Goal: Task Accomplishment & Management: Use online tool/utility

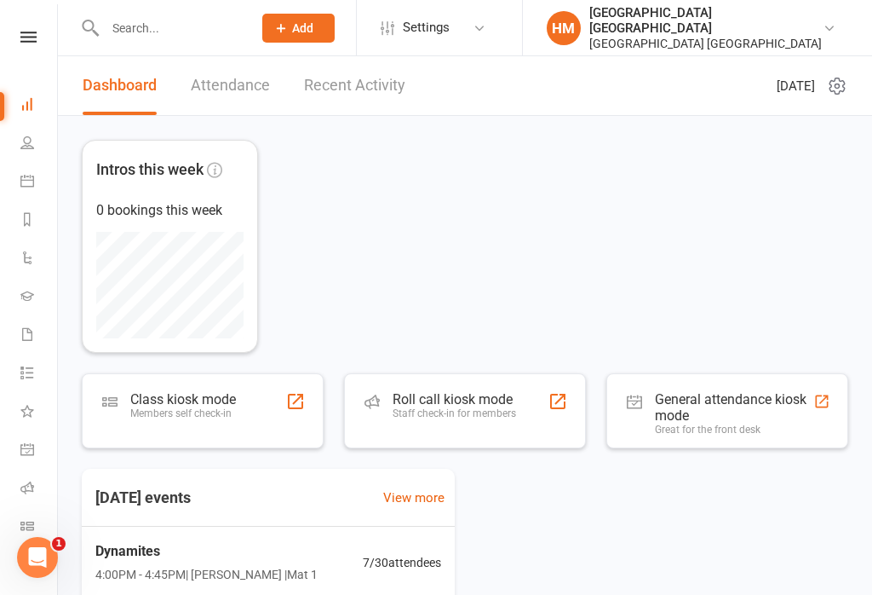
click at [31, 179] on icon at bounding box center [27, 181] width 14 height 14
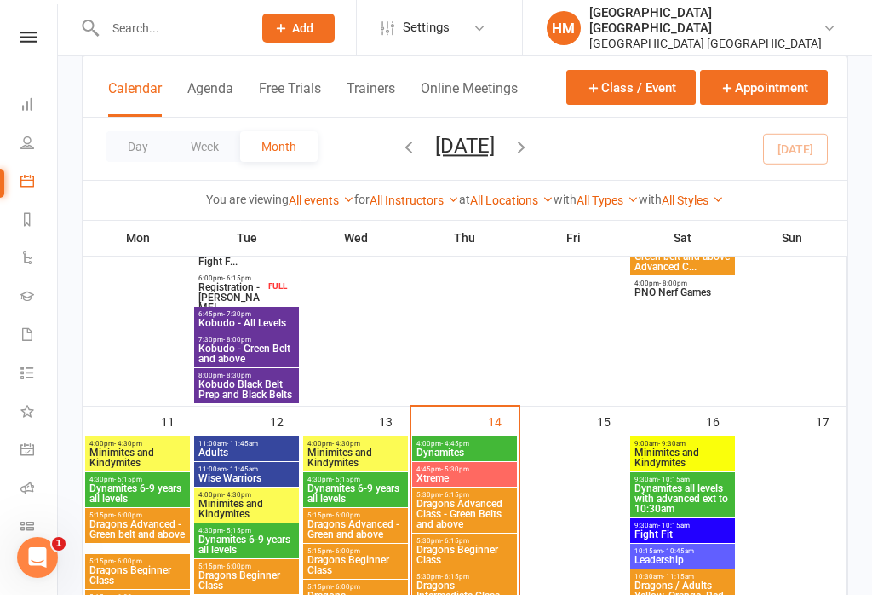
scroll to position [1063, 0]
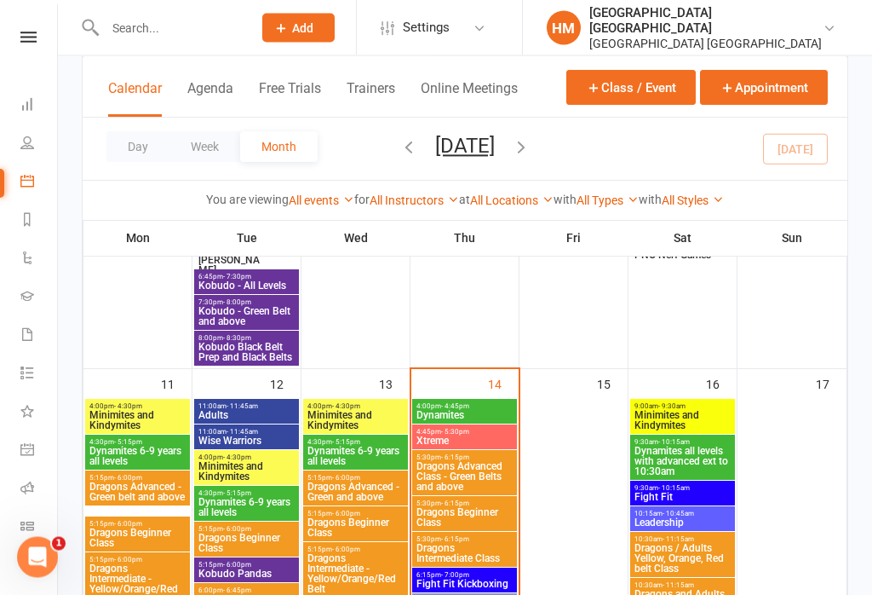
click at [457, 403] on span "- 4:45pm" at bounding box center [455, 407] width 28 height 8
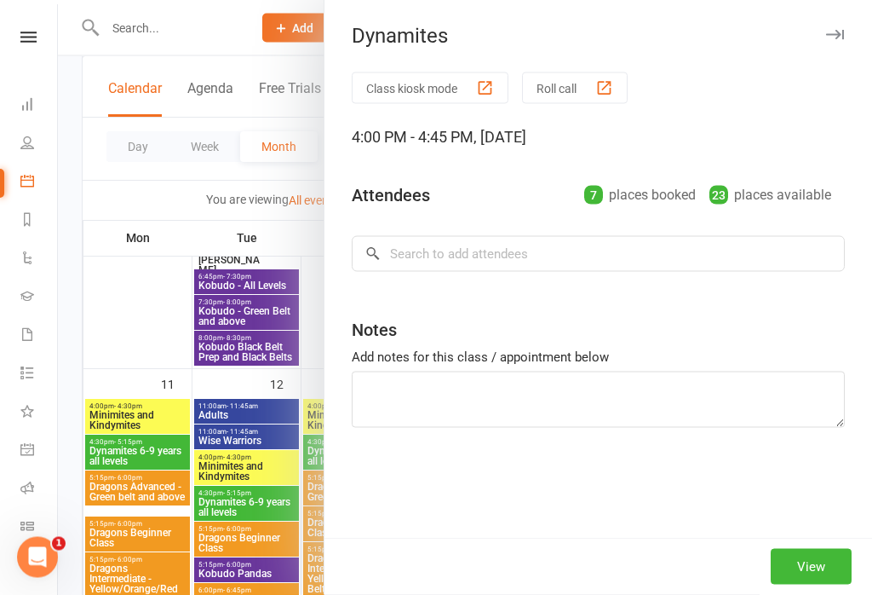
scroll to position [1064, 0]
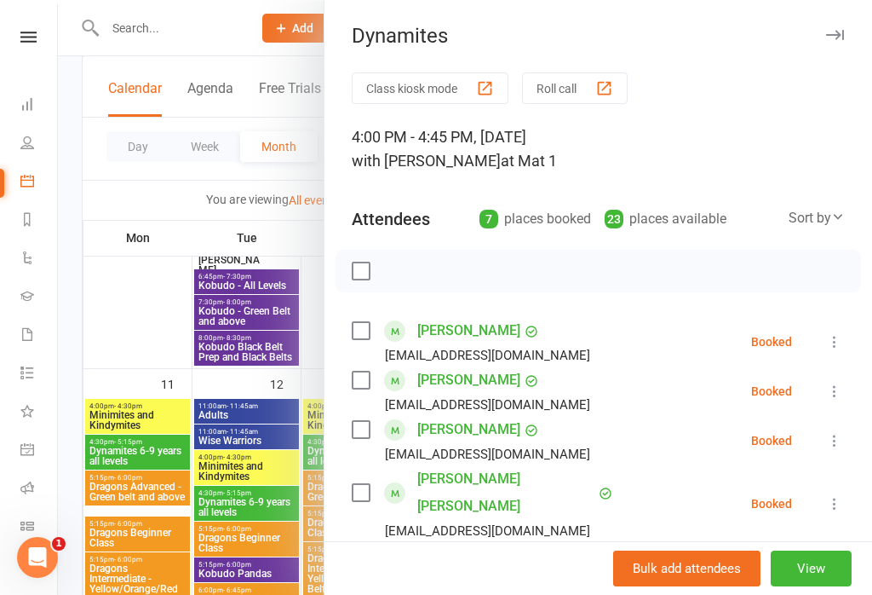
click at [433, 73] on button "Class kiosk mode" at bounding box center [430, 88] width 157 height 32
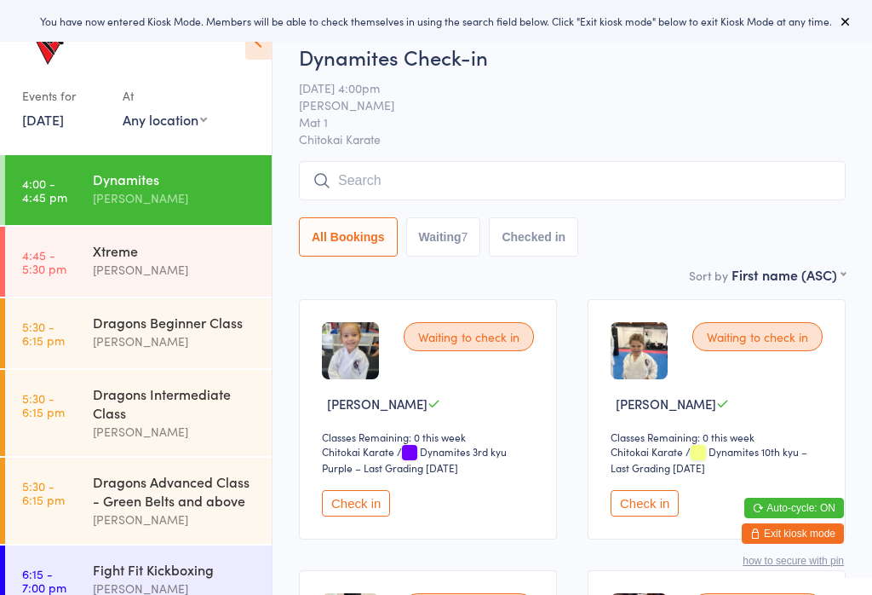
click at [117, 257] on div "Xtreme" at bounding box center [175, 250] width 164 height 19
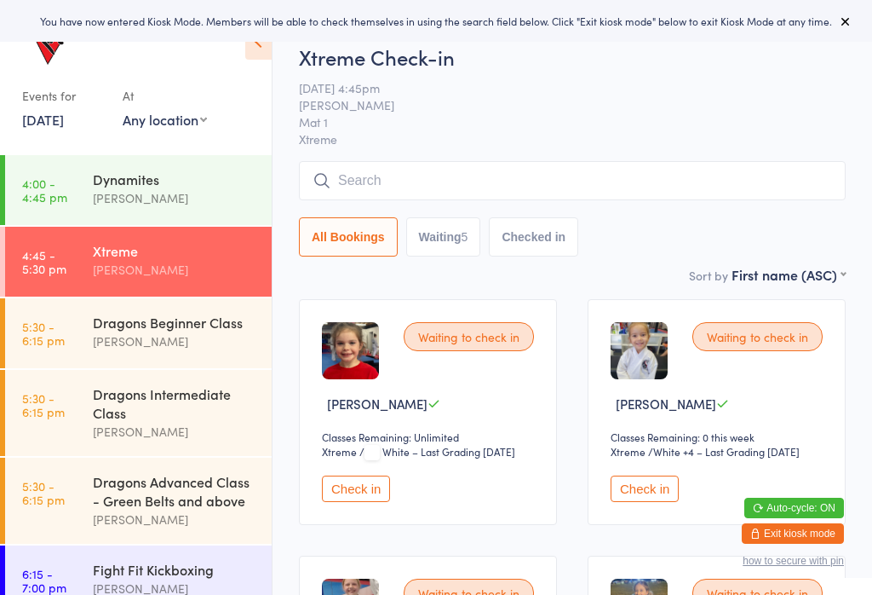
click at [83, 196] on link "4:00 - 4:45 pm Dynamites Erin Talbut" at bounding box center [138, 190] width 267 height 70
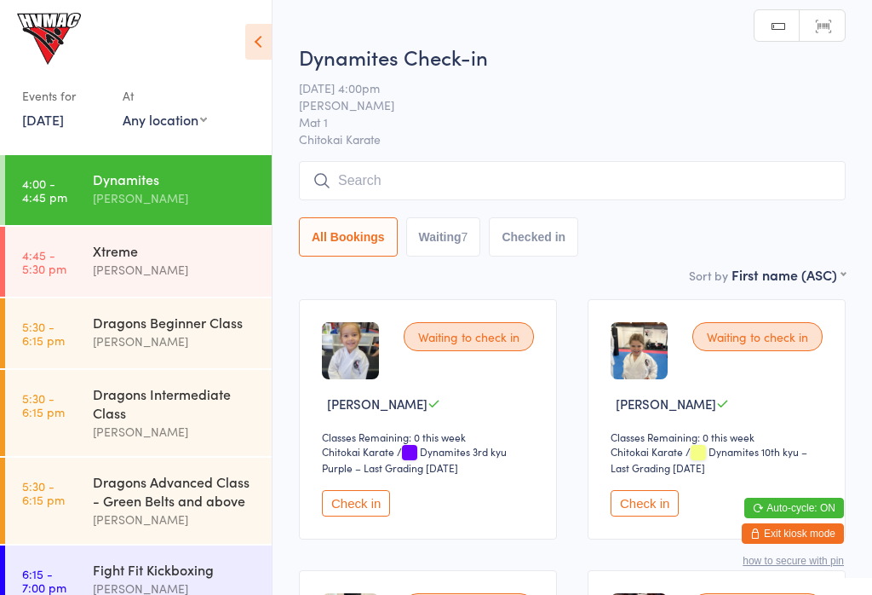
click at [81, 334] on link "5:30 - 6:15 pm Dragons Beginner Class Dallas Evans" at bounding box center [138, 333] width 267 height 70
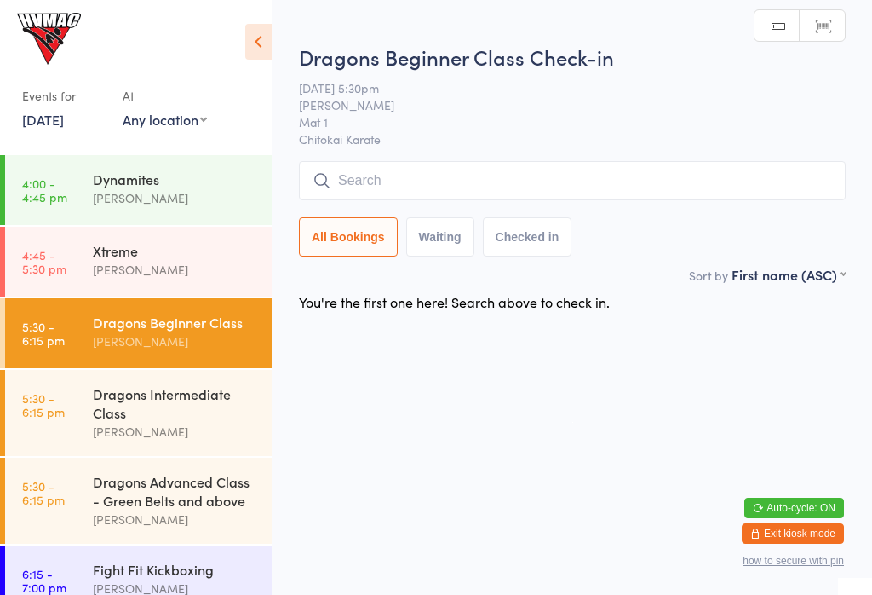
click at [106, 406] on div "Dragons Intermediate Class" at bounding box center [175, 402] width 164 height 37
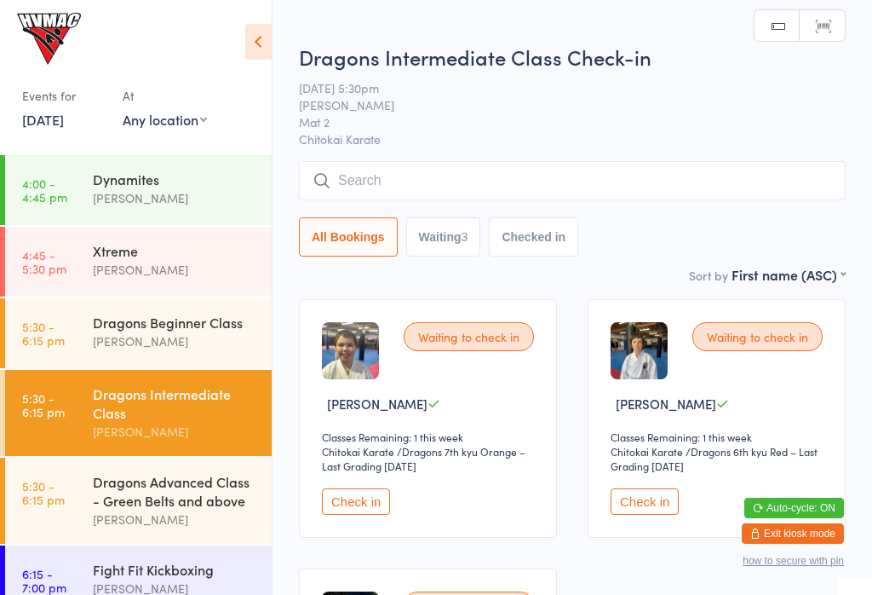
click at [105, 477] on div "Dragons Advanced Class - Green Belts and above" at bounding box center [175, 490] width 164 height 37
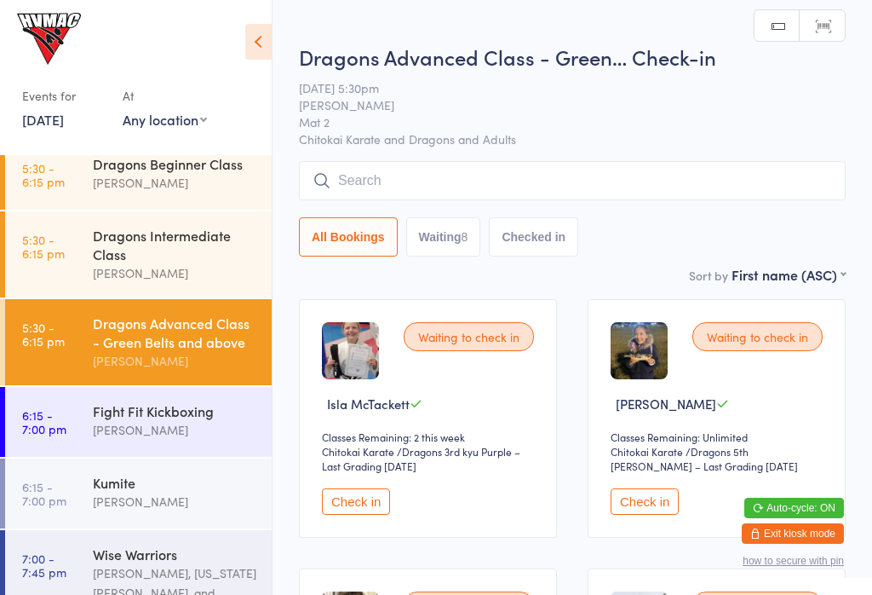
scroll to position [158, 0]
click at [78, 434] on link "6:15 - 7:00 pm Fight Fit Kickboxing Kirk Pitzner" at bounding box center [138, 422] width 267 height 70
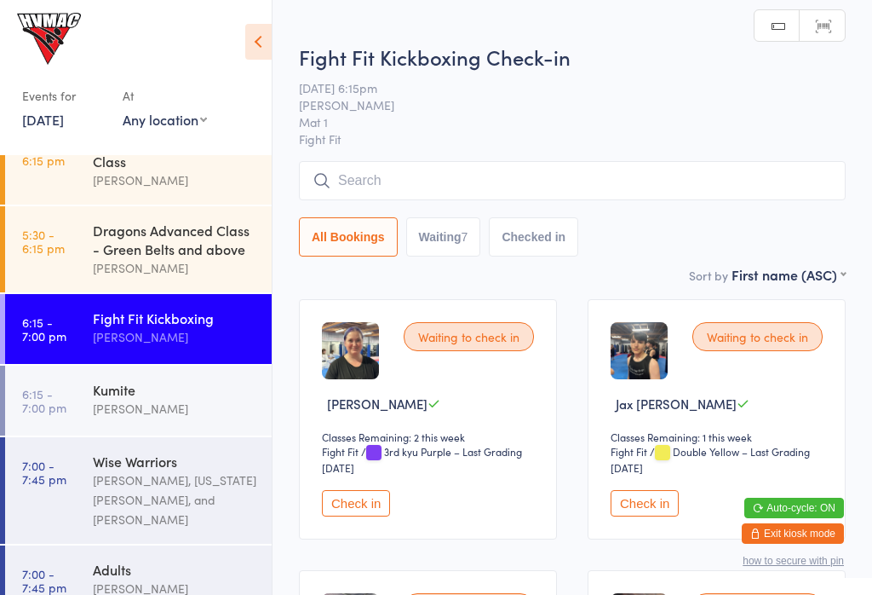
scroll to position [261, 0]
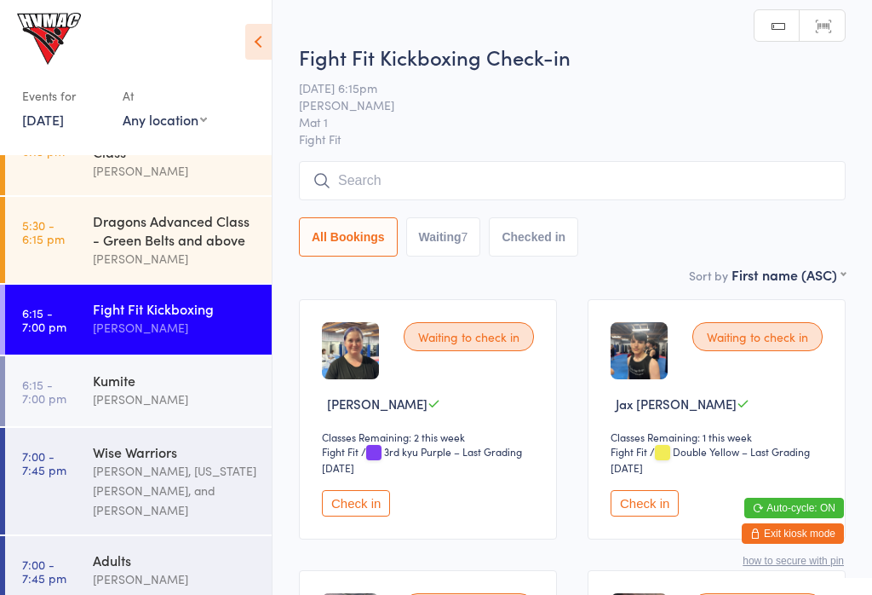
click at [87, 416] on link "6:15 - 7:00 pm Kumite Dallas Evans" at bounding box center [138, 391] width 267 height 70
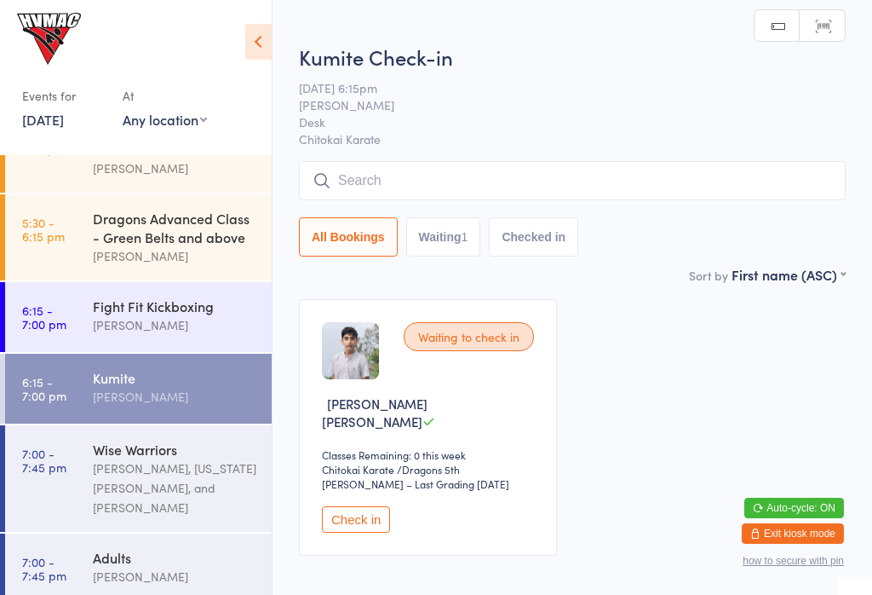
scroll to position [262, 0]
click at [80, 491] on link "7:00 - 7:45 pm Wise Warriors Lesley Talbut, Georgia Dearlove, and Dallas Evans" at bounding box center [138, 479] width 267 height 106
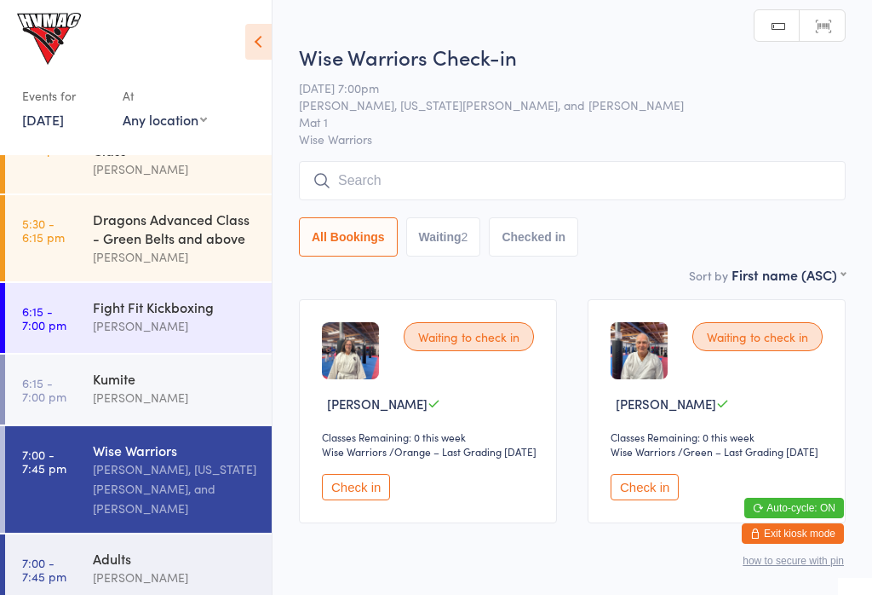
click at [101, 549] on div "Adults" at bounding box center [175, 558] width 164 height 19
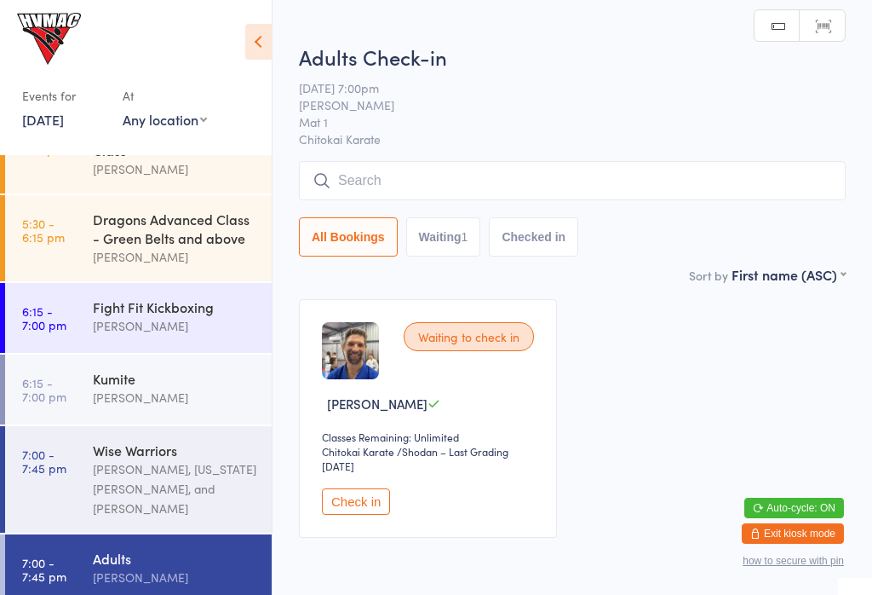
click at [79, 491] on link "7:00 - 7:45 pm Wise Warriors Lesley Talbut, Georgia Dearlove, and Dallas Evans" at bounding box center [138, 479] width 267 height 106
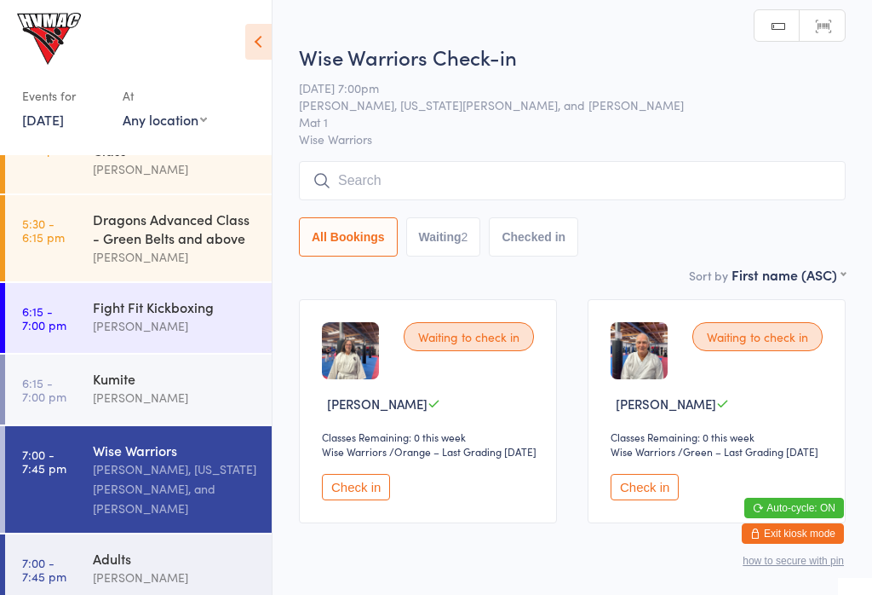
click at [71, 578] on link "7:00 - 7:45 pm Adults Dallas Evans" at bounding box center [138, 569] width 267 height 70
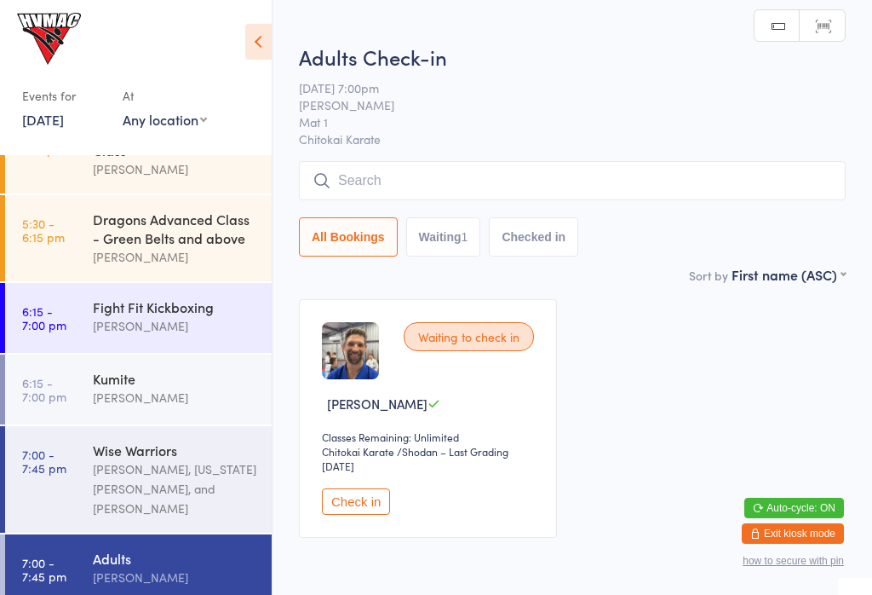
click at [91, 462] on link "7:00 - 7:45 pm Wise Warriors Lesley Talbut, Georgia Dearlove, and Dallas Evans" at bounding box center [138, 479] width 267 height 106
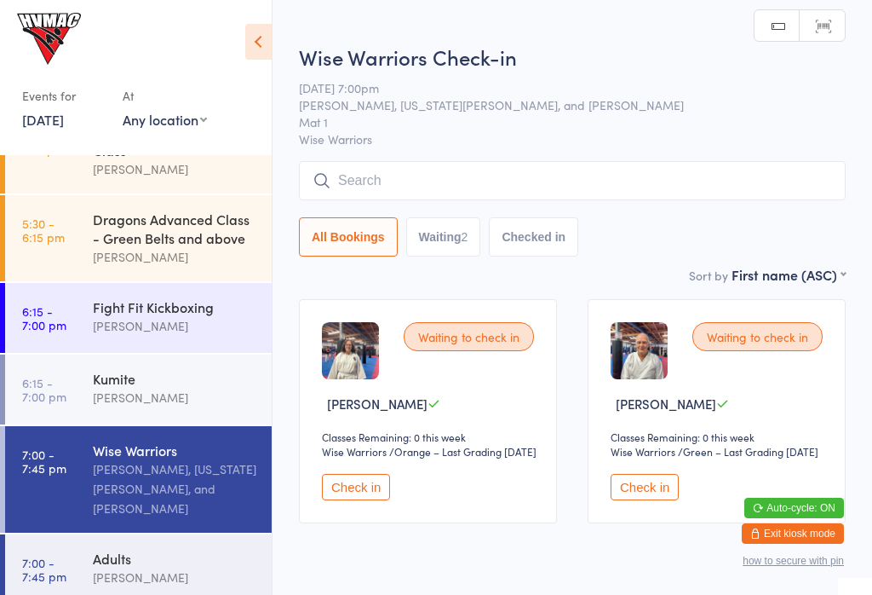
click at [103, 549] on div "Adults" at bounding box center [175, 558] width 164 height 19
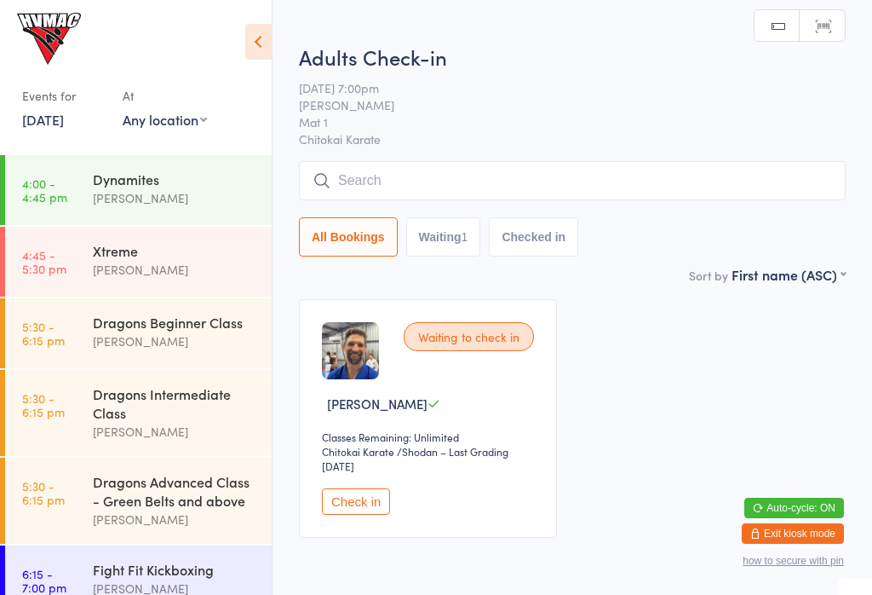
click at [101, 177] on div "Dynamites" at bounding box center [175, 179] width 164 height 19
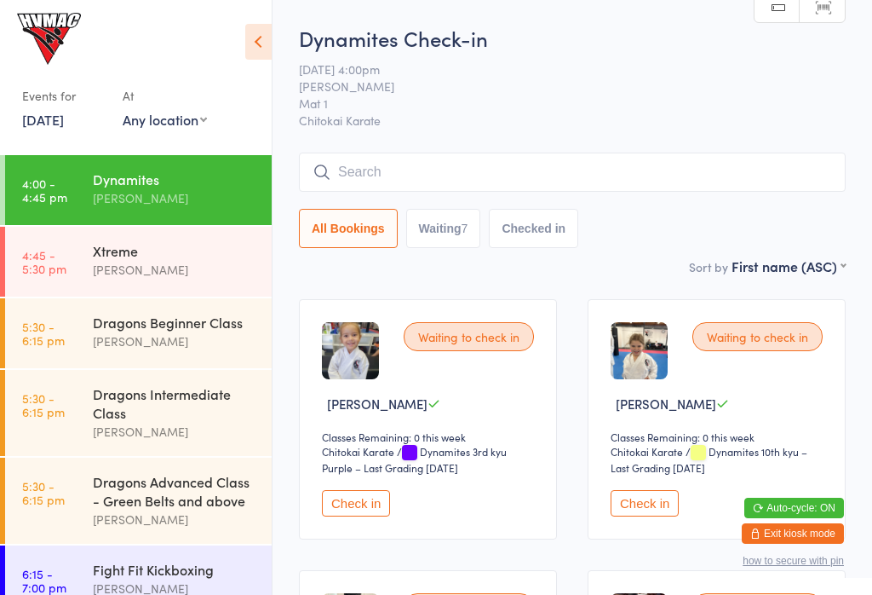
click at [635, 514] on button "Check in" at bounding box center [645, 503] width 68 height 26
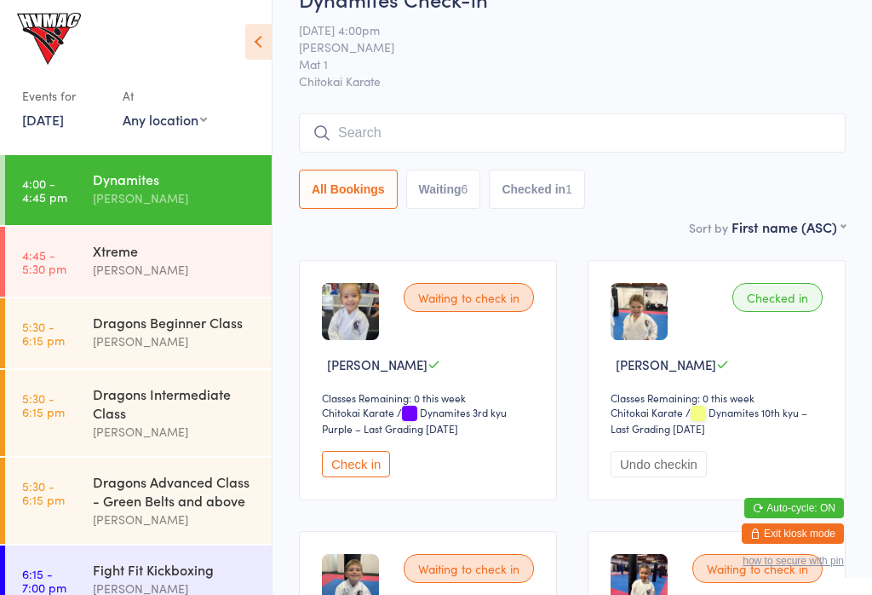
scroll to position [34, 0]
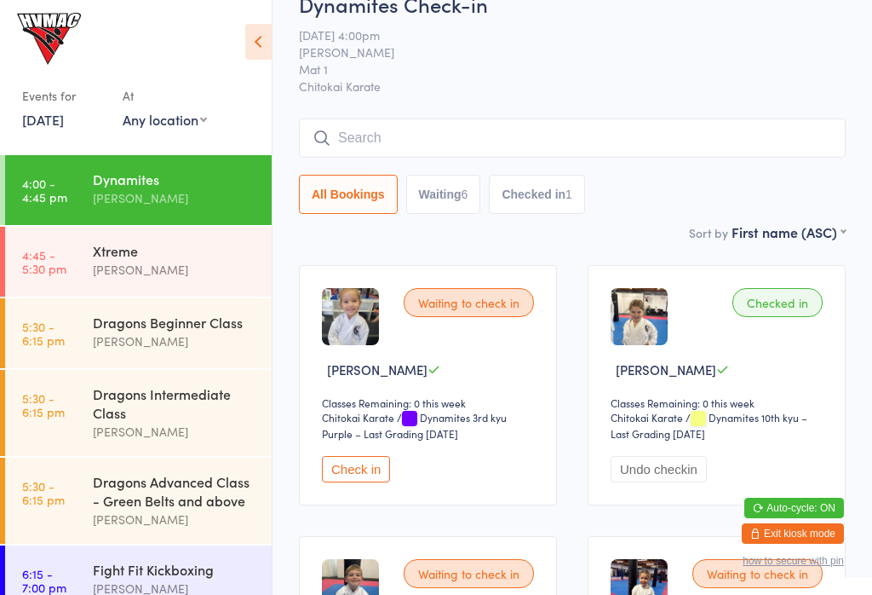
click at [699, 153] on input "search" at bounding box center [572, 137] width 547 height 39
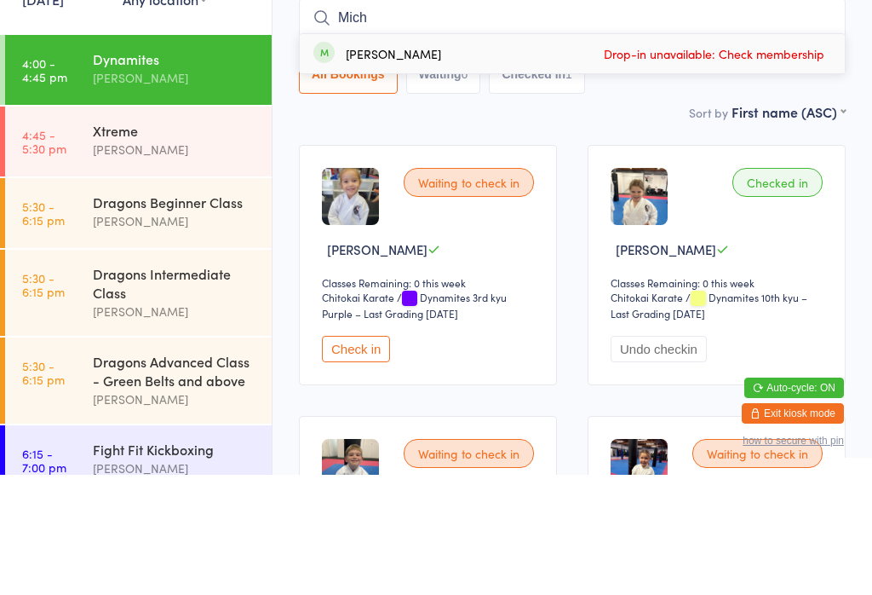
type input "Mich"
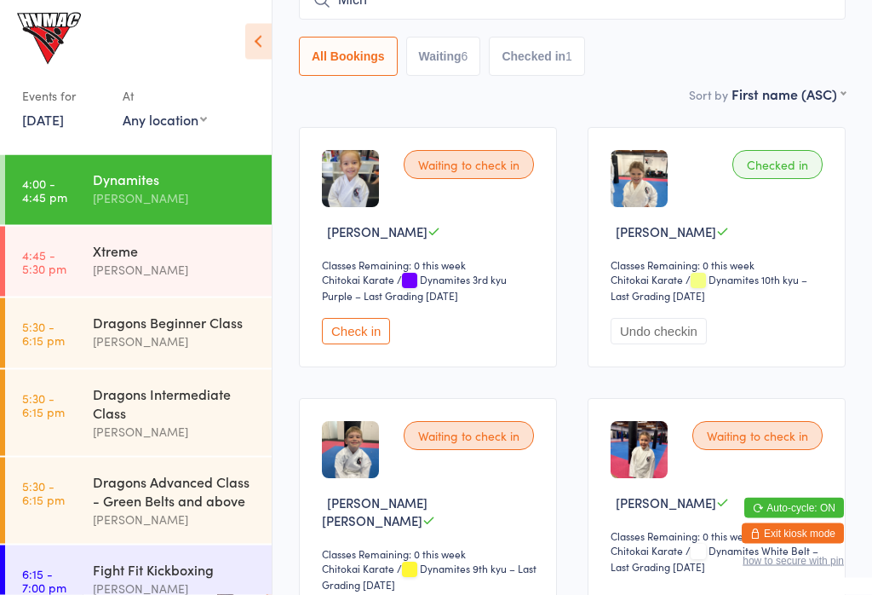
scroll to position [0, 0]
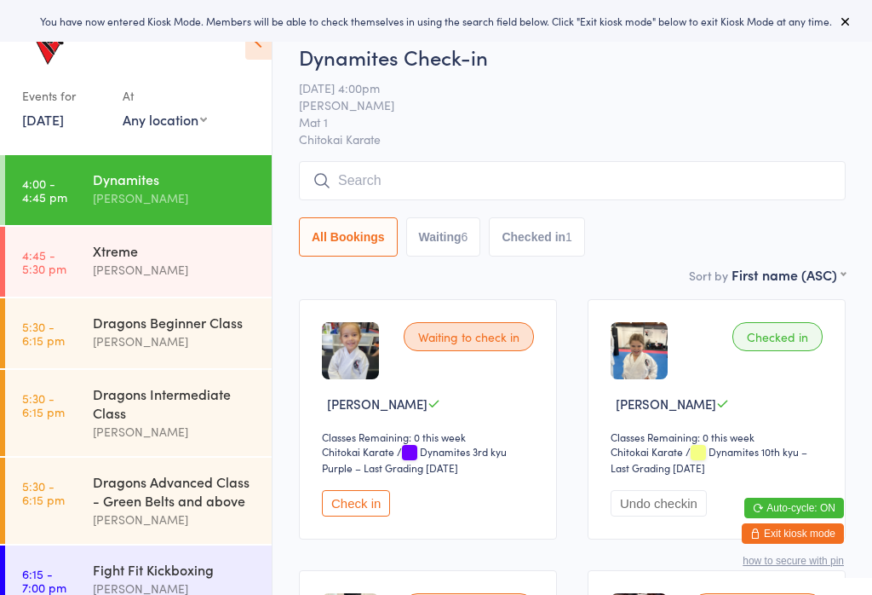
click at [568, 225] on button "Checked in 1" at bounding box center [537, 236] width 96 height 39
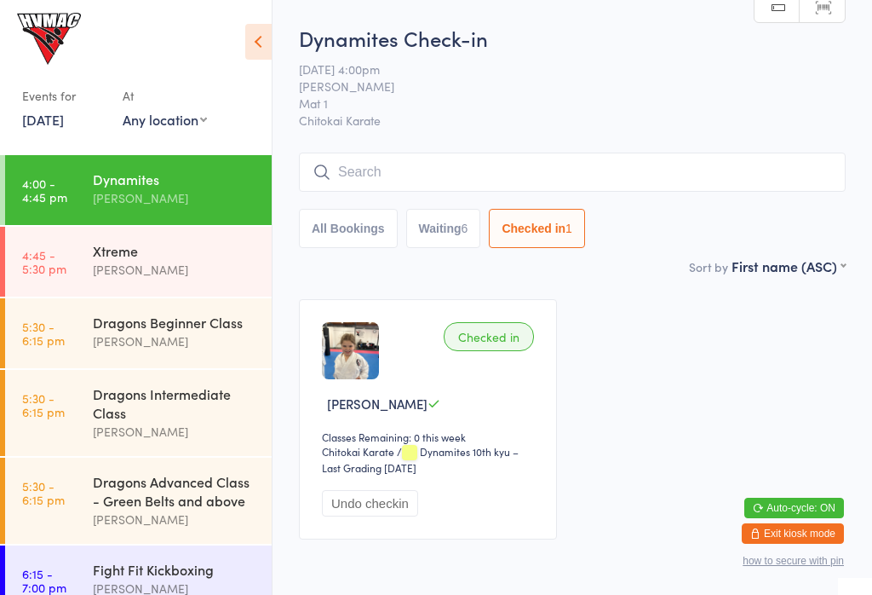
click at [442, 239] on button "Waiting 6" at bounding box center [443, 228] width 75 height 39
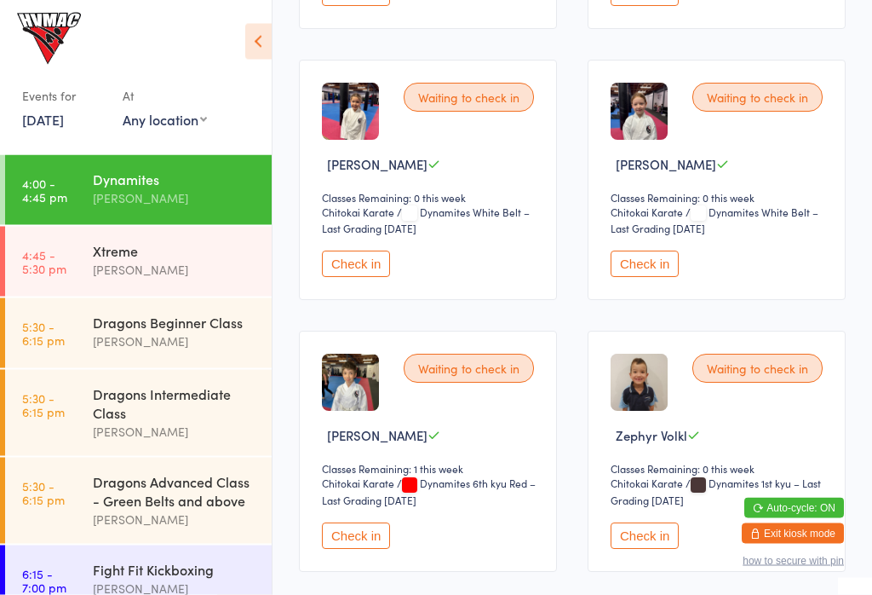
scroll to position [520, 0]
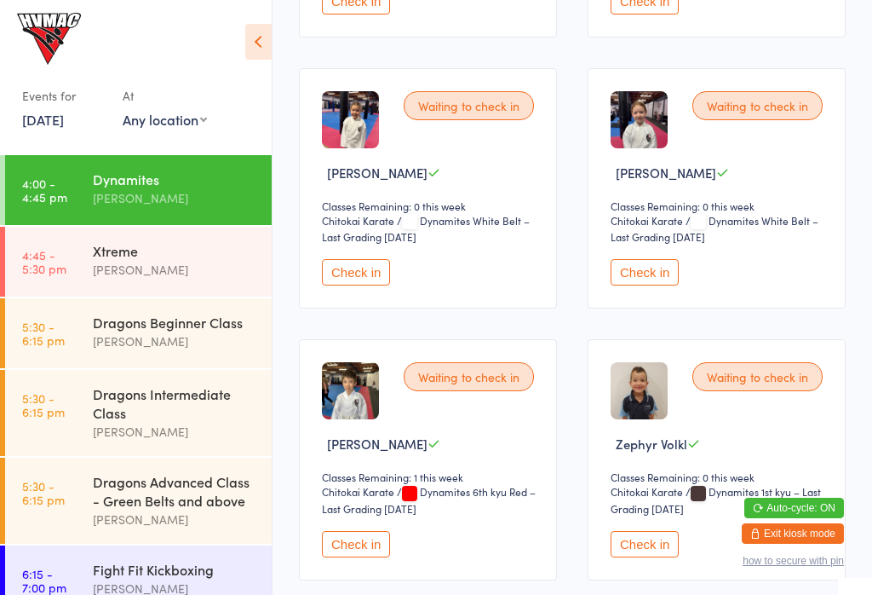
click at [757, 100] on div "Waiting to check in" at bounding box center [758, 105] width 130 height 29
click at [755, 95] on div "Waiting to check in" at bounding box center [758, 105] width 130 height 29
click at [666, 259] on button "Check in" at bounding box center [645, 272] width 68 height 26
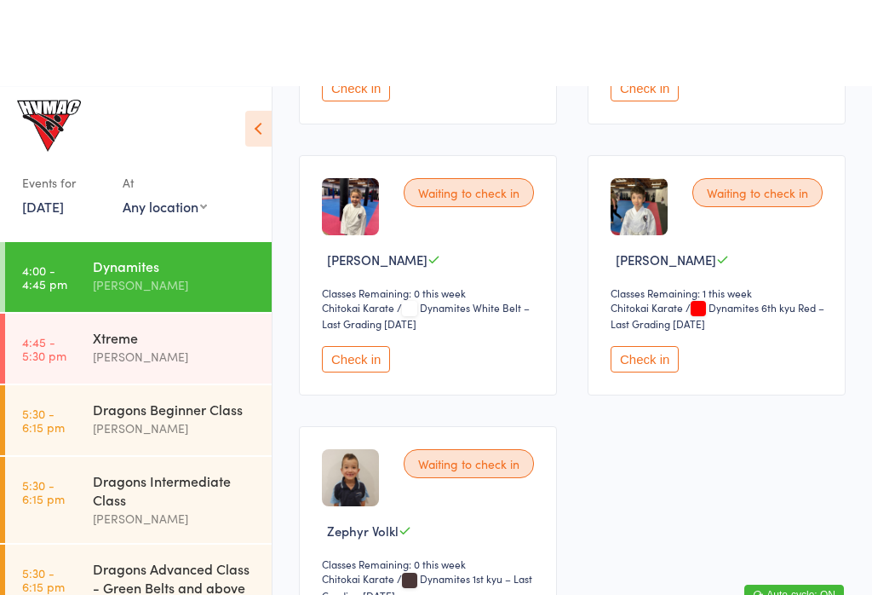
scroll to position [0, 0]
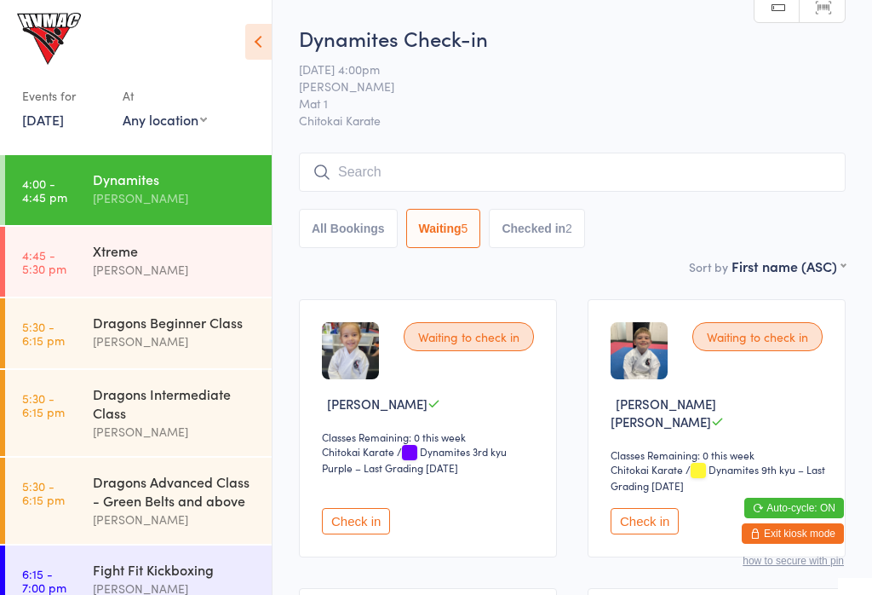
click at [366, 170] on input "search" at bounding box center [572, 171] width 547 height 39
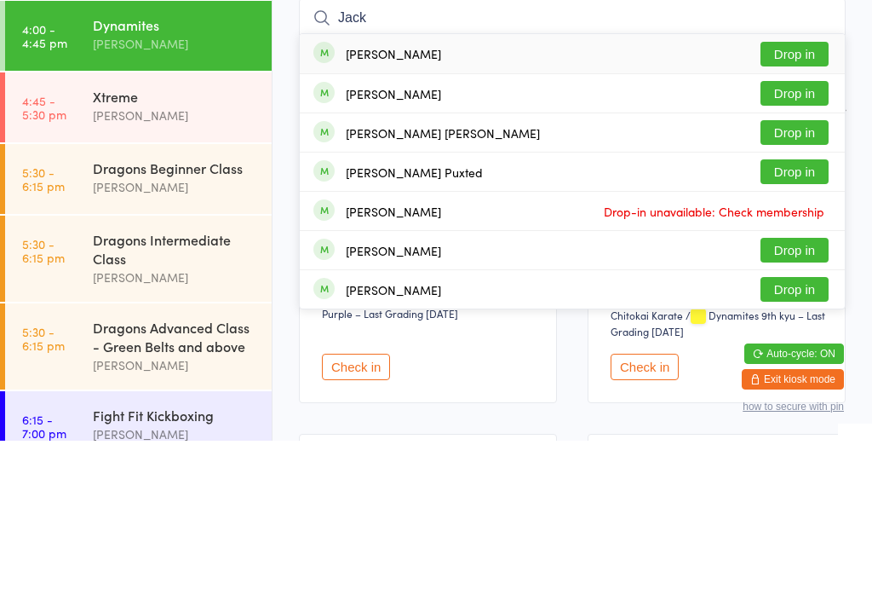
type input "Jack"
click at [788, 196] on button "Drop in" at bounding box center [795, 208] width 68 height 25
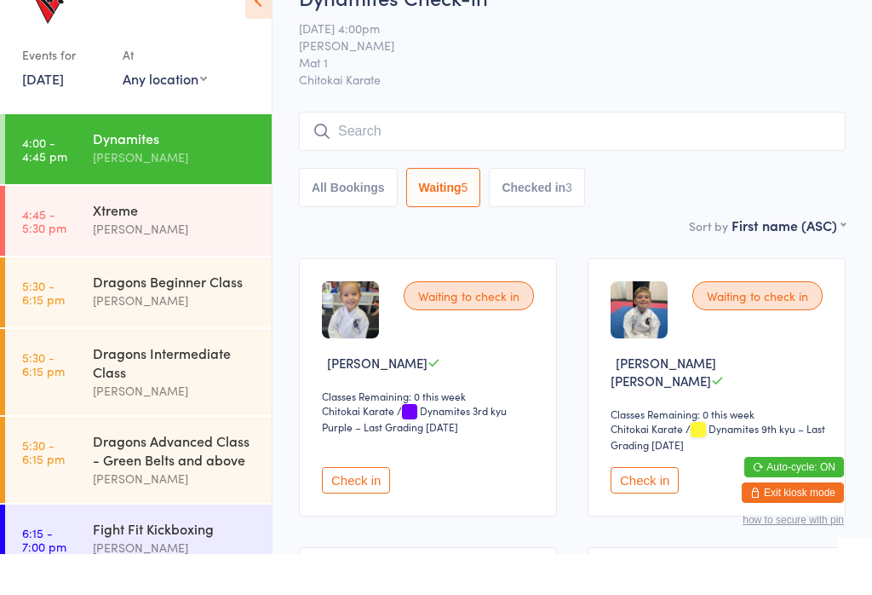
click at [552, 209] on button "Checked in 3" at bounding box center [537, 228] width 96 height 39
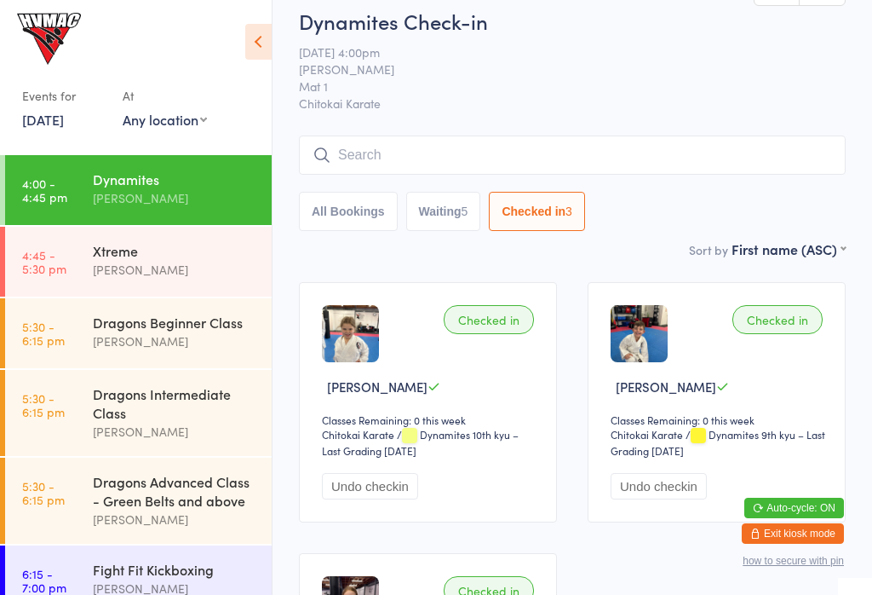
click at [359, 171] on input "search" at bounding box center [572, 154] width 547 height 39
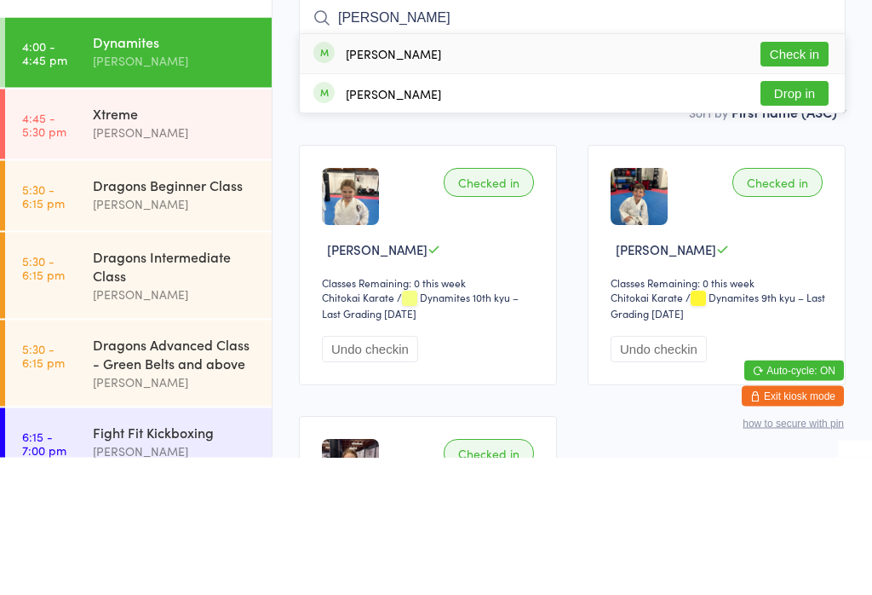
type input "Dempsey"
click at [799, 180] on button "Check in" at bounding box center [795, 192] width 68 height 25
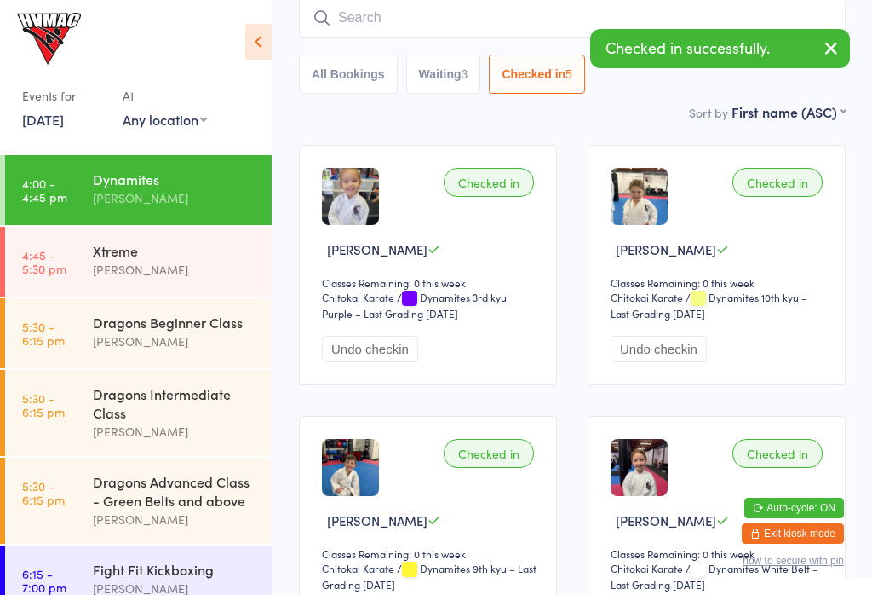
click at [99, 254] on div "Xtreme" at bounding box center [175, 250] width 164 height 19
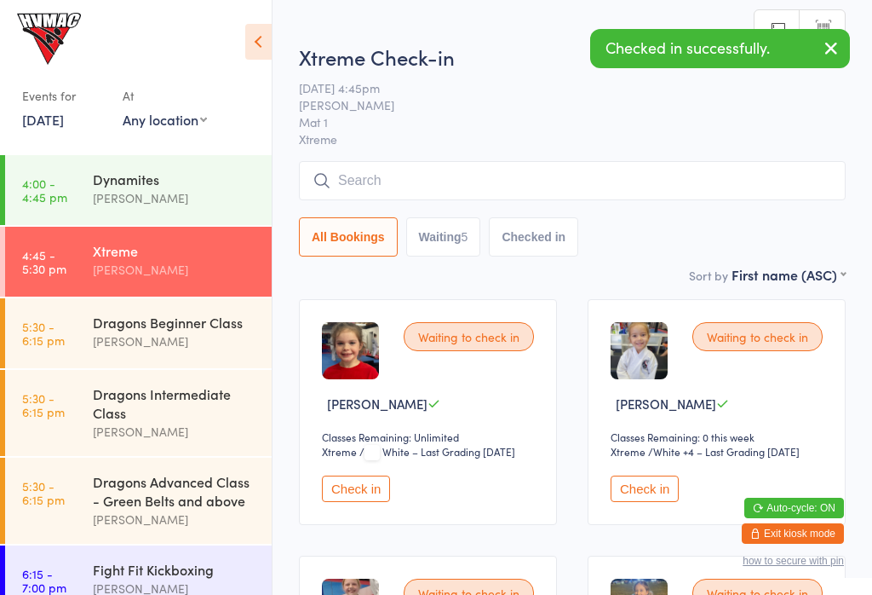
click at [639, 492] on button "Check in" at bounding box center [645, 488] width 68 height 26
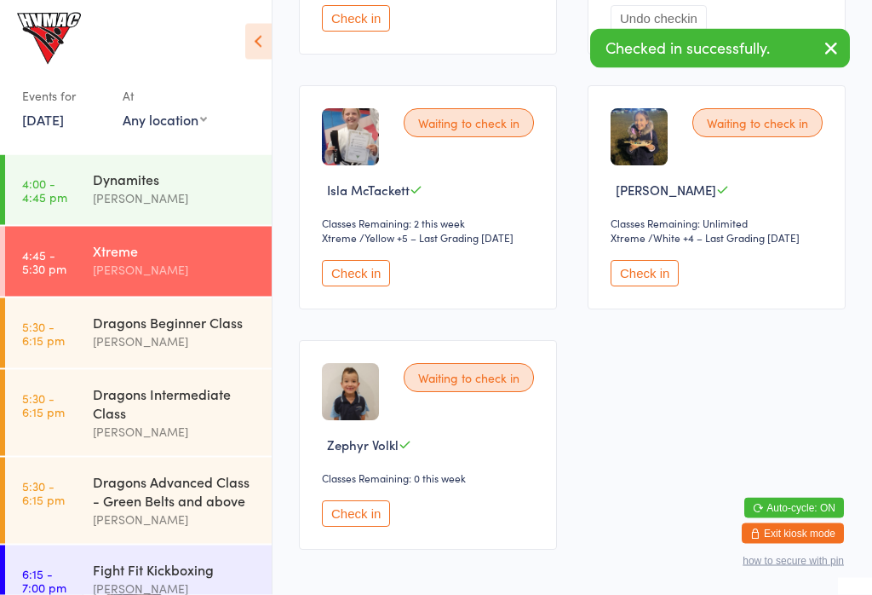
scroll to position [470, 0]
click at [354, 524] on button "Check in" at bounding box center [356, 513] width 68 height 26
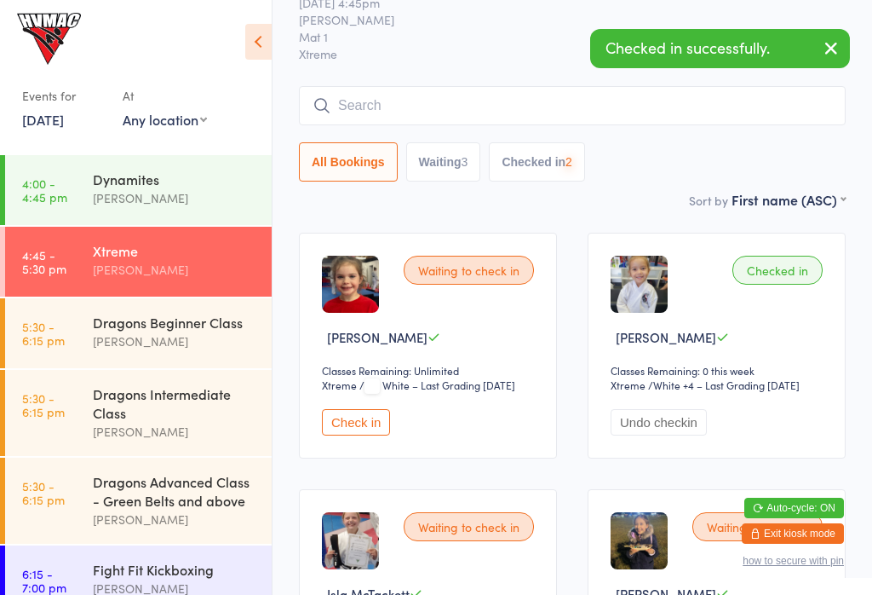
scroll to position [0, 0]
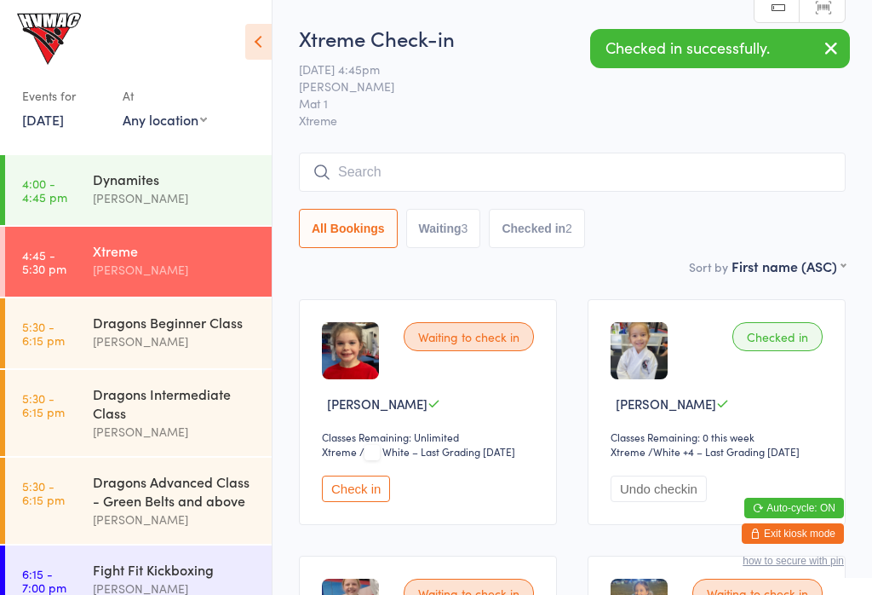
click at [100, 179] on div "Dynamites" at bounding box center [175, 179] width 164 height 19
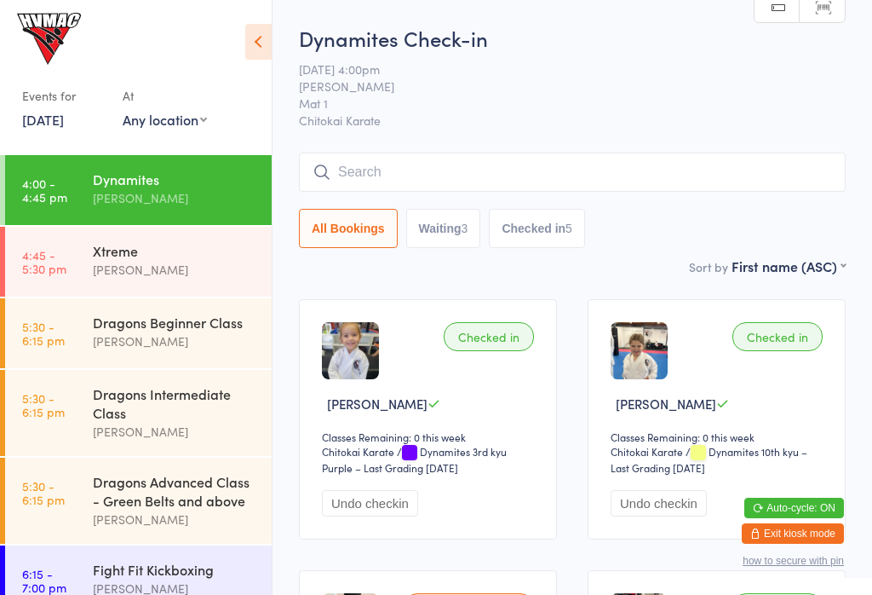
click at [256, 44] on icon at bounding box center [258, 42] width 26 height 36
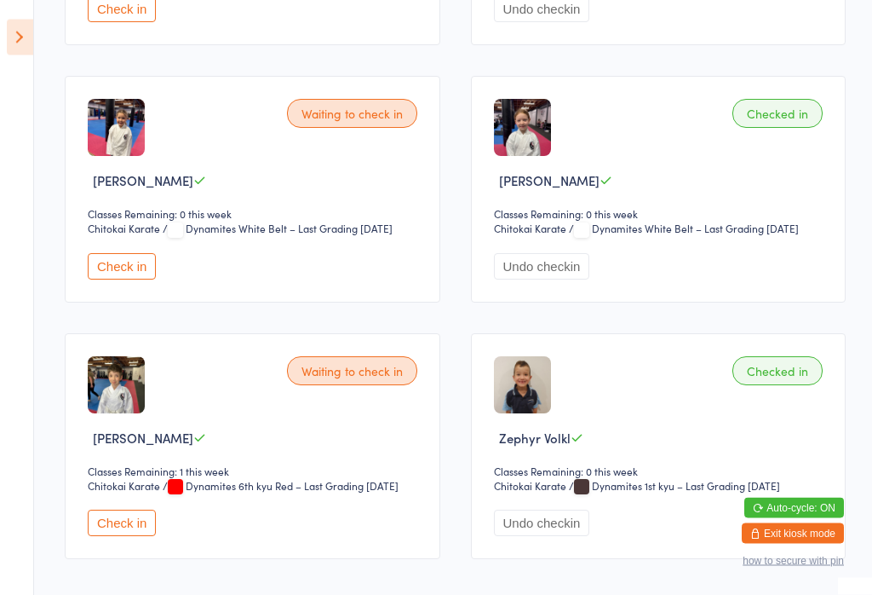
scroll to position [743, 0]
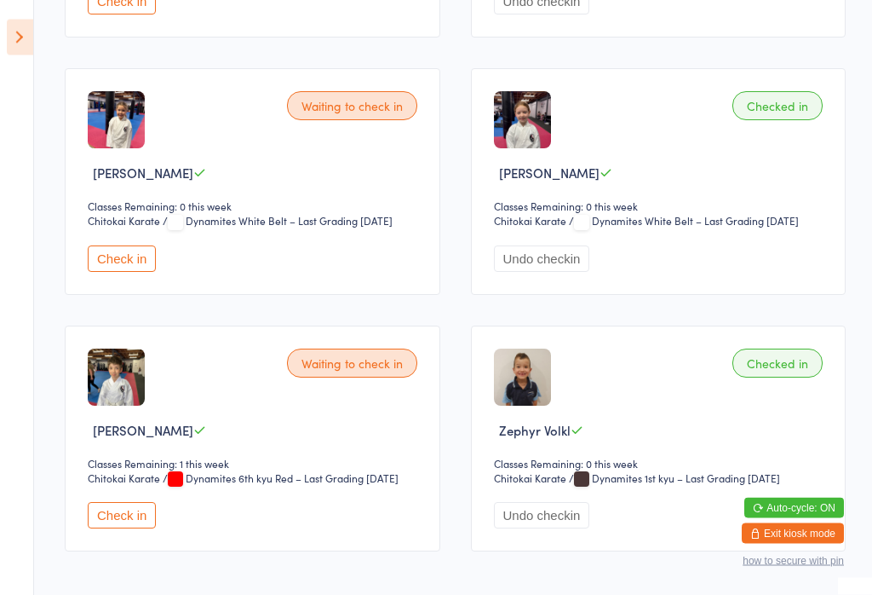
click at [115, 273] on button "Check in" at bounding box center [122, 259] width 68 height 26
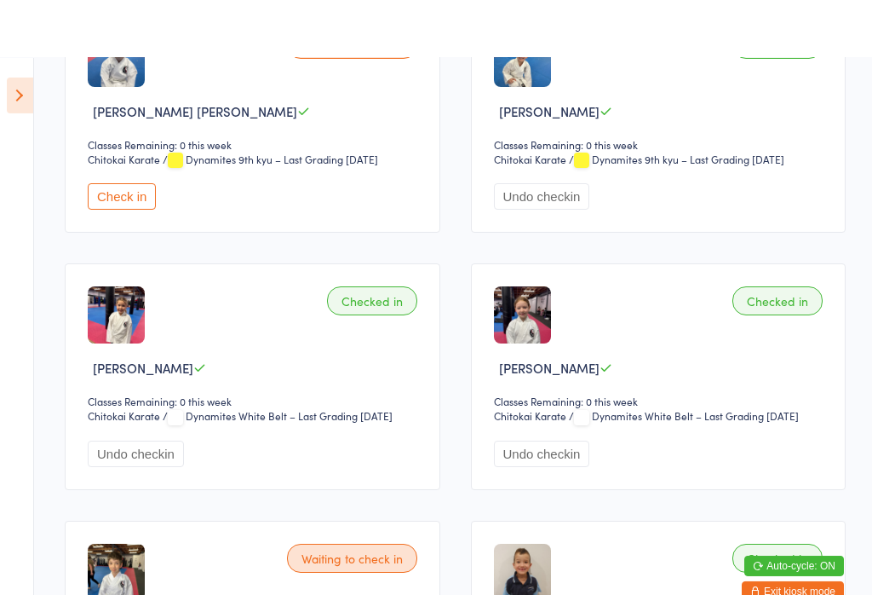
scroll to position [0, 0]
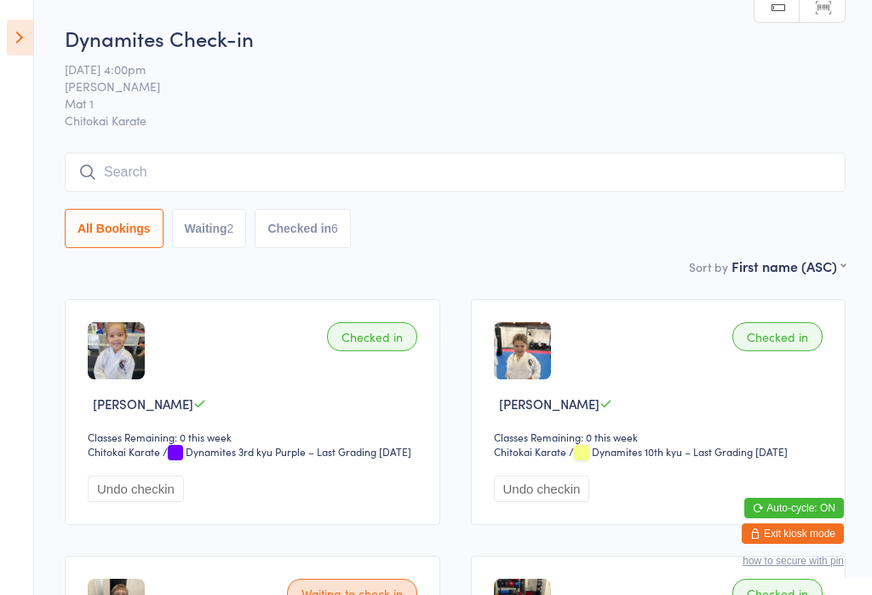
click at [164, 182] on input "search" at bounding box center [455, 171] width 781 height 39
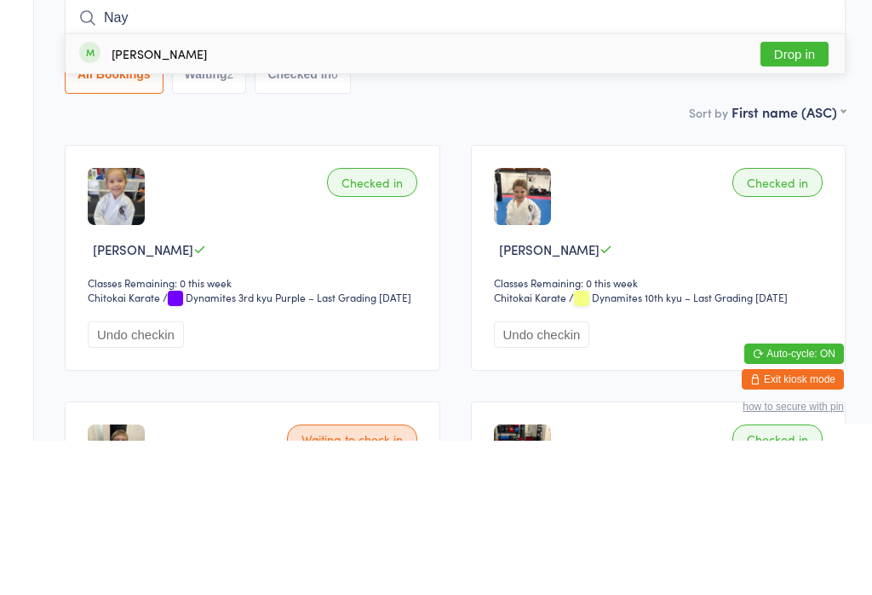
type input "Nay"
click at [802, 196] on button "Drop in" at bounding box center [795, 208] width 68 height 25
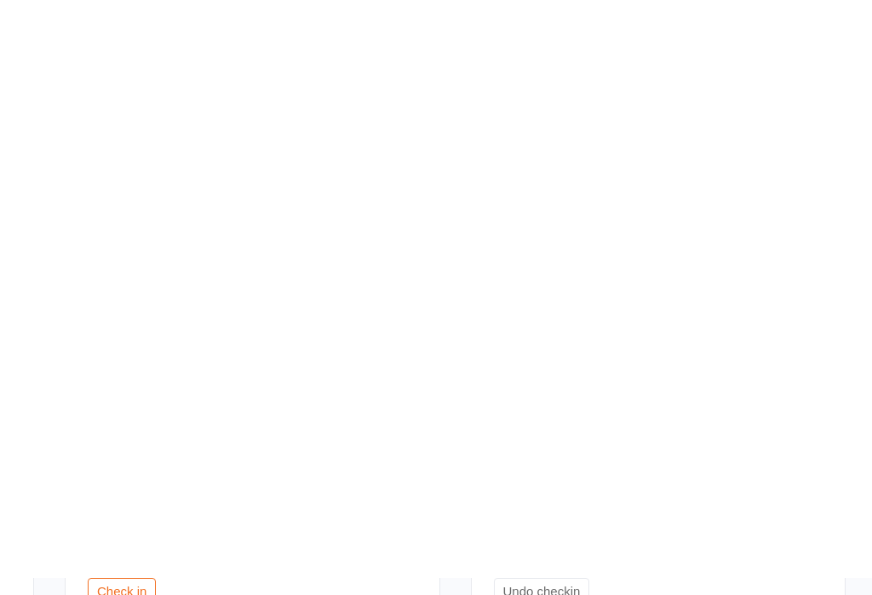
scroll to position [732, 0]
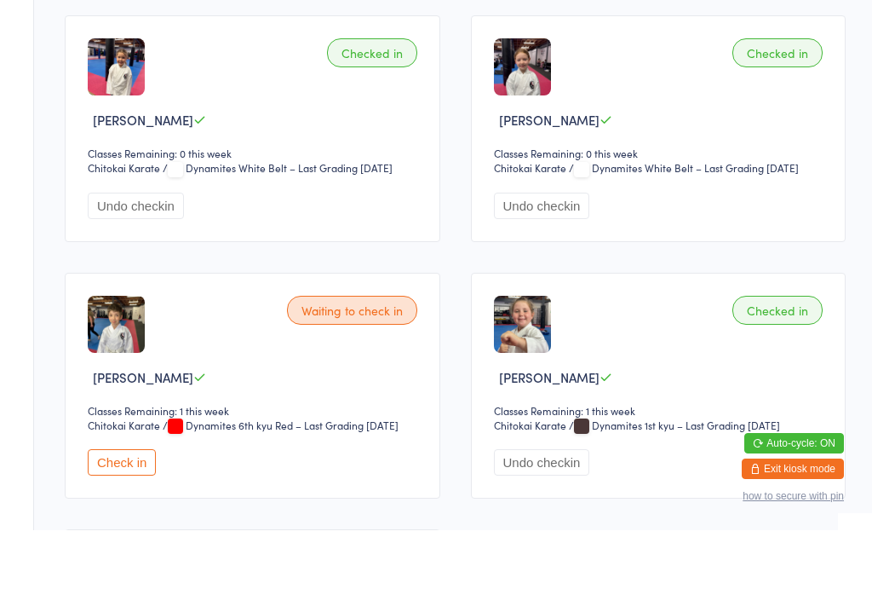
click at [850, 187] on div "Checked in Dempsey Volkl Classes Remaining: 0 this week Chitokai Karate Chitoka…" at bounding box center [455, 193] width 812 height 1283
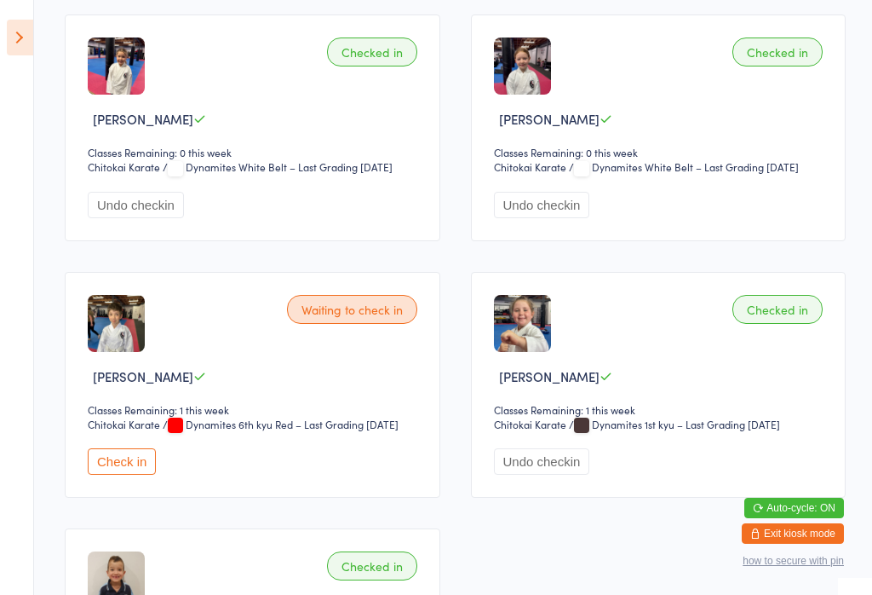
click at [20, 35] on icon at bounding box center [20, 38] width 26 height 36
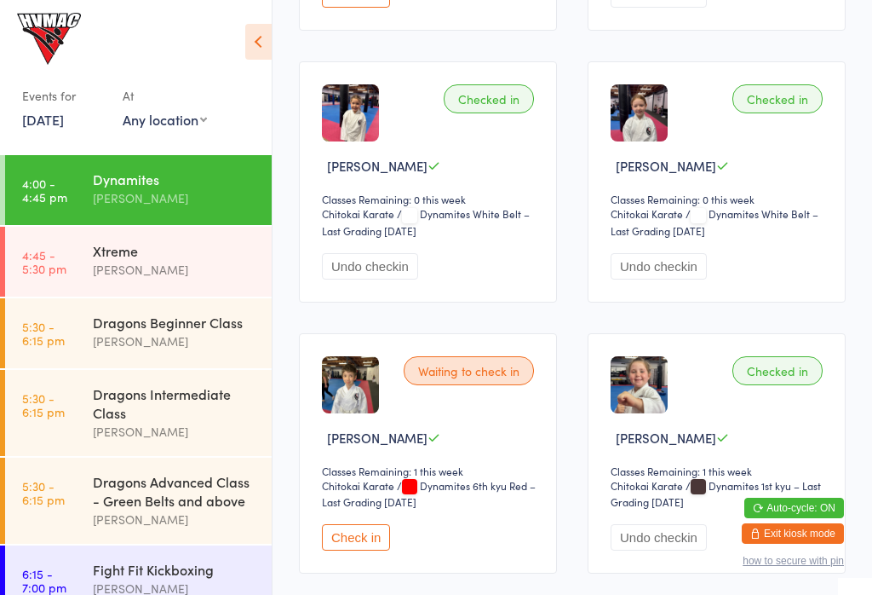
click at [63, 249] on time "4:45 - 5:30 pm" at bounding box center [44, 261] width 44 height 27
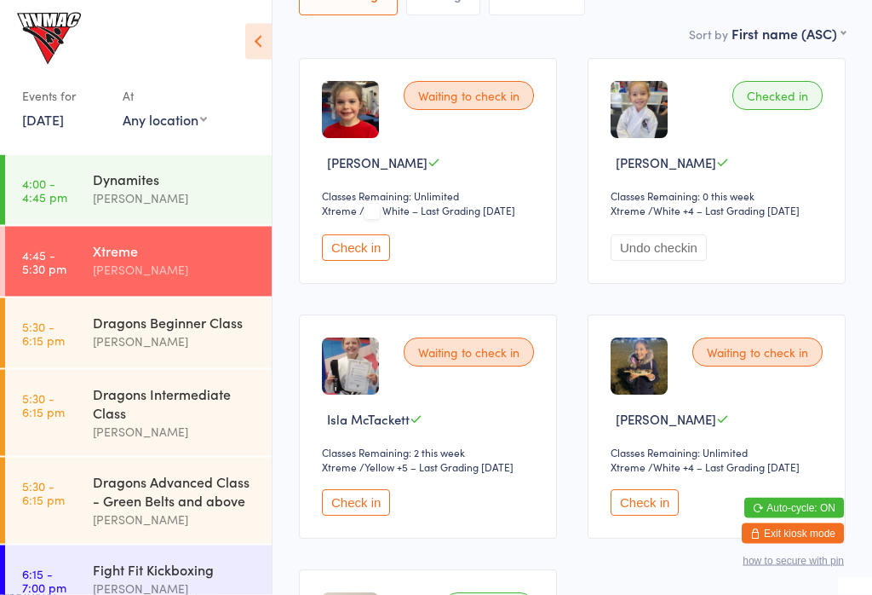
scroll to position [241, 0]
click at [357, 261] on button "Check in" at bounding box center [356, 247] width 68 height 26
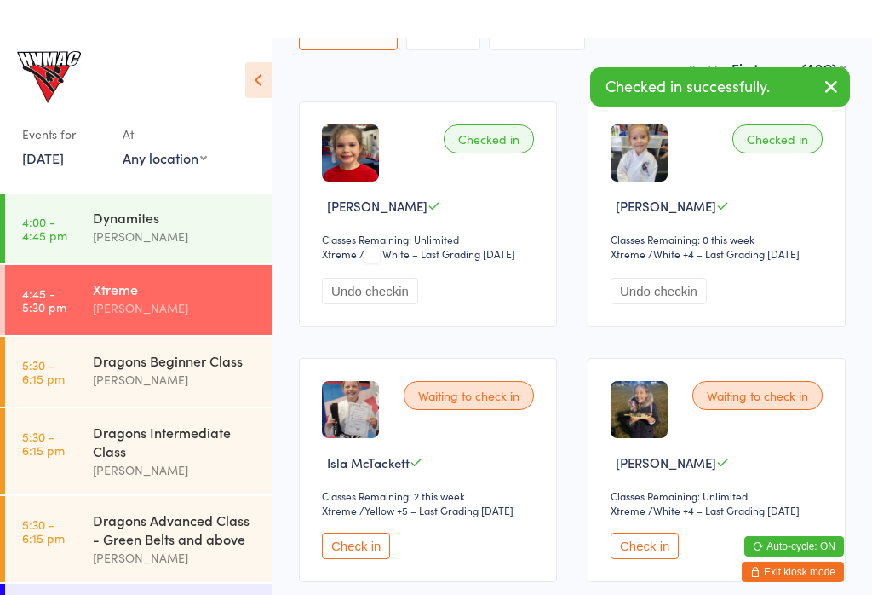
scroll to position [0, 0]
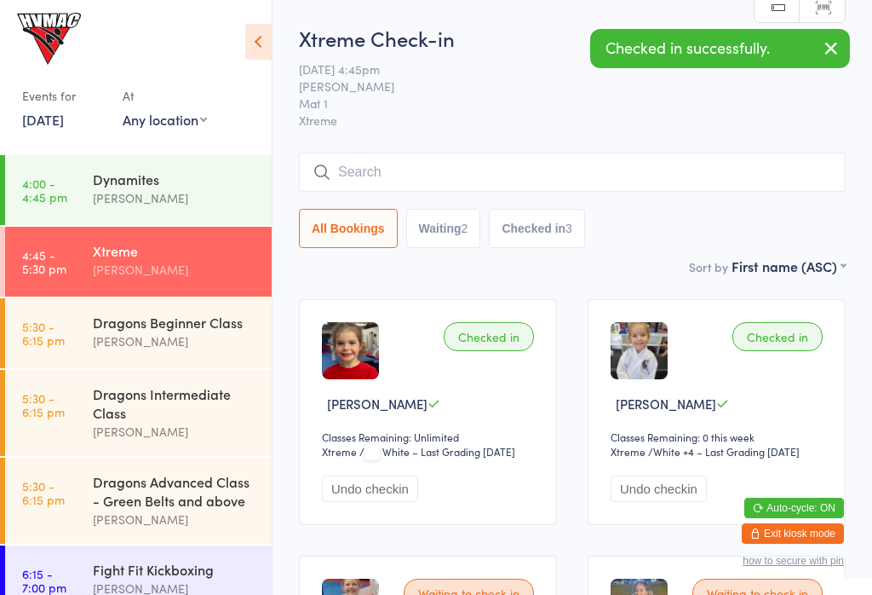
click at [370, 184] on input "search" at bounding box center [572, 171] width 547 height 39
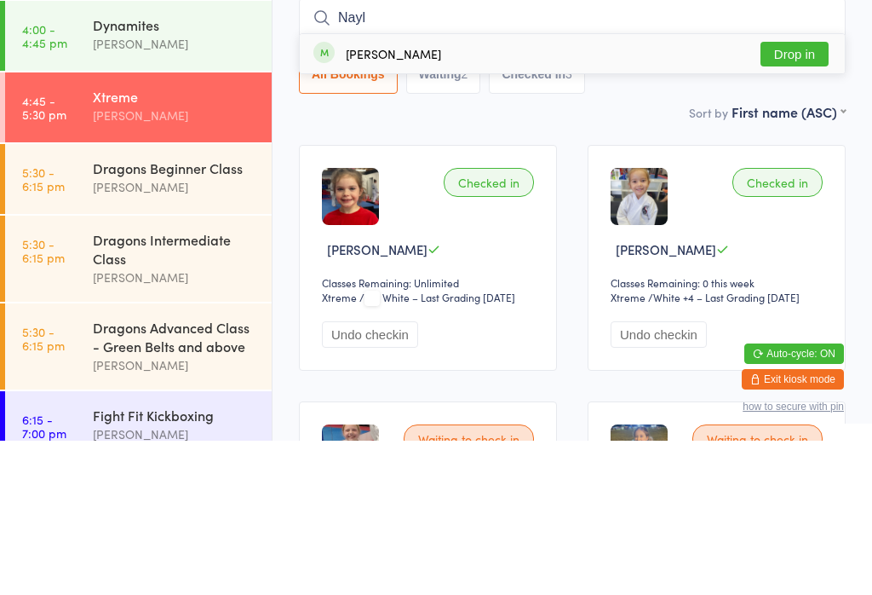
type input "Nayl"
click at [798, 196] on button "Drop in" at bounding box center [795, 208] width 68 height 25
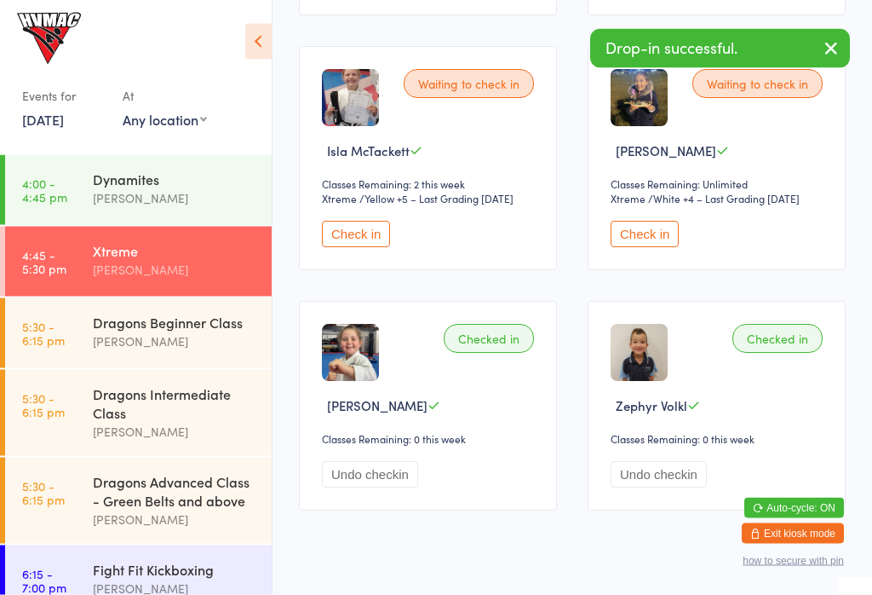
scroll to position [543, 0]
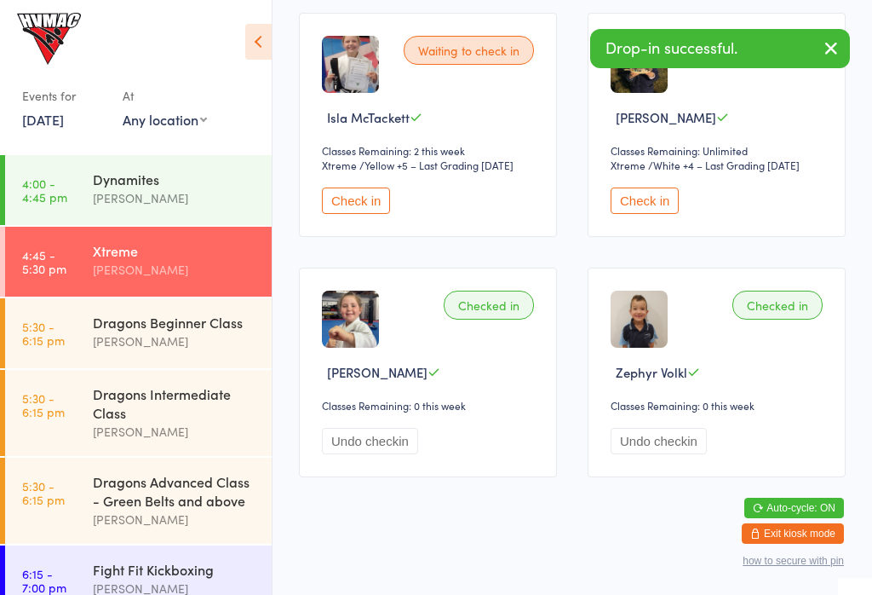
click at [81, 184] on link "4:00 - 4:45 pm Dynamites Erin Talbut" at bounding box center [138, 190] width 267 height 70
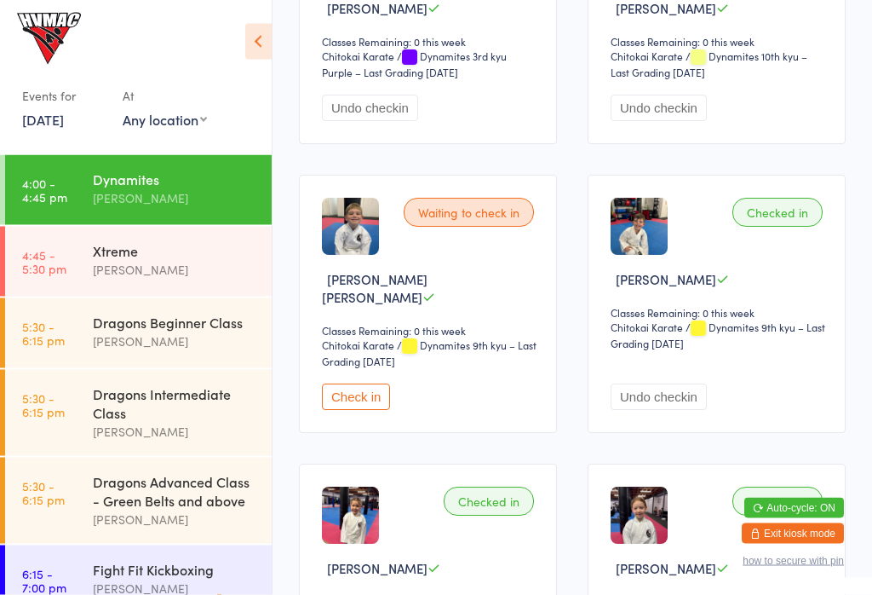
scroll to position [395, 0]
click at [375, 385] on button "Check in" at bounding box center [356, 396] width 68 height 26
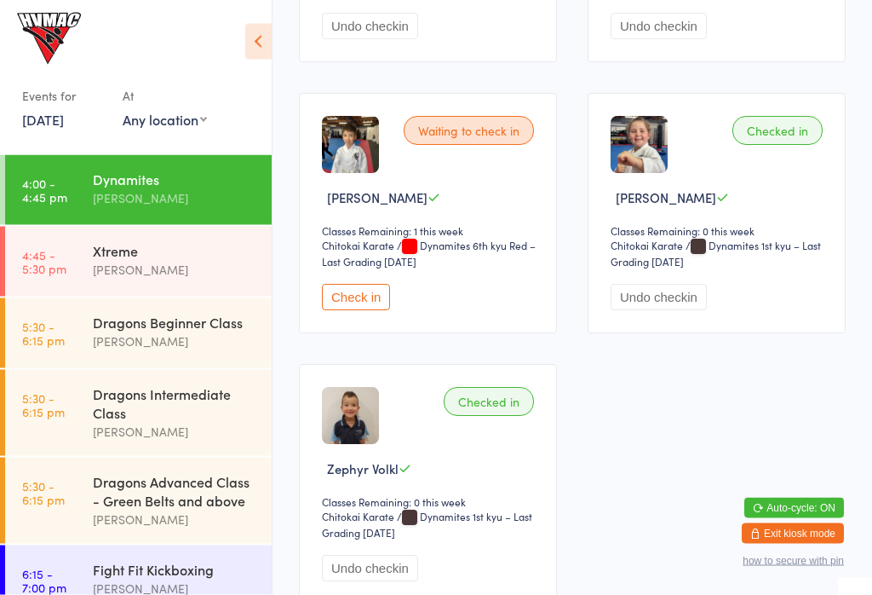
click at [388, 285] on button "Check in" at bounding box center [356, 298] width 68 height 26
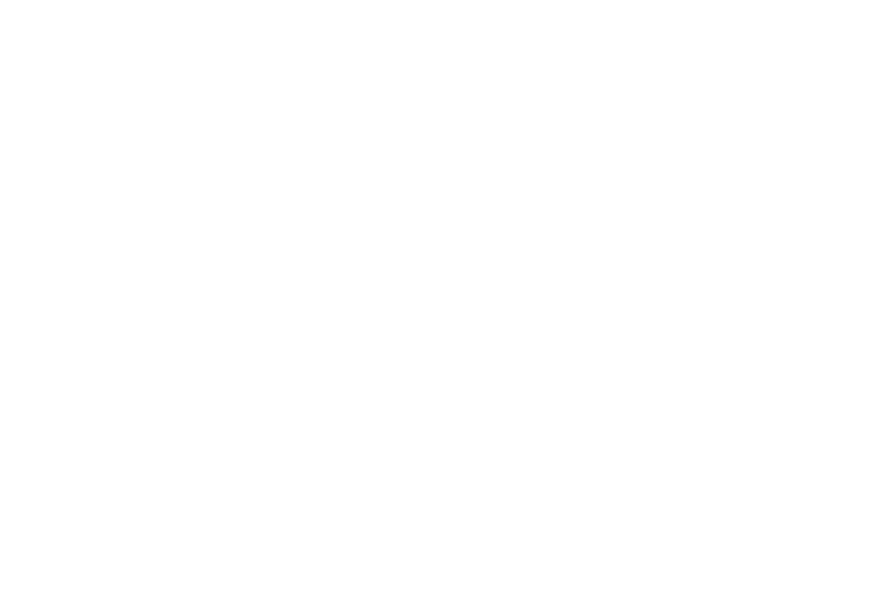
scroll to position [0, 0]
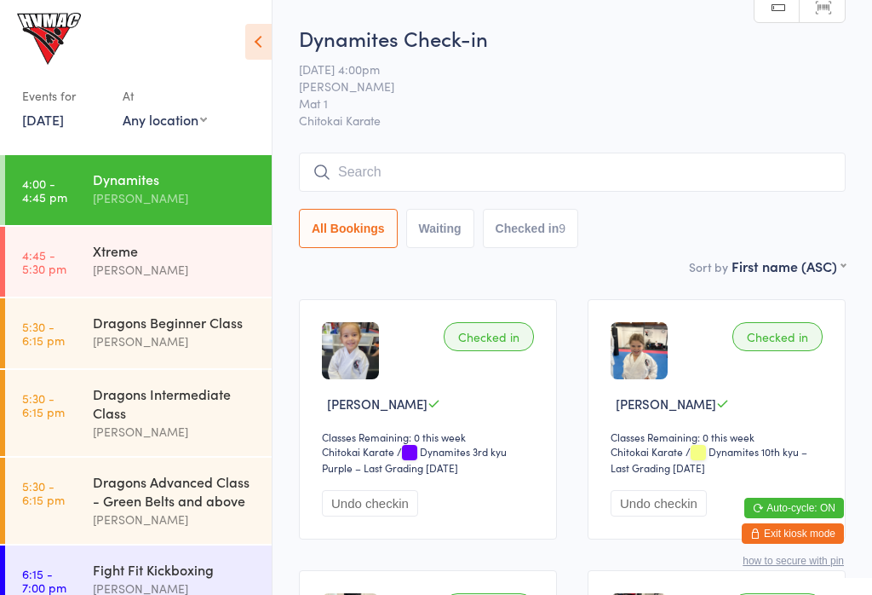
click at [78, 261] on link "4:45 - 5:30 pm Xtreme Erin Talbut" at bounding box center [138, 262] width 267 height 70
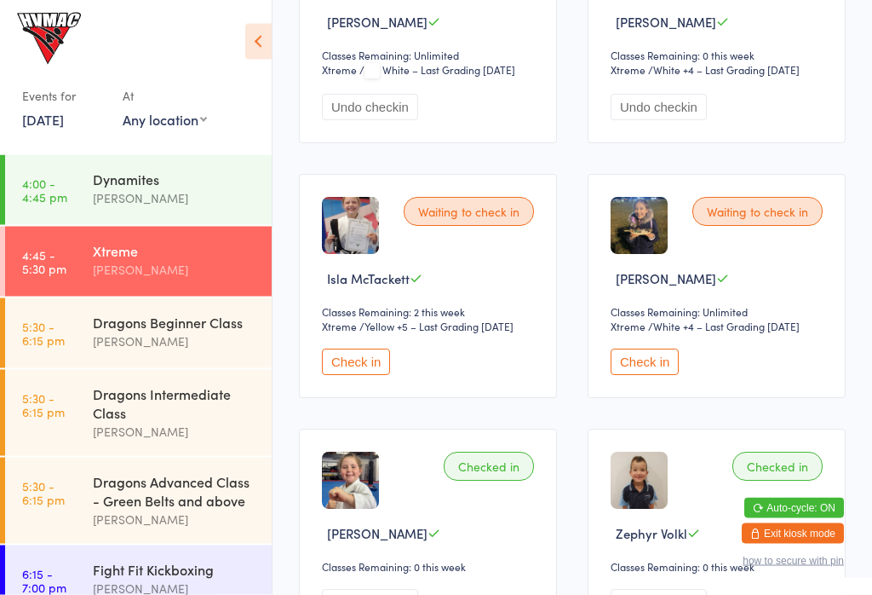
scroll to position [377, 0]
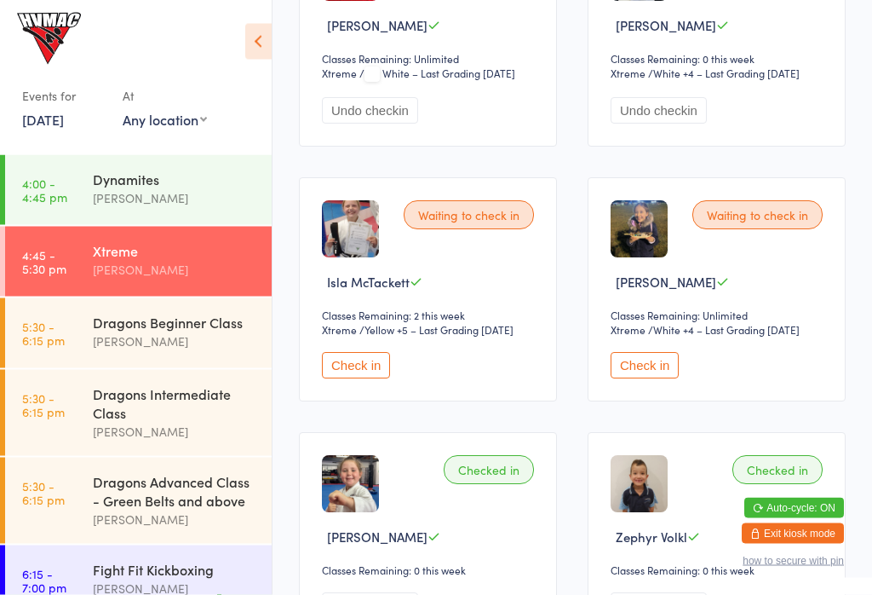
click at [202, 331] on div "Dragons Beginner Class" at bounding box center [175, 322] width 164 height 19
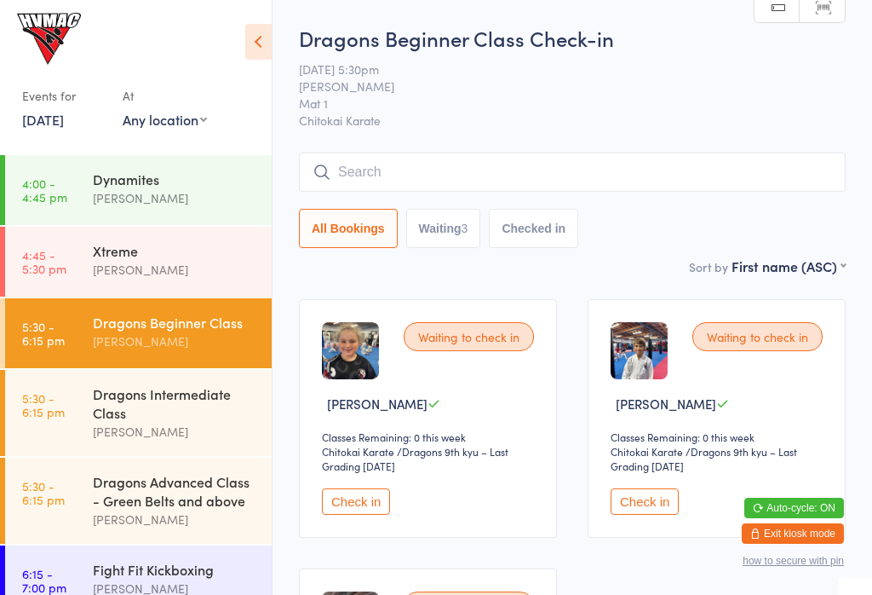
click at [106, 273] on div "[PERSON_NAME]" at bounding box center [175, 270] width 164 height 20
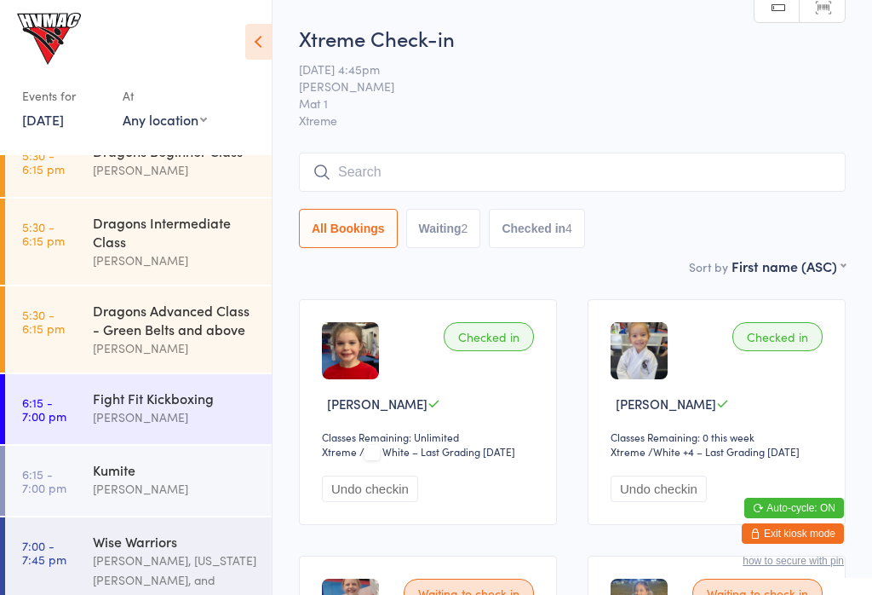
scroll to position [171, 0]
click at [170, 395] on div "Fight Fit Kickboxing" at bounding box center [175, 397] width 164 height 19
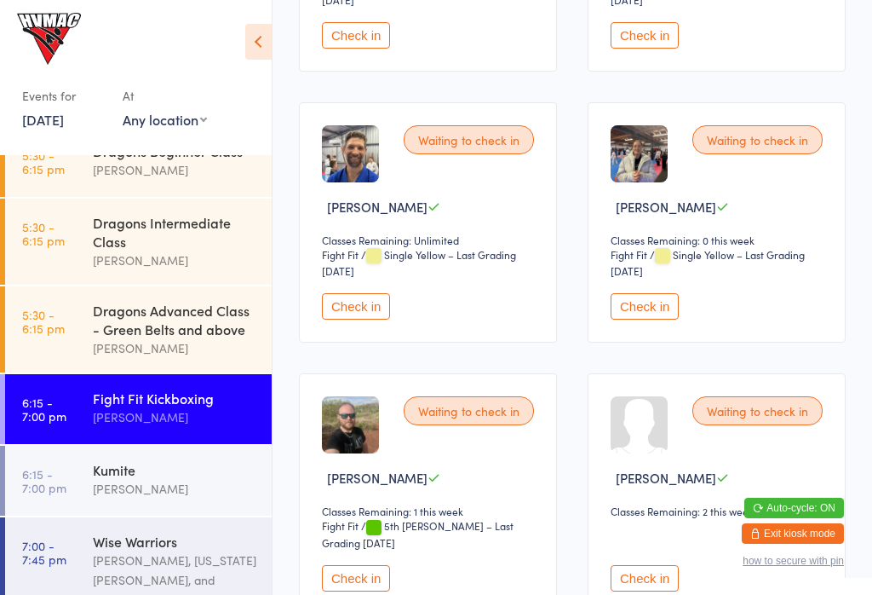
scroll to position [495, 0]
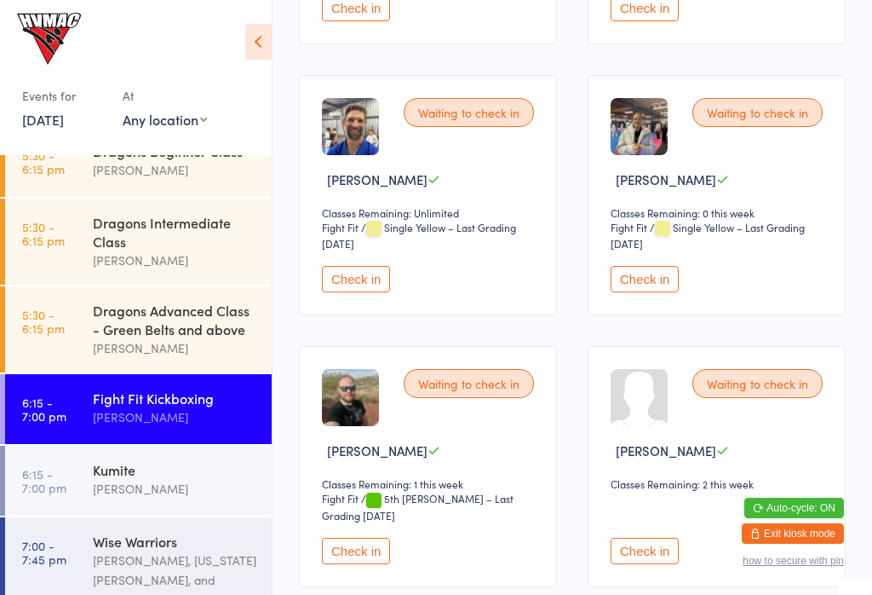
click at [362, 555] on button "Check in" at bounding box center [356, 550] width 68 height 26
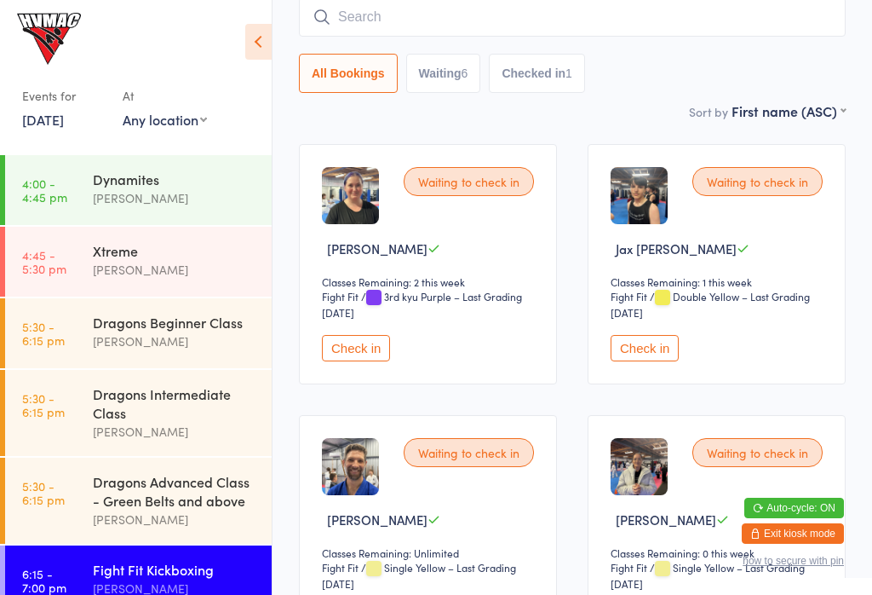
scroll to position [0, 0]
click at [147, 259] on div "Xtreme" at bounding box center [175, 250] width 164 height 19
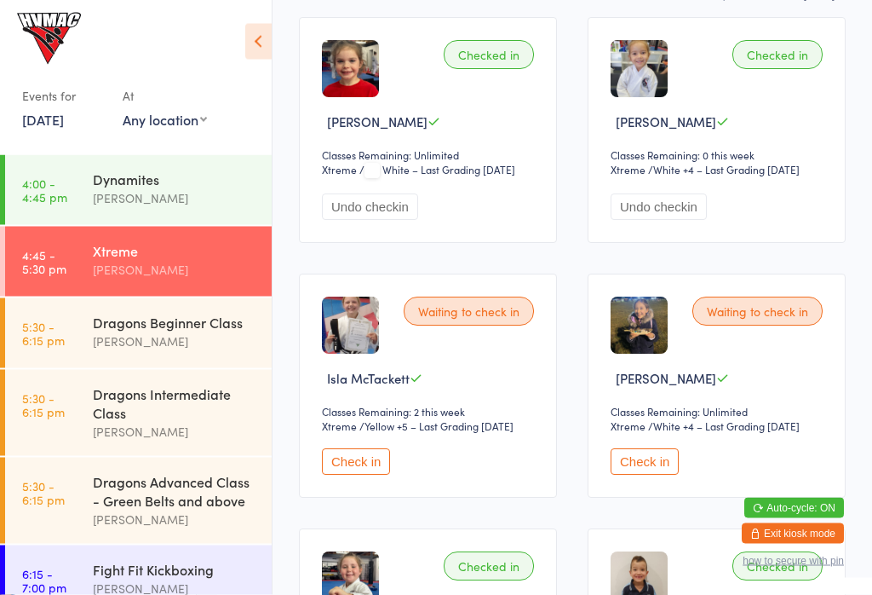
scroll to position [279, 0]
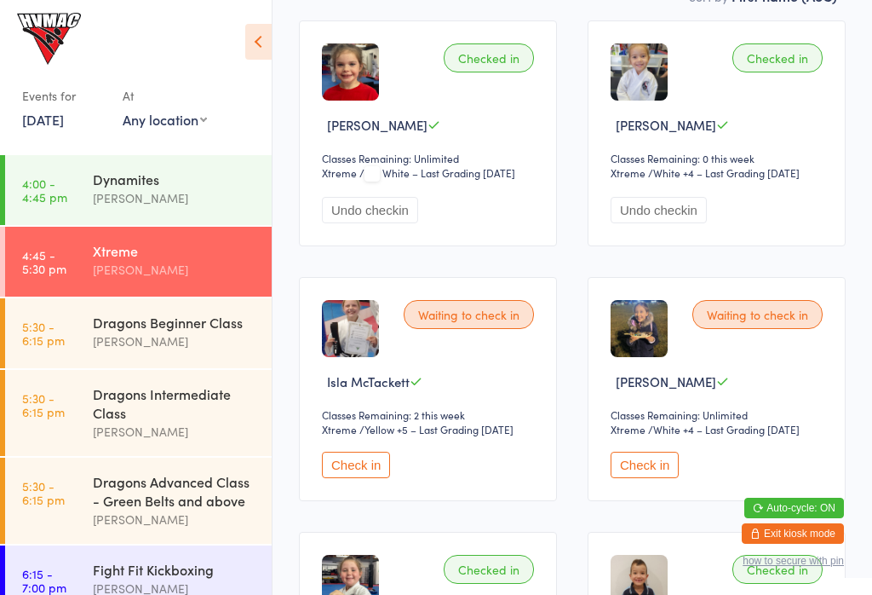
click at [372, 465] on button "Check in" at bounding box center [356, 464] width 68 height 26
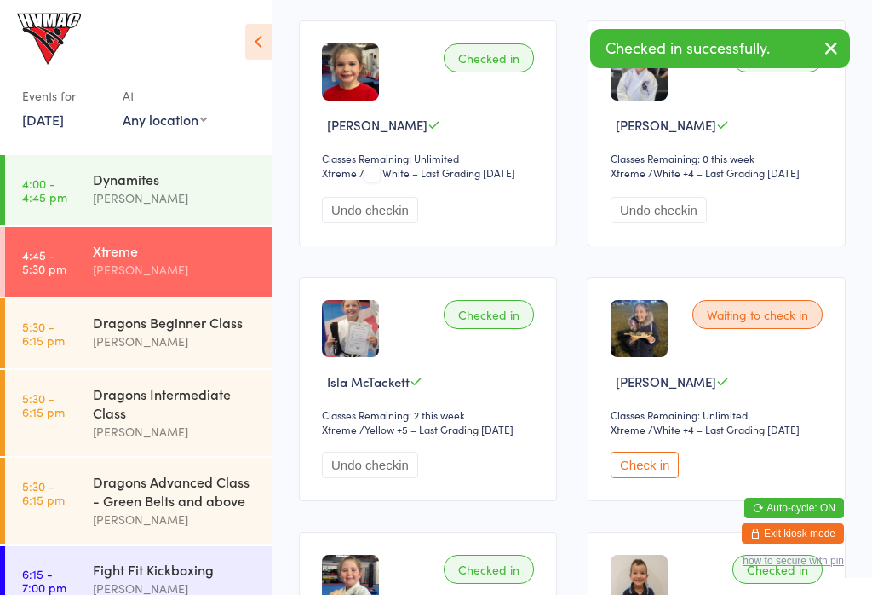
click at [118, 385] on div "Dragons Intermediate Class" at bounding box center [175, 402] width 164 height 37
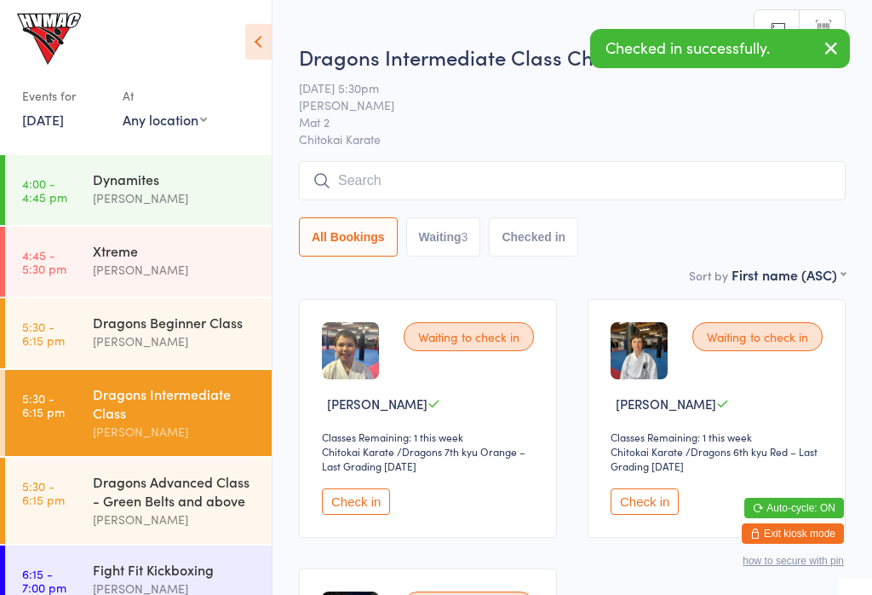
click at [125, 502] on div "Dragons Advanced Class - Green Belts and above" at bounding box center [175, 490] width 164 height 37
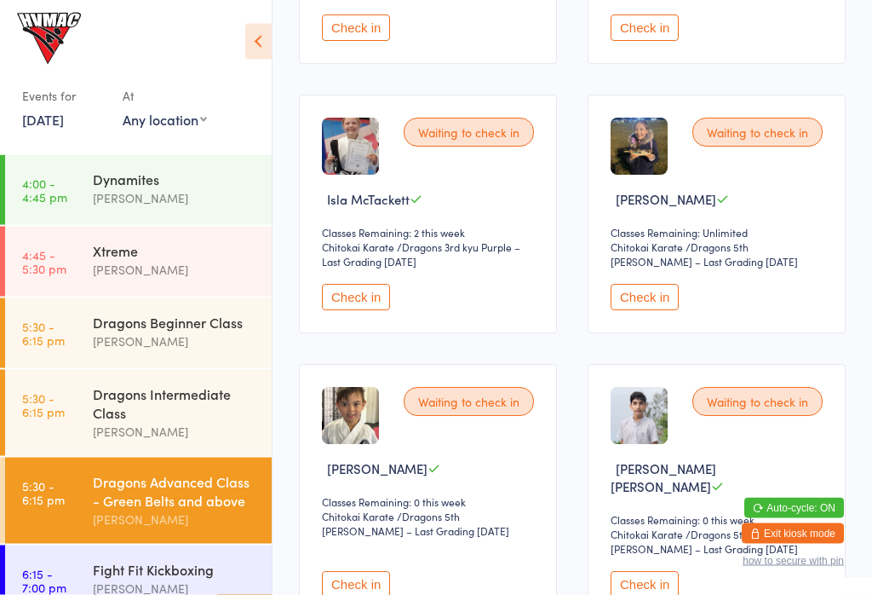
click at [262, 19] on div "Events for 14 Aug, 2025 14 Aug, 2025 August 2025 Sun Mon Tue Wed Thu Fri Sat 31…" at bounding box center [136, 74] width 272 height 149
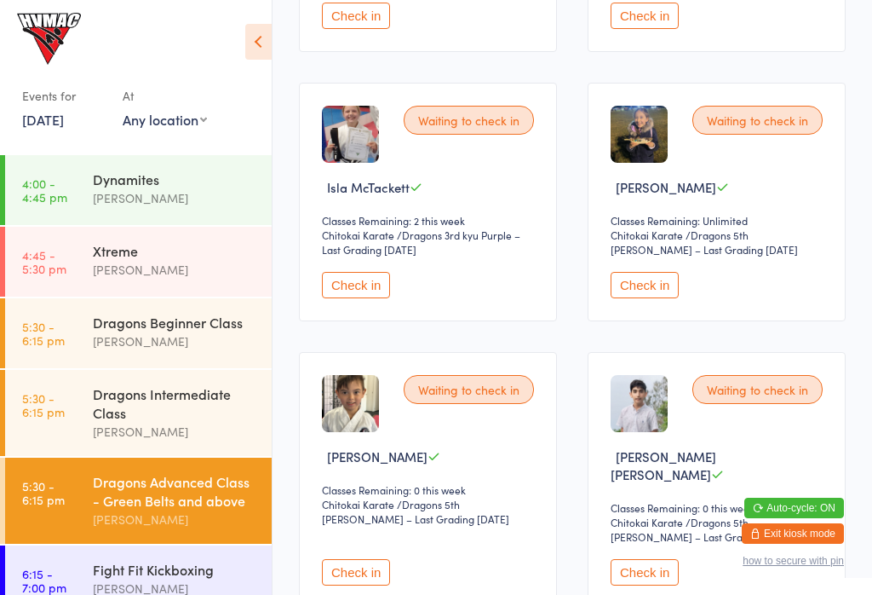
scroll to position [493, 0]
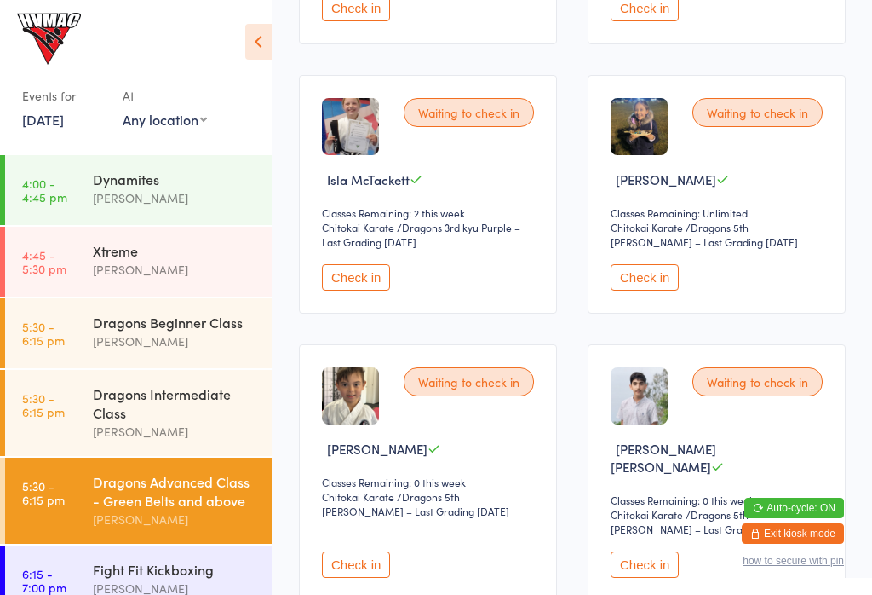
click at [356, 287] on button "Check in" at bounding box center [356, 277] width 68 height 26
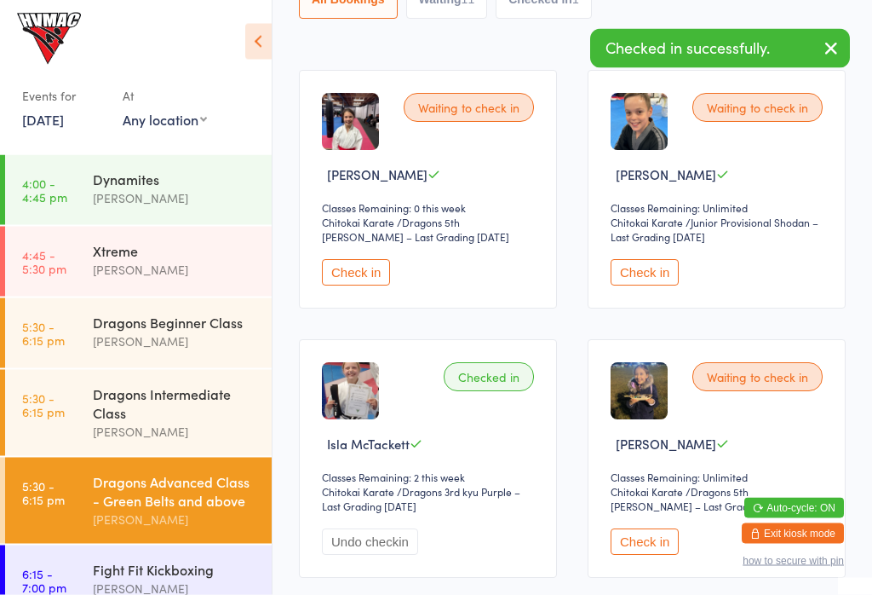
scroll to position [204, 0]
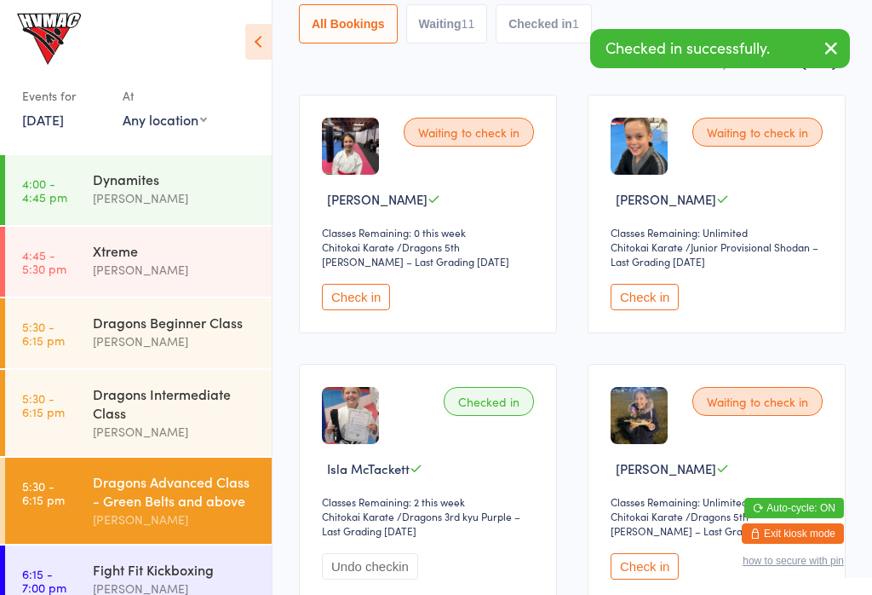
click at [826, 60] on button "button" at bounding box center [831, 49] width 37 height 39
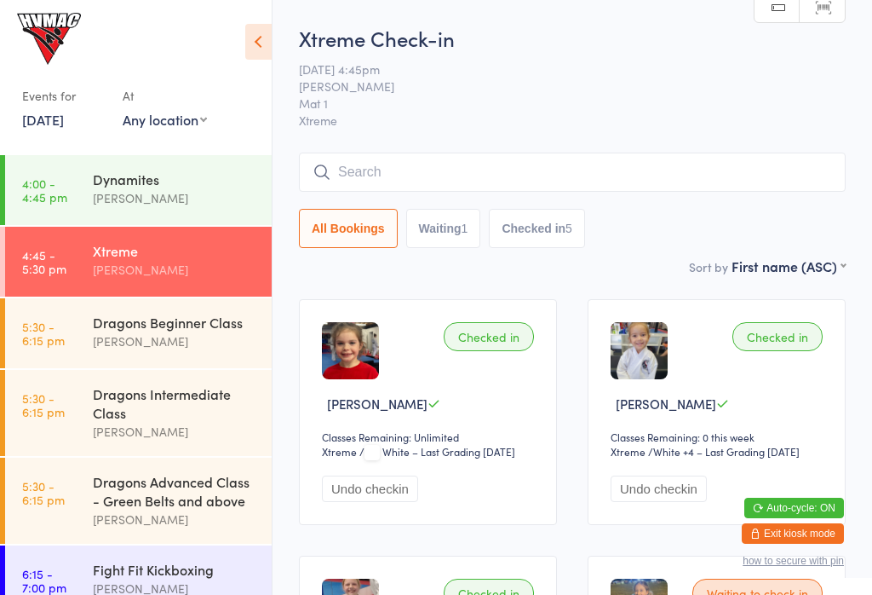
click at [90, 498] on link "5:30 - 6:15 pm Dragons Advanced Class - Green Belts and above Lesley Talbut" at bounding box center [138, 500] width 267 height 86
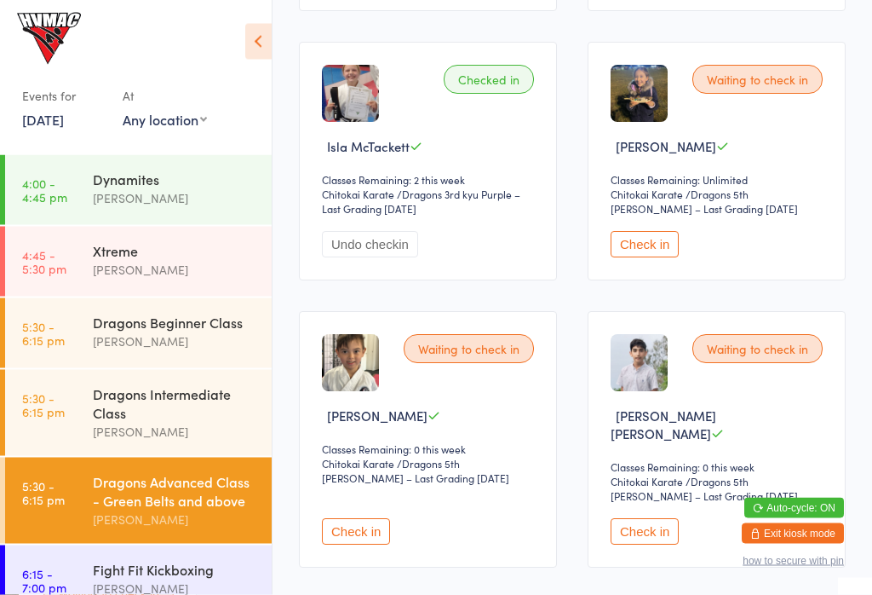
scroll to position [534, 0]
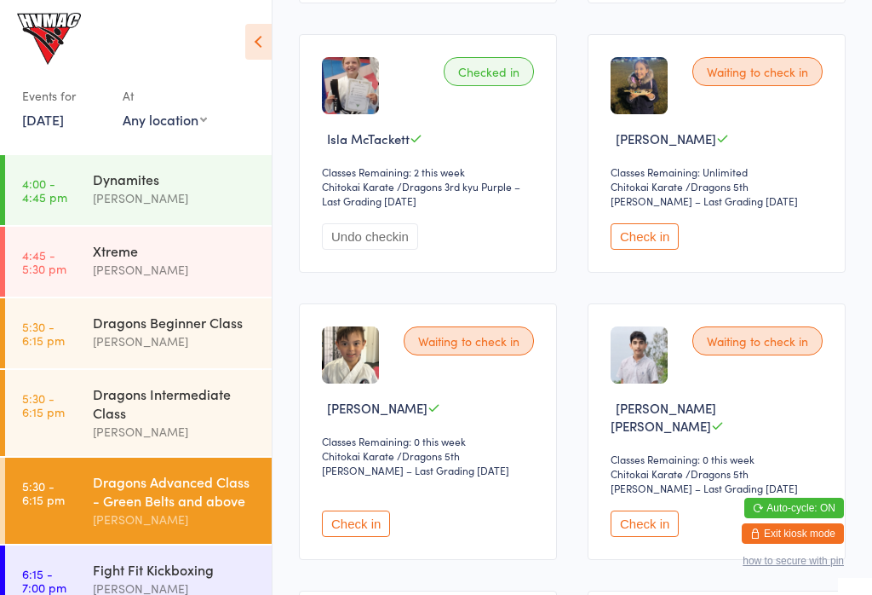
click at [631, 516] on button "Check in" at bounding box center [645, 523] width 68 height 26
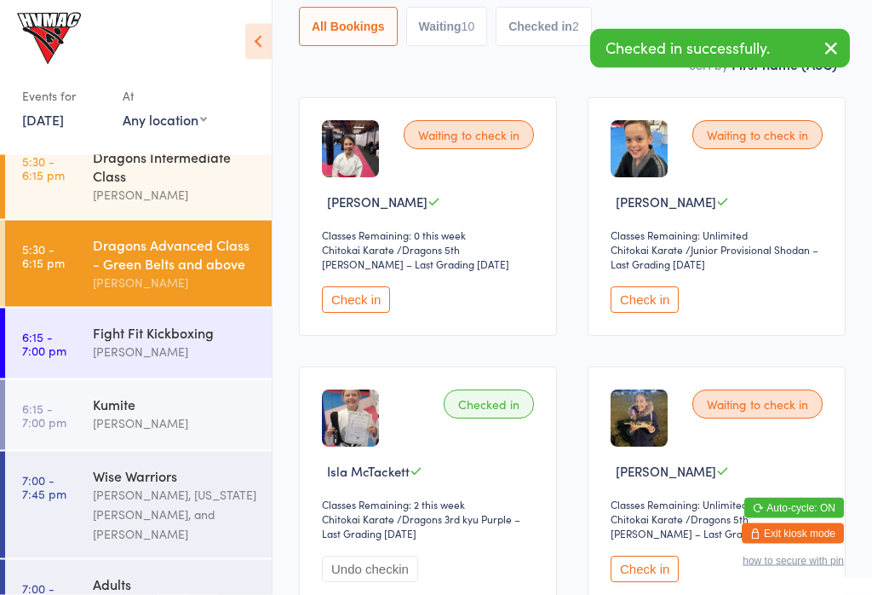
scroll to position [236, 0]
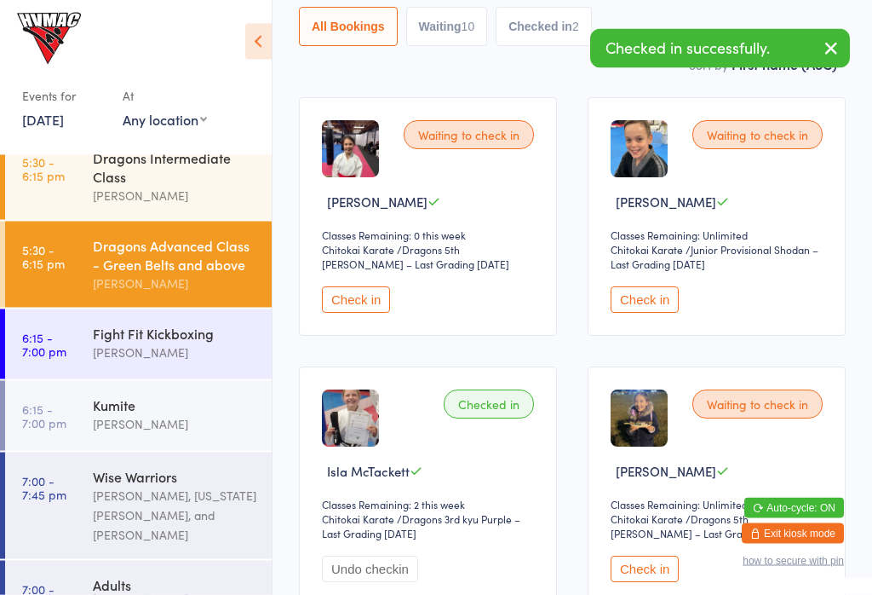
click at [113, 429] on div "[PERSON_NAME]" at bounding box center [175, 424] width 164 height 20
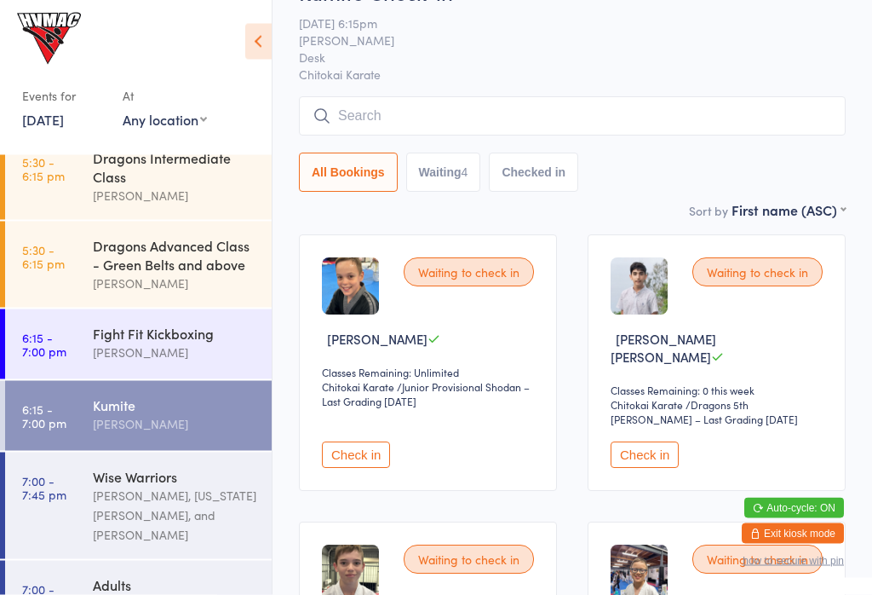
click at [635, 451] on button "Check in" at bounding box center [645, 455] width 68 height 26
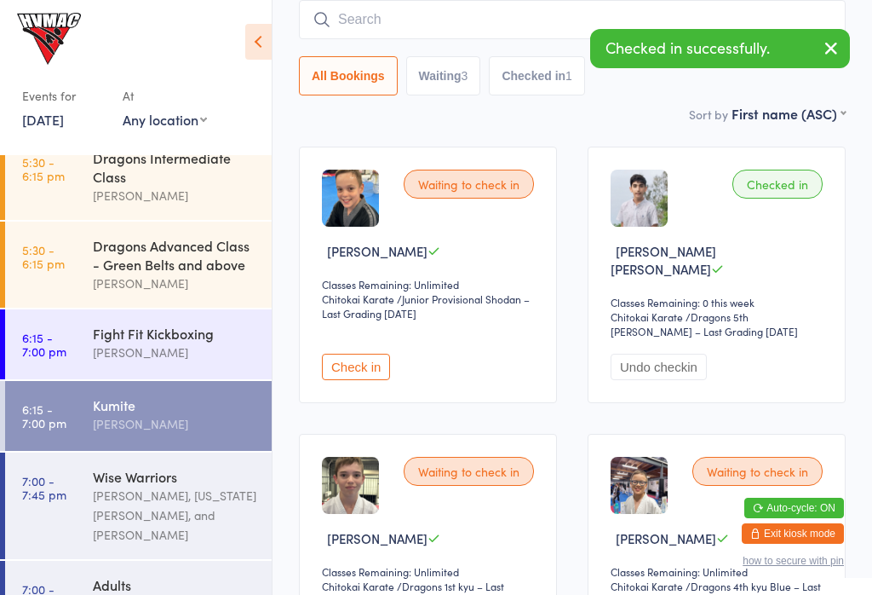
scroll to position [151, 0]
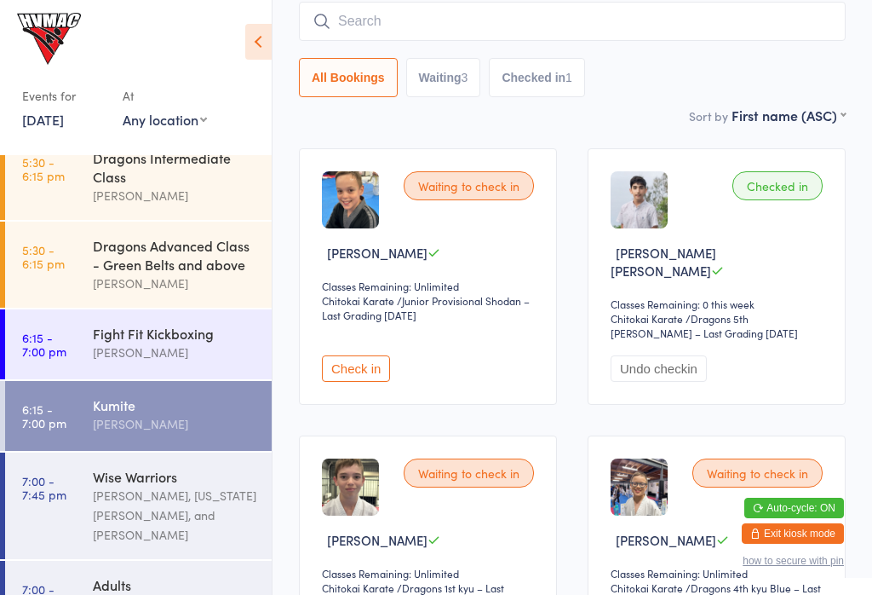
click at [38, 250] on time "5:30 - 6:15 pm" at bounding box center [43, 256] width 43 height 27
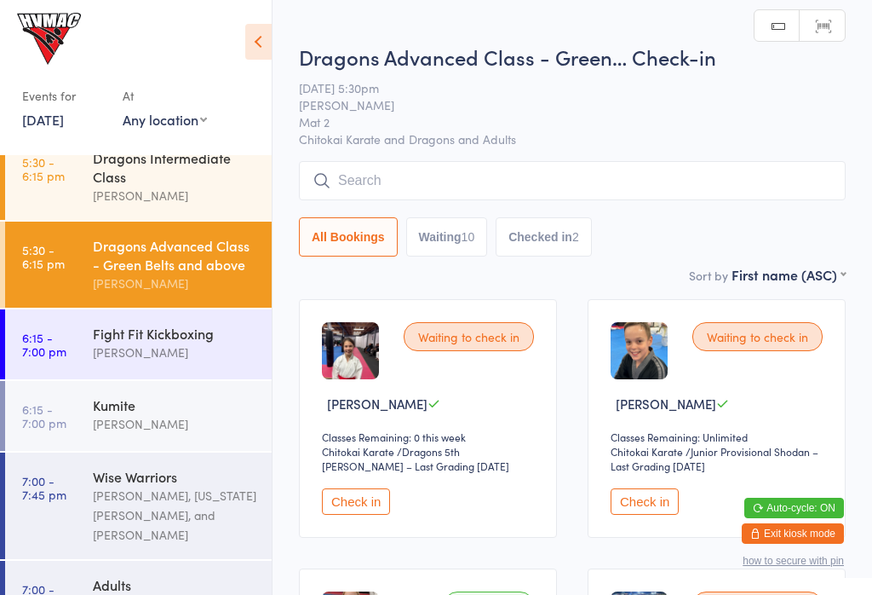
click at [71, 170] on link "5:30 - 6:15 pm Dragons Intermediate Class Lesley Talbut" at bounding box center [138, 177] width 267 height 86
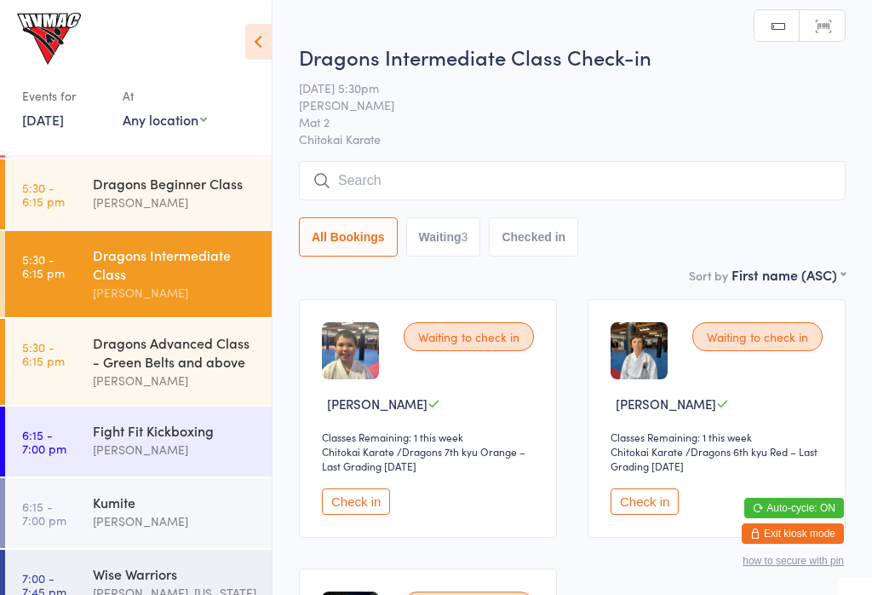
scroll to position [136, 0]
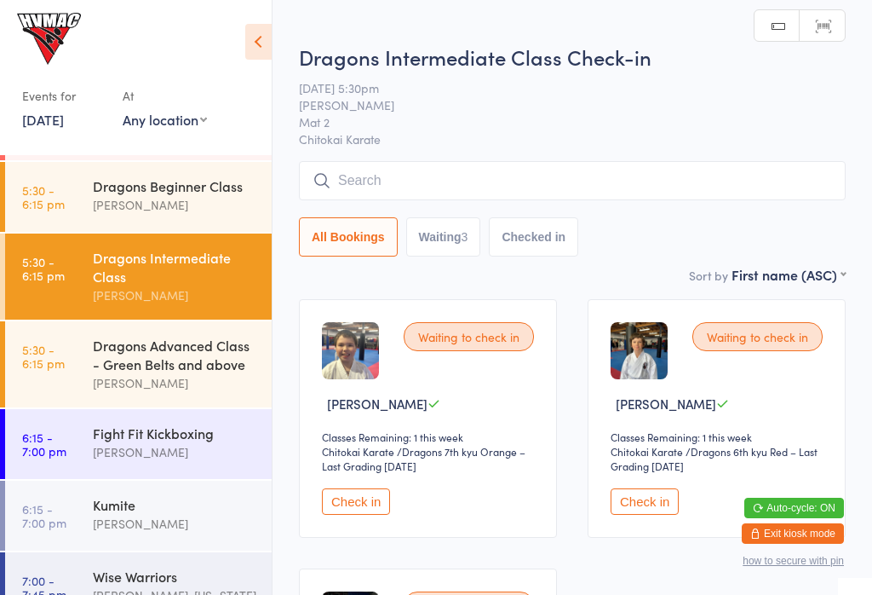
click at [49, 215] on link "5:30 - 6:15 pm Dragons Beginner Class Dallas Evans" at bounding box center [138, 197] width 267 height 70
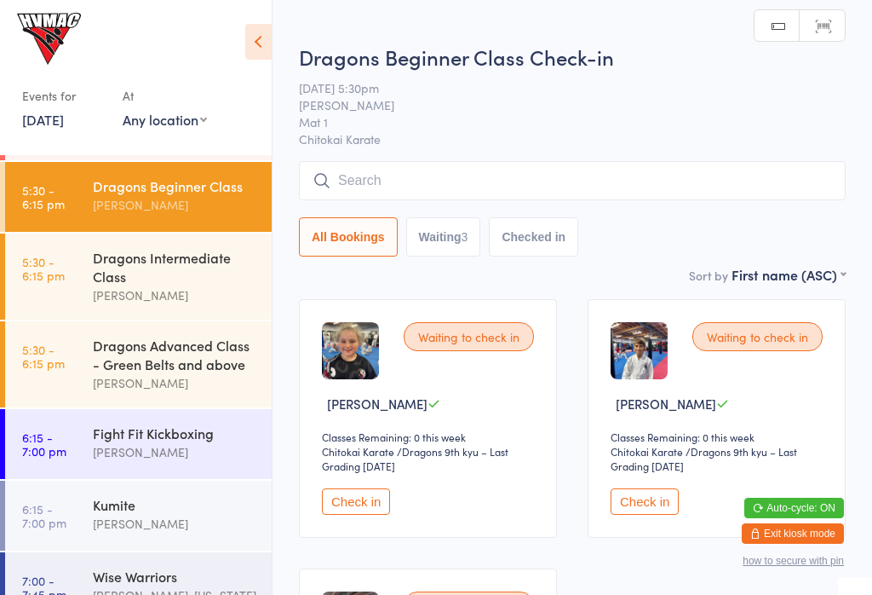
click at [78, 374] on link "5:30 - 6:15 pm Dragons Advanced Class - Green Belts and above Lesley Talbut" at bounding box center [138, 364] width 267 height 86
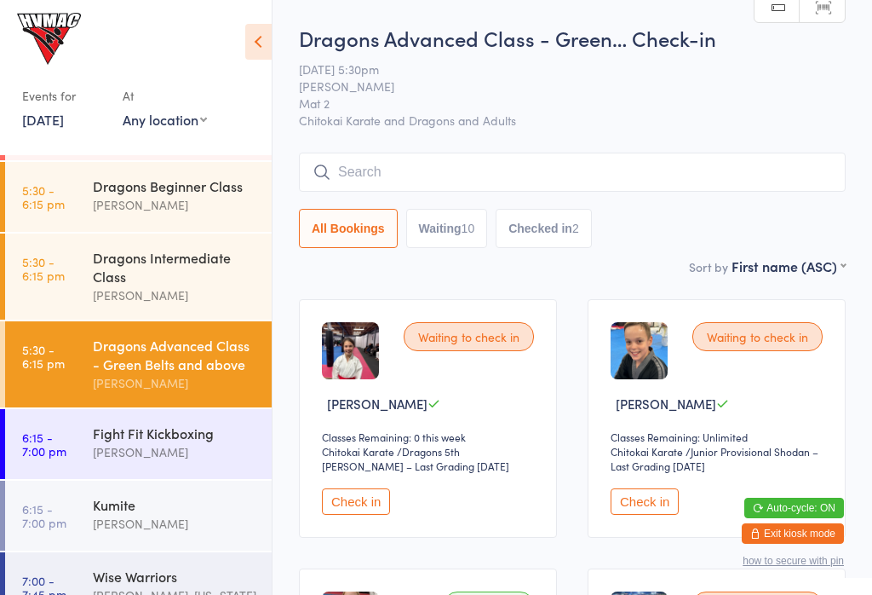
click at [63, 258] on time "5:30 - 6:15 pm" at bounding box center [43, 268] width 43 height 27
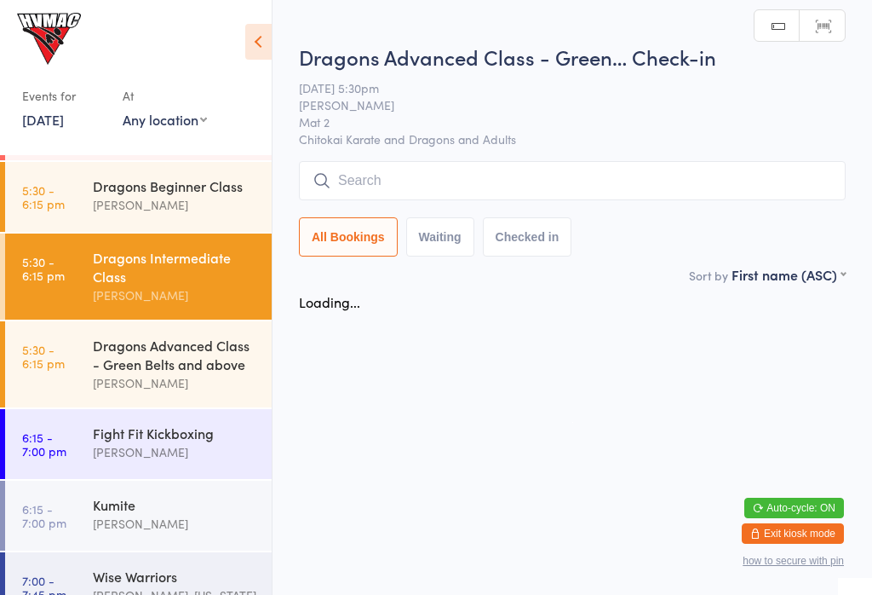
click at [49, 190] on time "5:30 - 6:15 pm" at bounding box center [43, 196] width 43 height 27
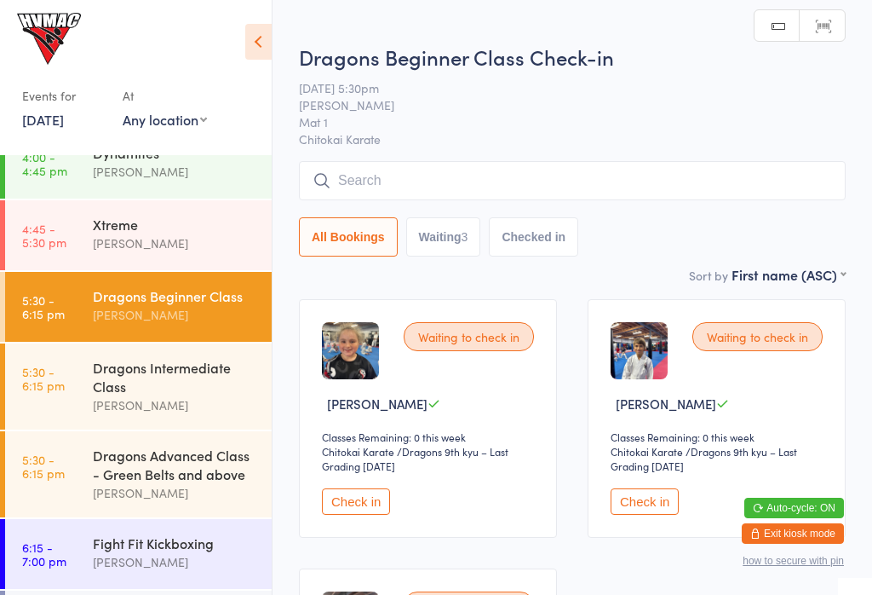
scroll to position [26, 0]
click at [64, 214] on link "4:45 - 5:30 pm Xtreme Erin Talbut" at bounding box center [138, 235] width 267 height 70
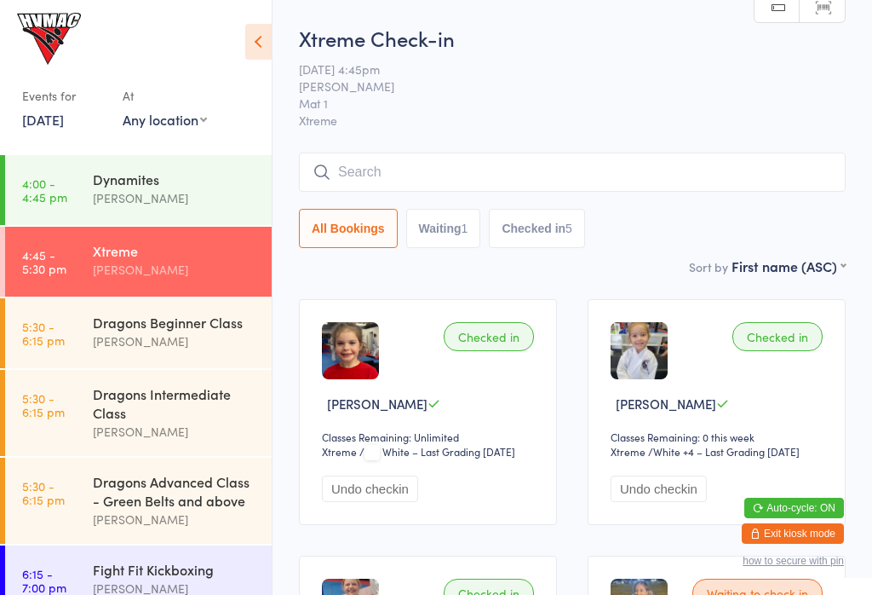
click at [185, 324] on div "Dragons Beginner Class" at bounding box center [175, 322] width 164 height 19
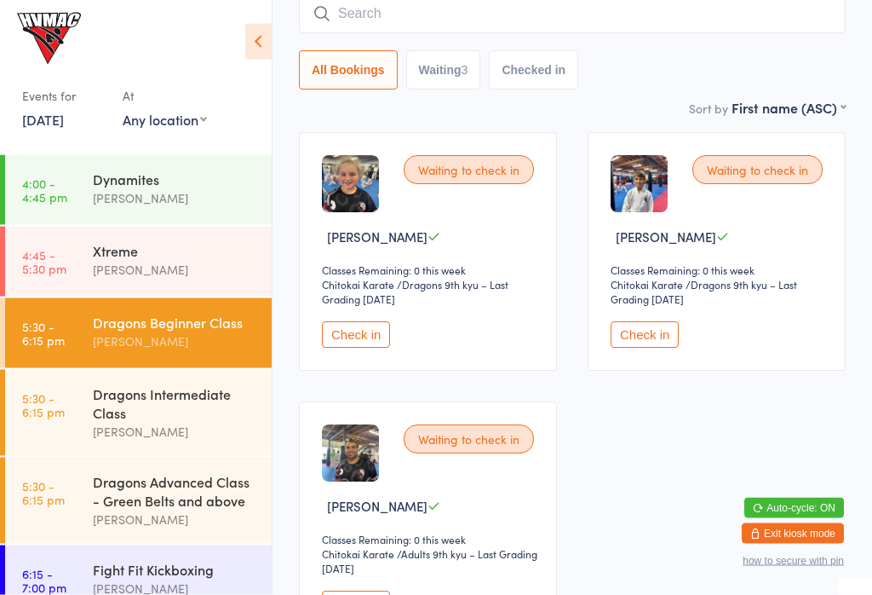
scroll to position [184, 0]
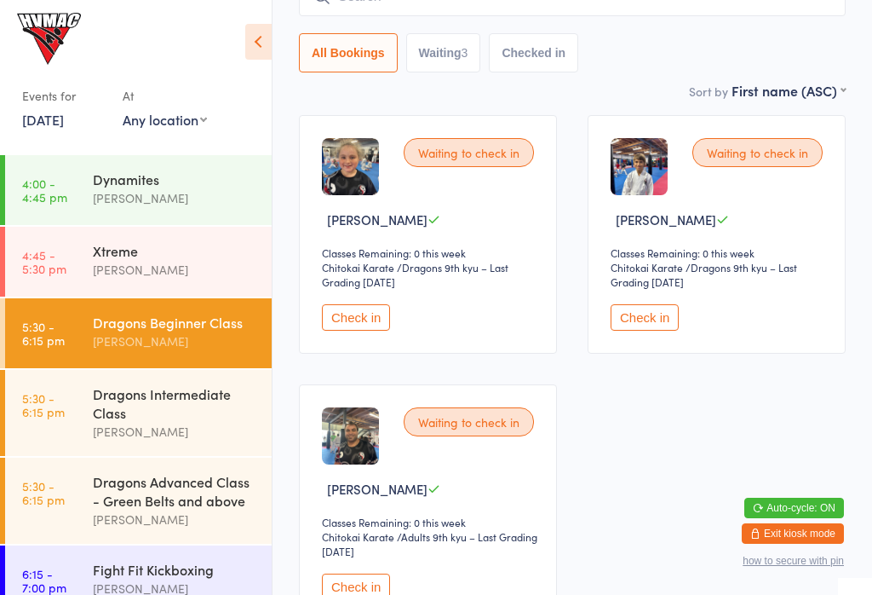
click at [658, 323] on button "Check in" at bounding box center [645, 317] width 68 height 26
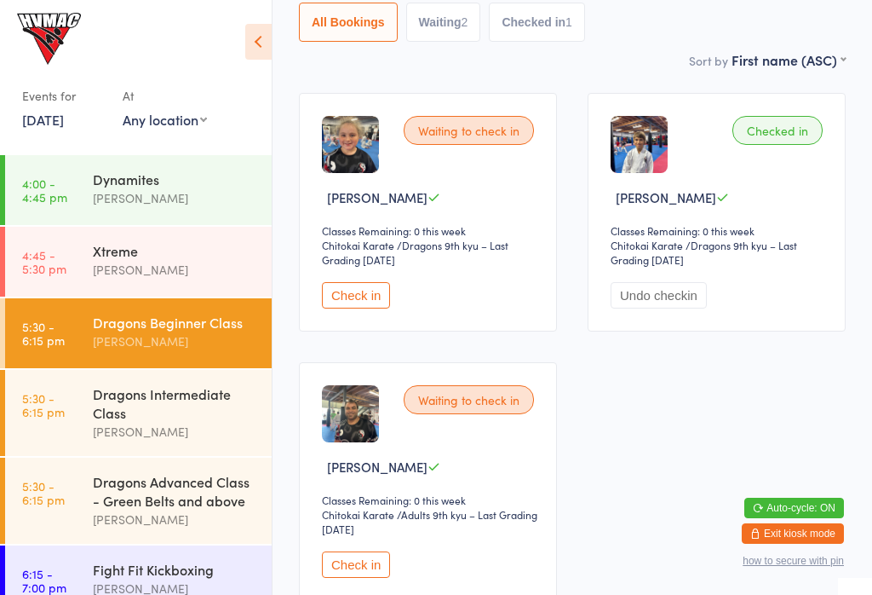
scroll to position [0, 0]
click at [100, 503] on div "Dragons Advanced Class - Green Belts and above" at bounding box center [175, 490] width 164 height 37
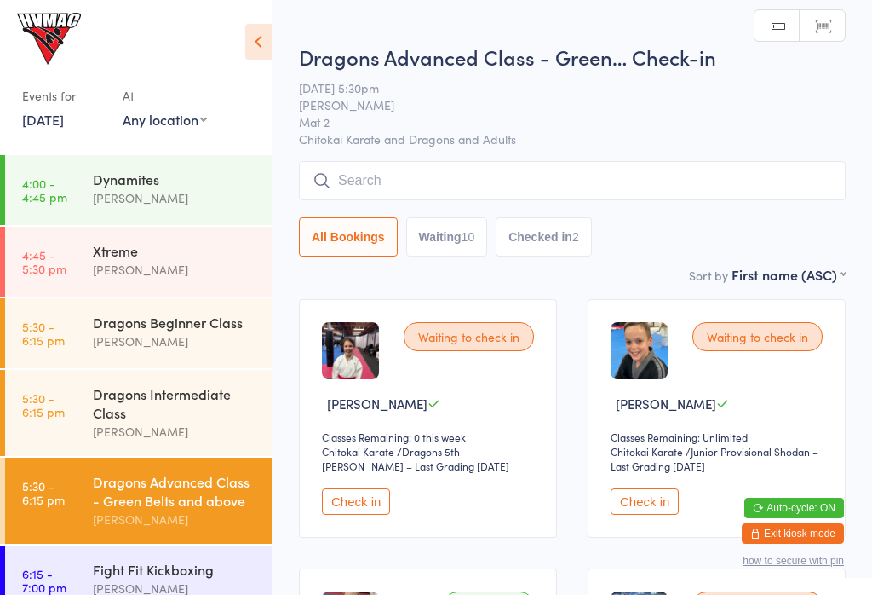
click at [656, 165] on input "search" at bounding box center [572, 180] width 547 height 39
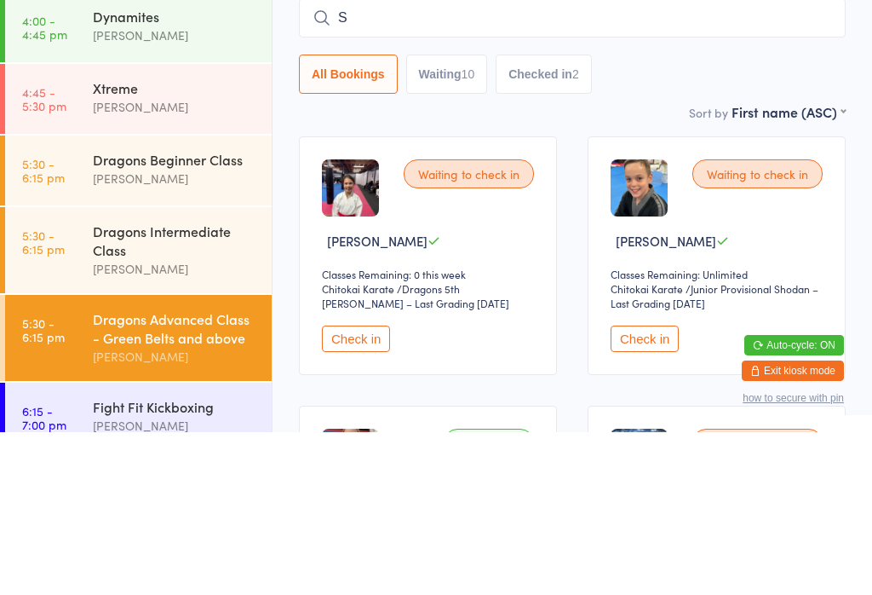
click at [440, 397] on icon at bounding box center [434, 403] width 13 height 13
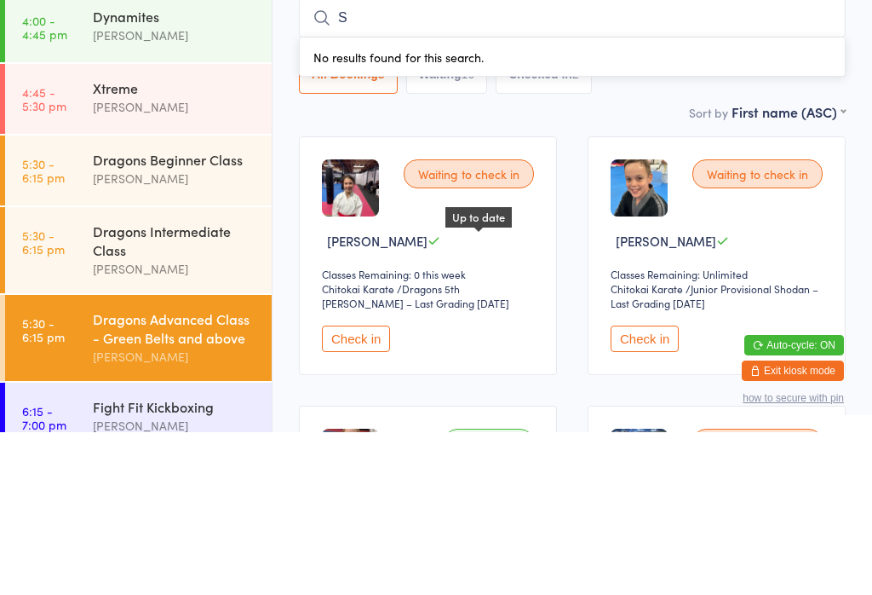
scroll to position [163, 0]
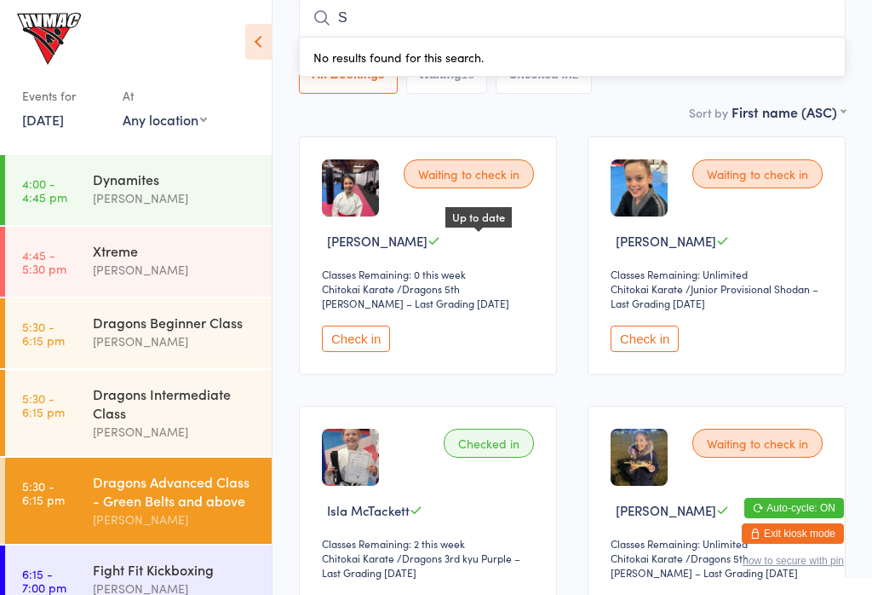
click at [572, 22] on input "S" at bounding box center [572, 17] width 547 height 39
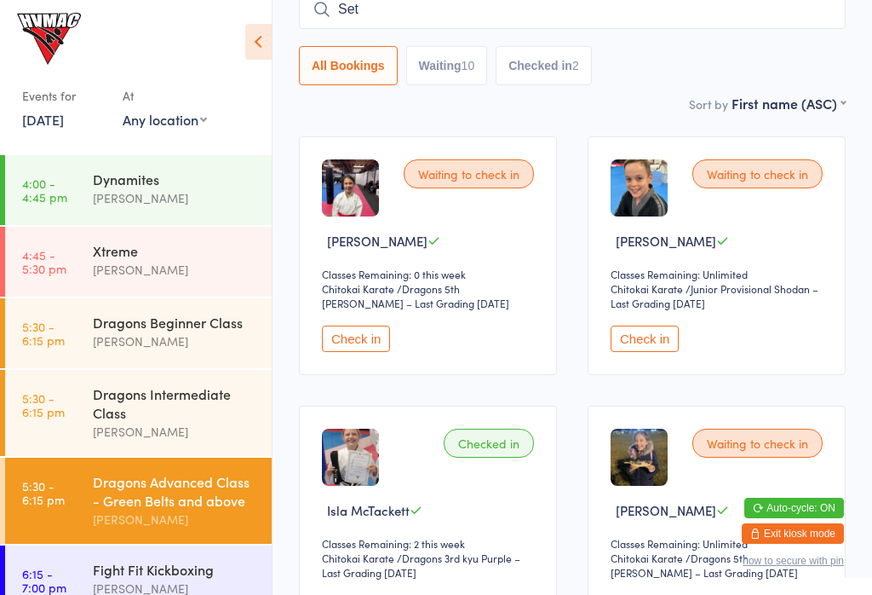
type input "Seth"
click at [61, 320] on time "5:30 - 6:15 pm" at bounding box center [43, 332] width 43 height 27
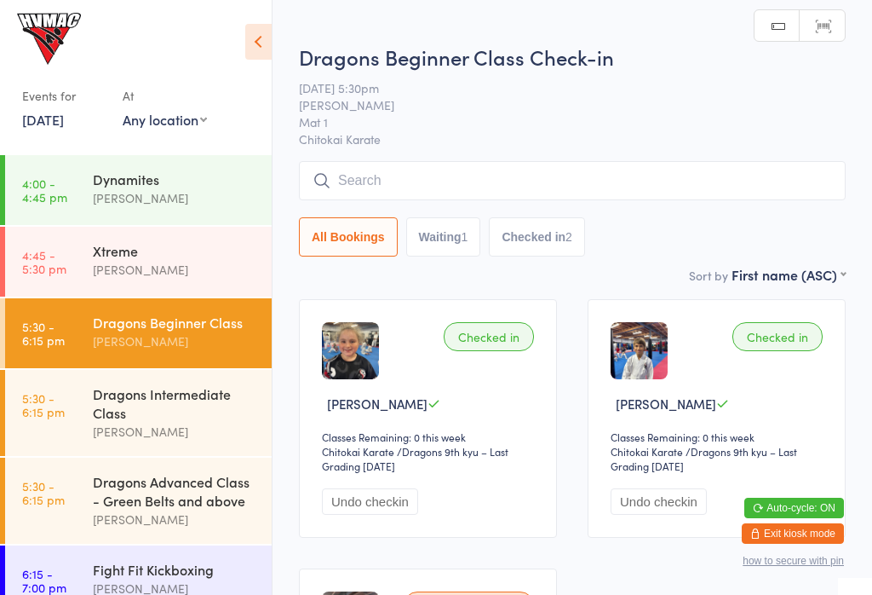
click at [368, 495] on button "Undo checkin" at bounding box center [370, 501] width 96 height 26
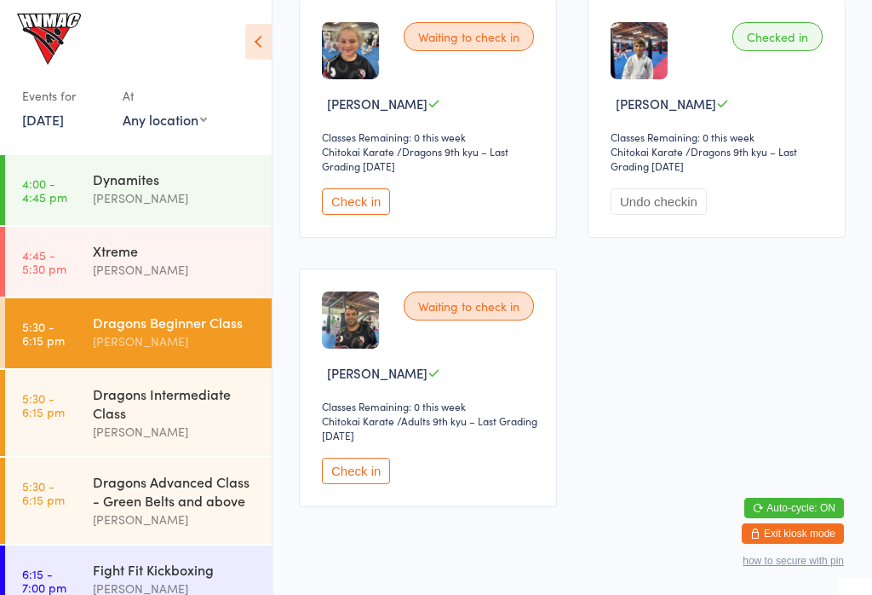
scroll to position [316, 0]
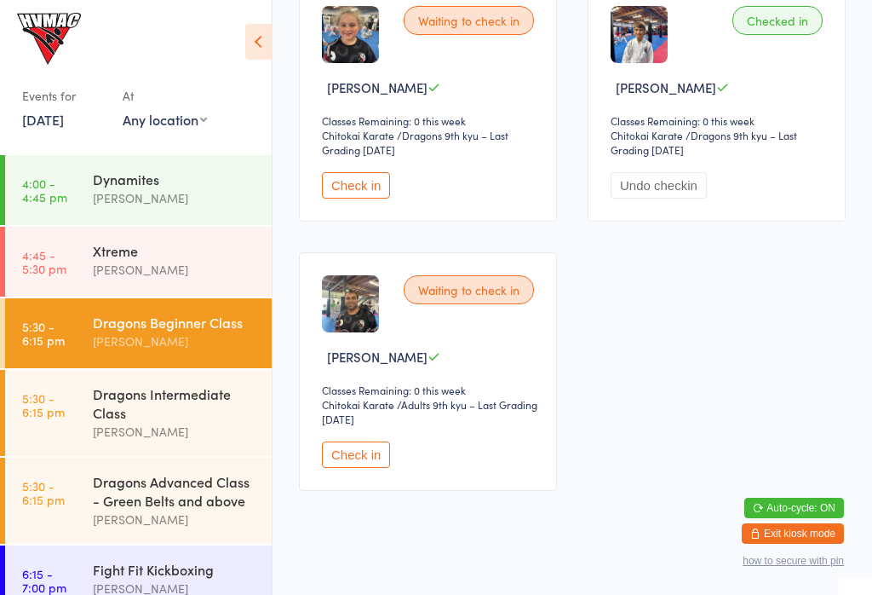
click at [348, 453] on button "Check in" at bounding box center [356, 454] width 68 height 26
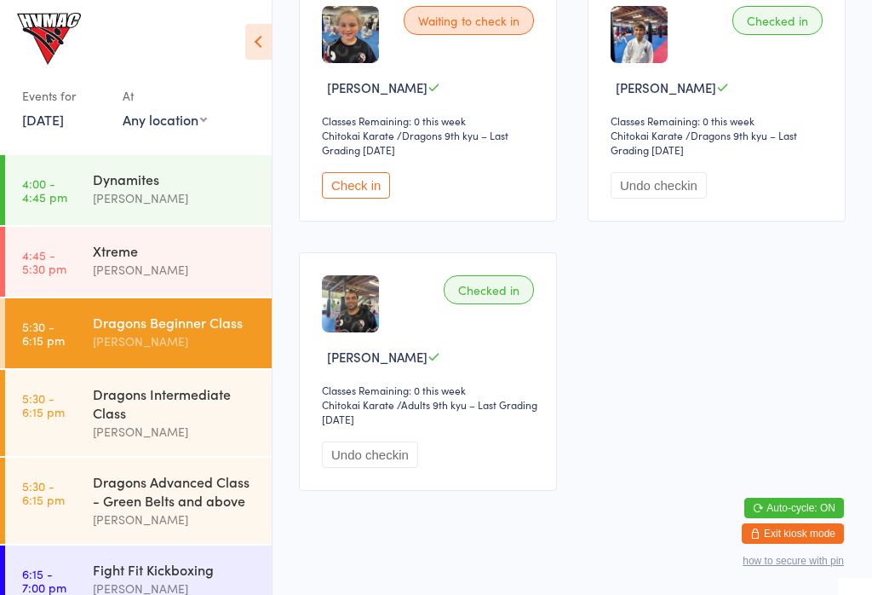
click at [147, 509] on div "Dragons Advanced Class - Green Belts and above" at bounding box center [175, 490] width 164 height 37
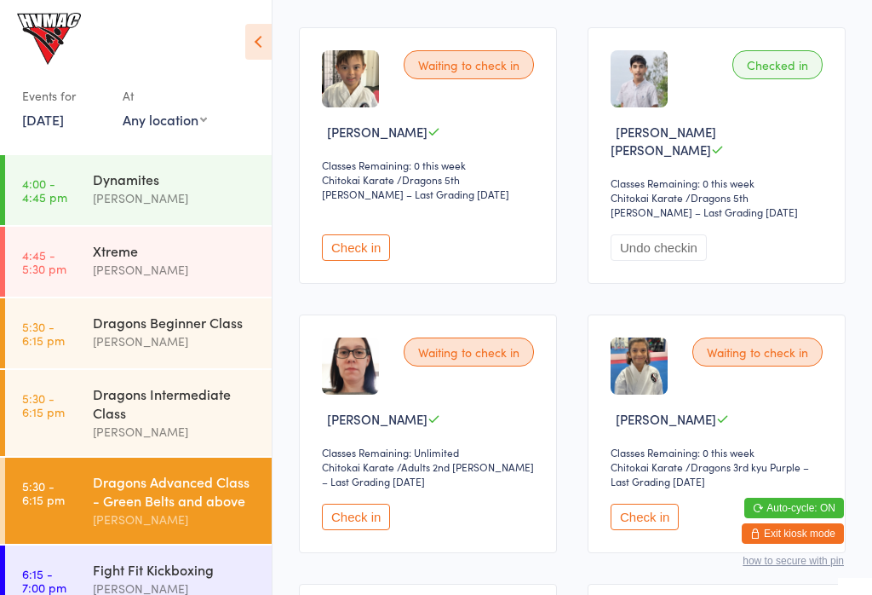
scroll to position [808, 0]
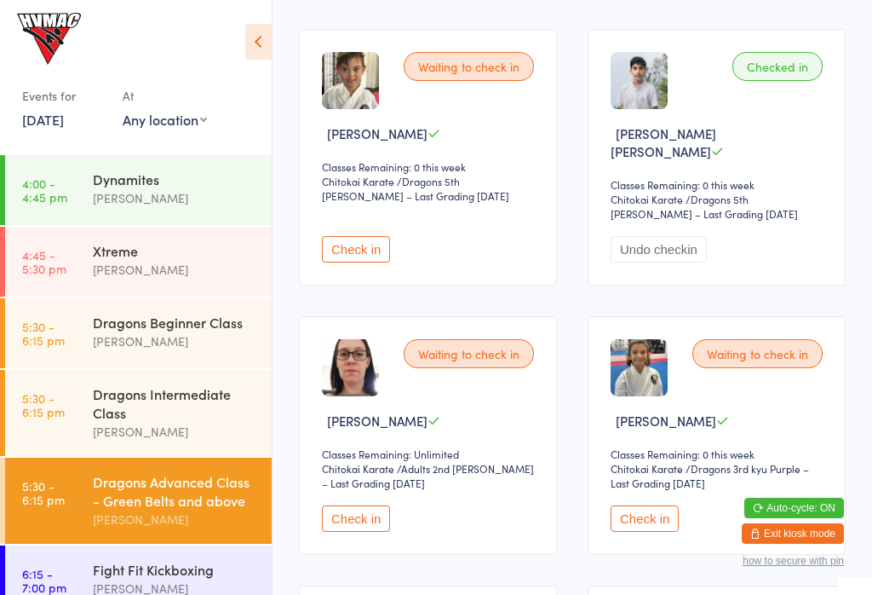
click at [354, 505] on button "Check in" at bounding box center [356, 518] width 68 height 26
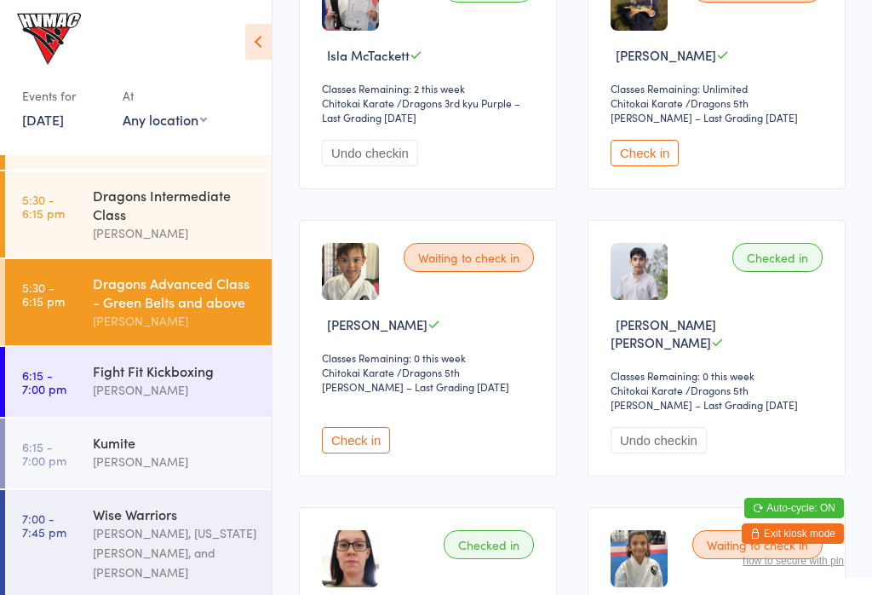
scroll to position [597, 0]
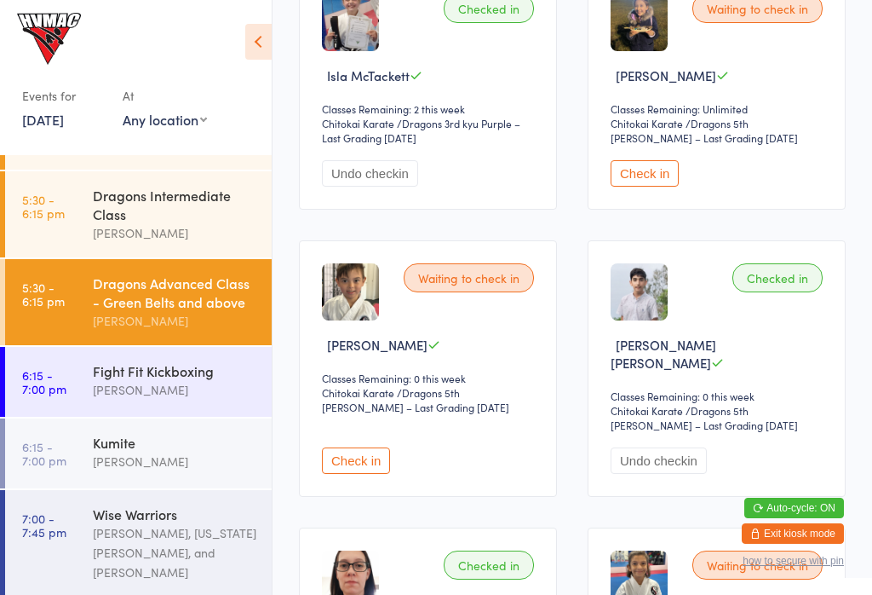
click at [181, 227] on div "[PERSON_NAME]" at bounding box center [175, 233] width 164 height 20
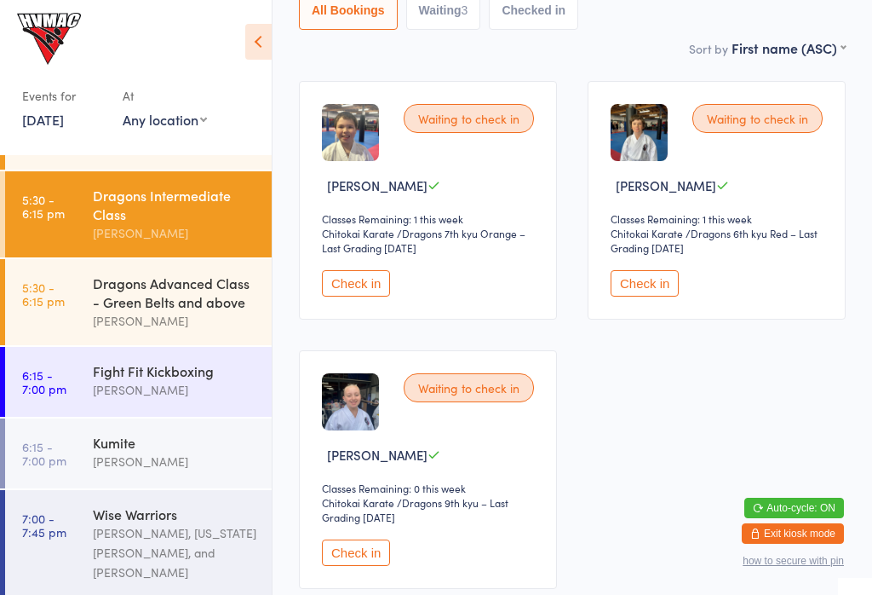
scroll to position [327, 0]
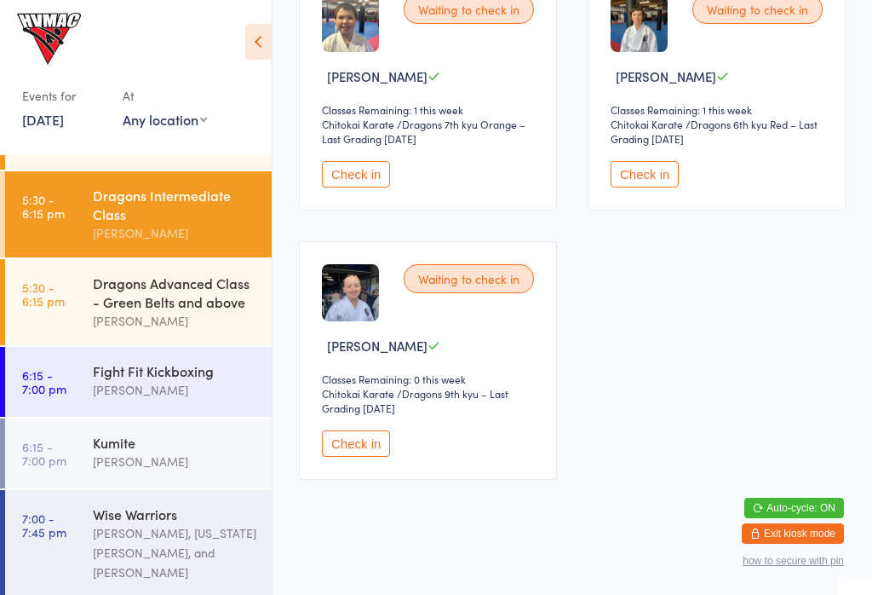
click at [37, 307] on time "5:30 - 6:15 pm" at bounding box center [43, 293] width 43 height 27
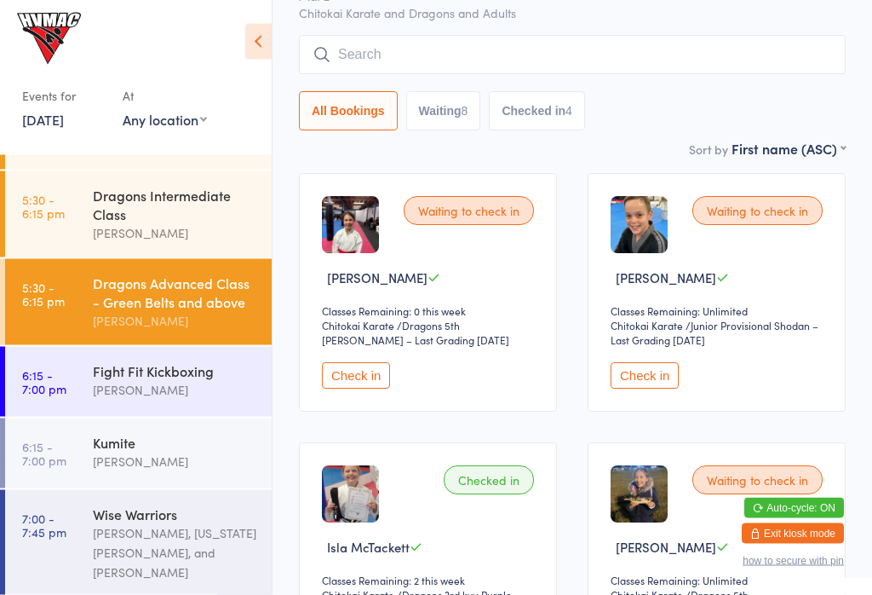
scroll to position [153, 0]
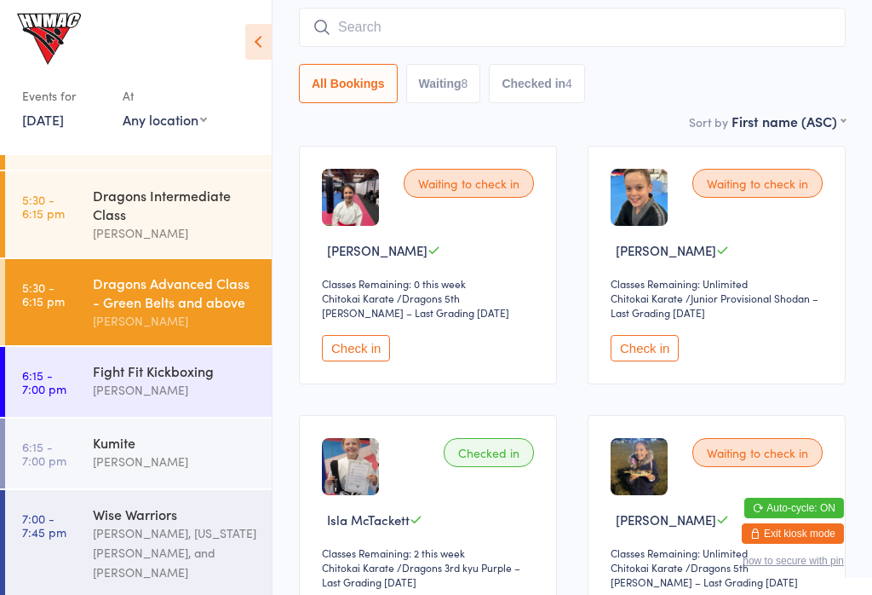
click at [635, 337] on div "Waiting to check in Evan Chausenko Classes Remaining: Unlimited Chitokai Karate…" at bounding box center [717, 265] width 258 height 239
click at [647, 361] on button "Check in" at bounding box center [645, 348] width 68 height 26
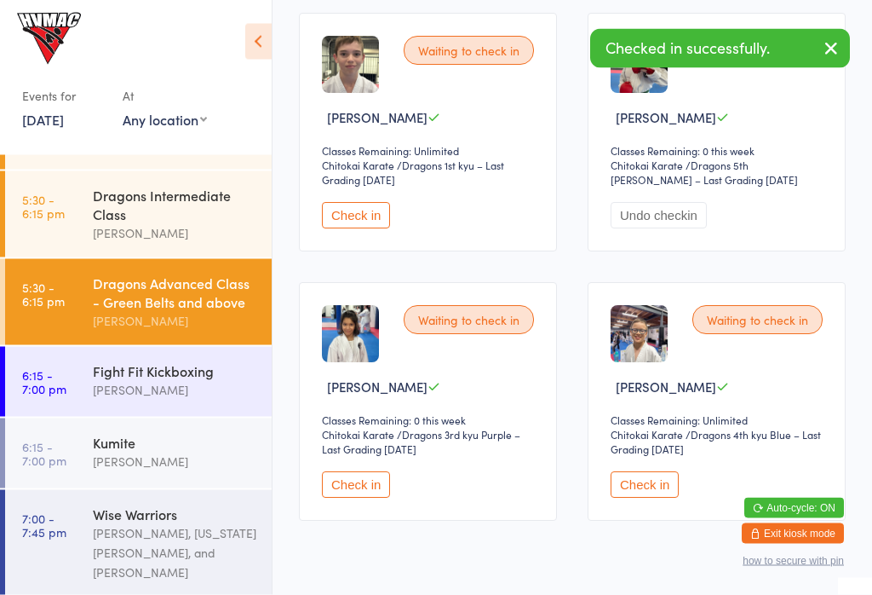
scroll to position [1417, 0]
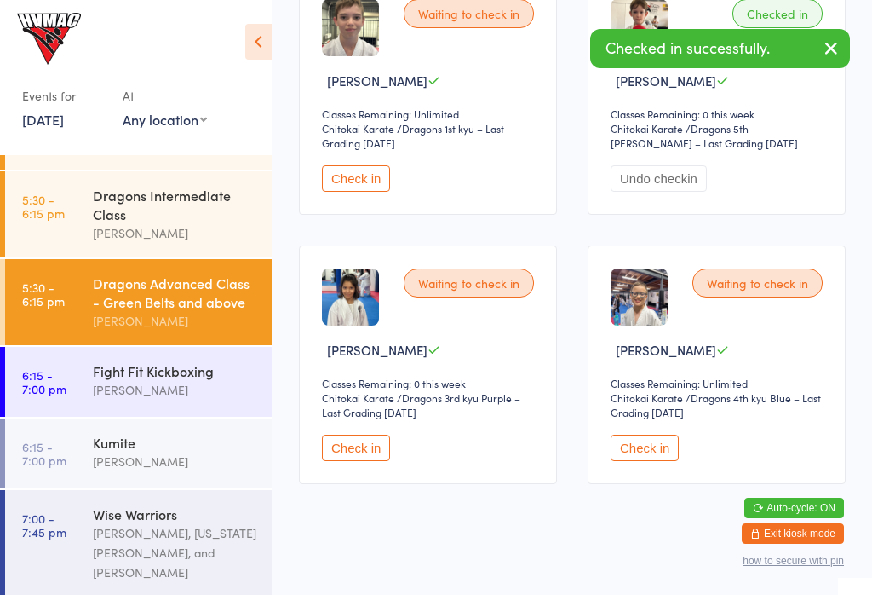
click at [649, 443] on button "Check in" at bounding box center [645, 447] width 68 height 26
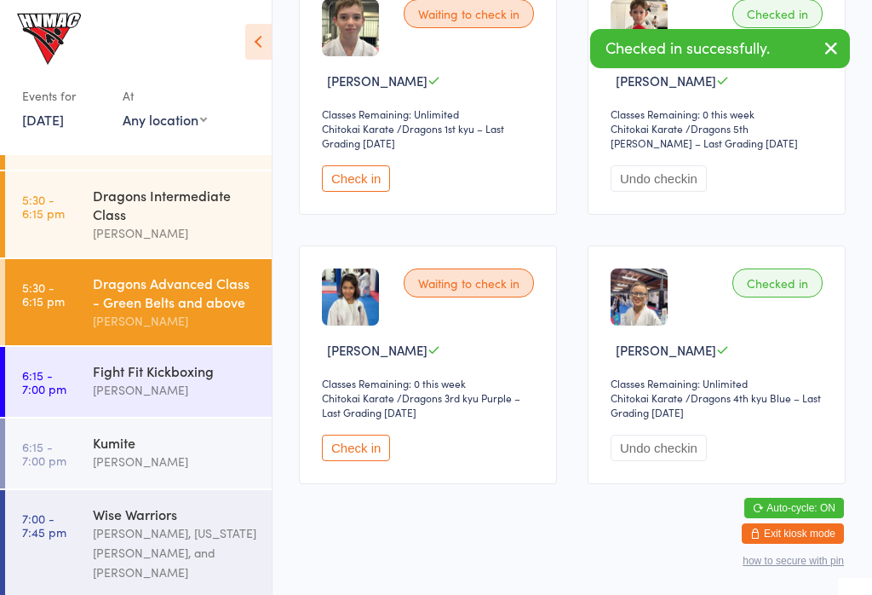
click at [70, 398] on link "6:15 - 7:00 pm Fight Fit Kickboxing Kirk Pitzner" at bounding box center [138, 382] width 267 height 70
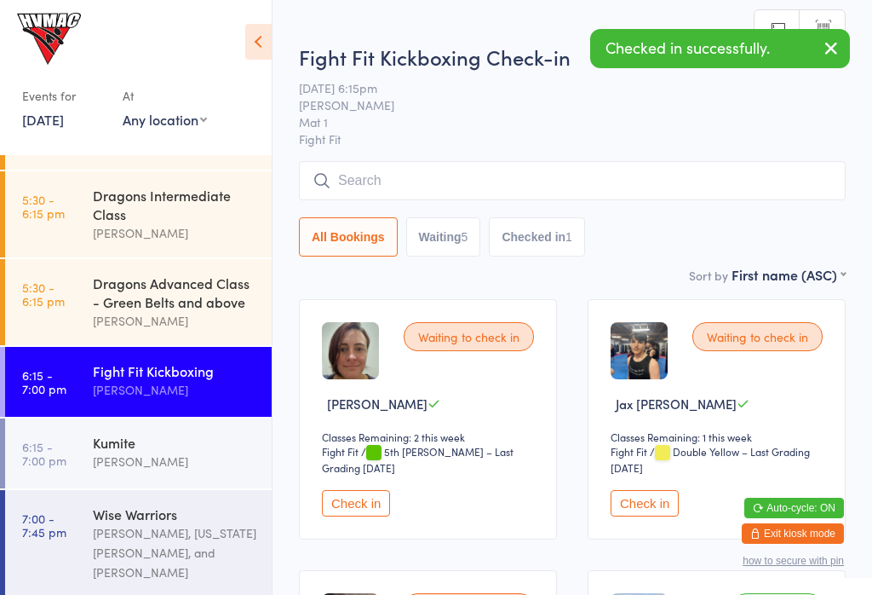
click at [60, 449] on time "6:15 - 7:00 pm" at bounding box center [44, 453] width 44 height 27
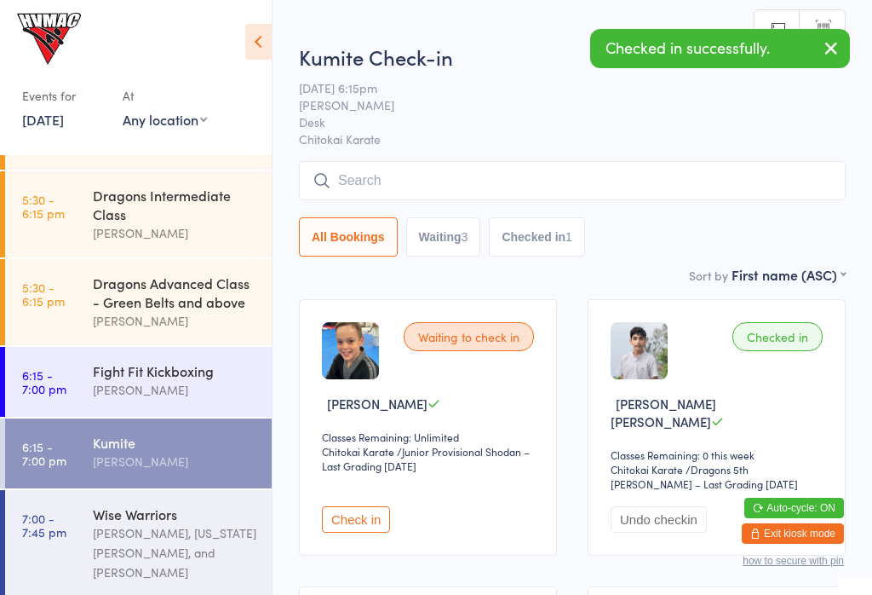
click at [349, 506] on button "Check in" at bounding box center [356, 519] width 68 height 26
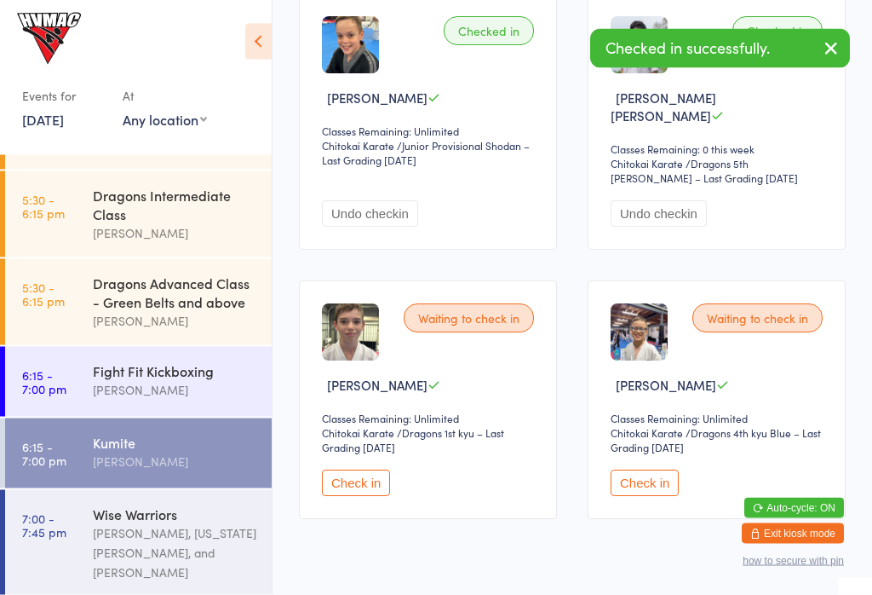
scroll to position [327, 0]
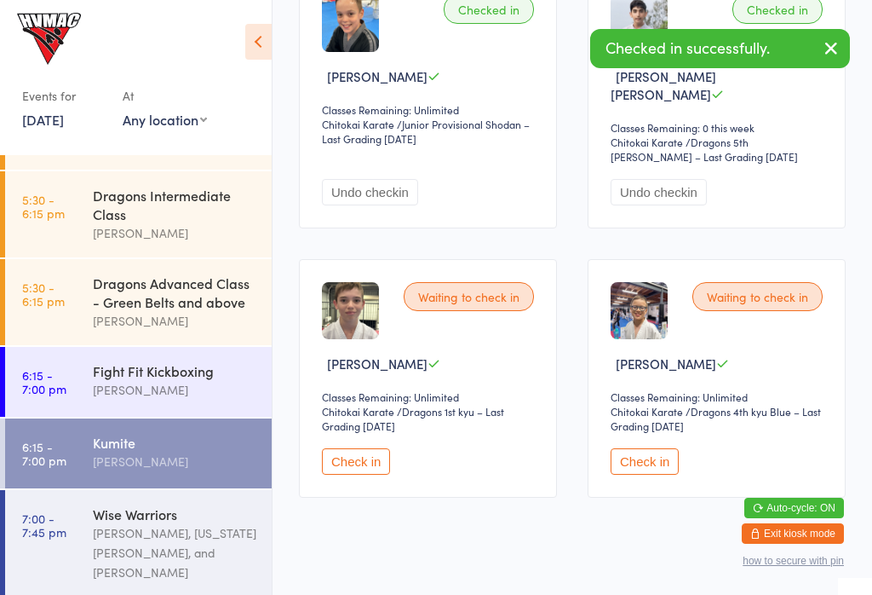
click at [643, 457] on button "Check in" at bounding box center [645, 461] width 68 height 26
click at [187, 555] on div "[PERSON_NAME], [US_STATE][PERSON_NAME], and [PERSON_NAME]" at bounding box center [175, 552] width 164 height 59
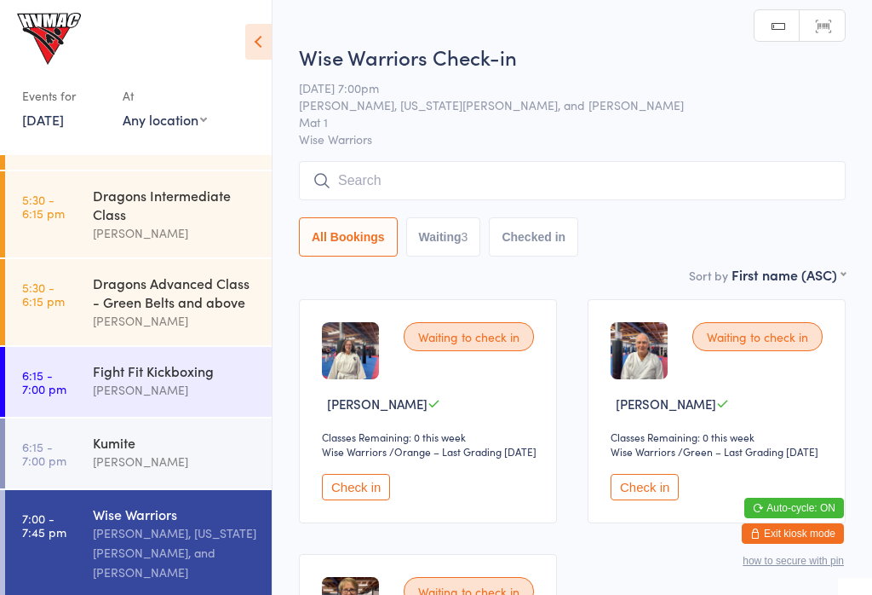
click at [43, 459] on time "6:15 - 7:00 pm" at bounding box center [44, 453] width 44 height 27
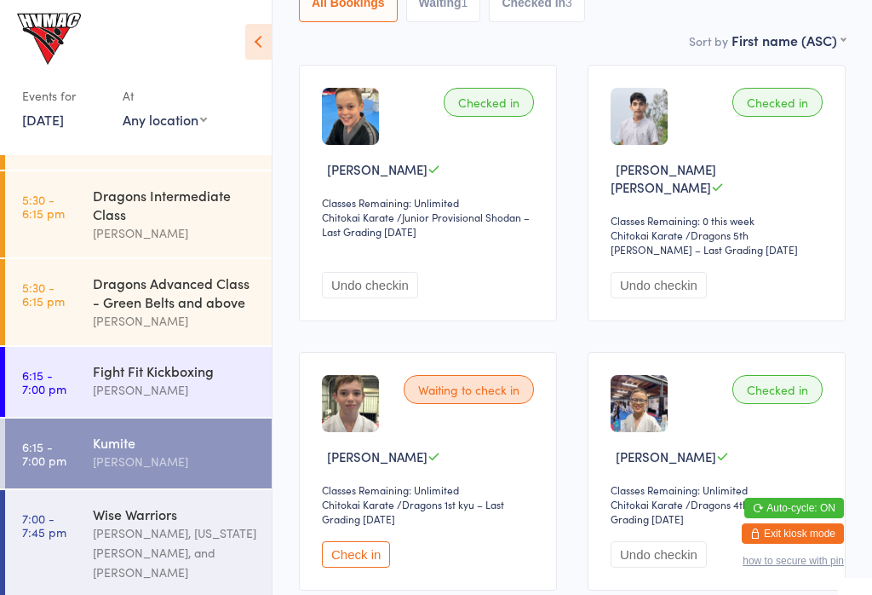
scroll to position [239, 0]
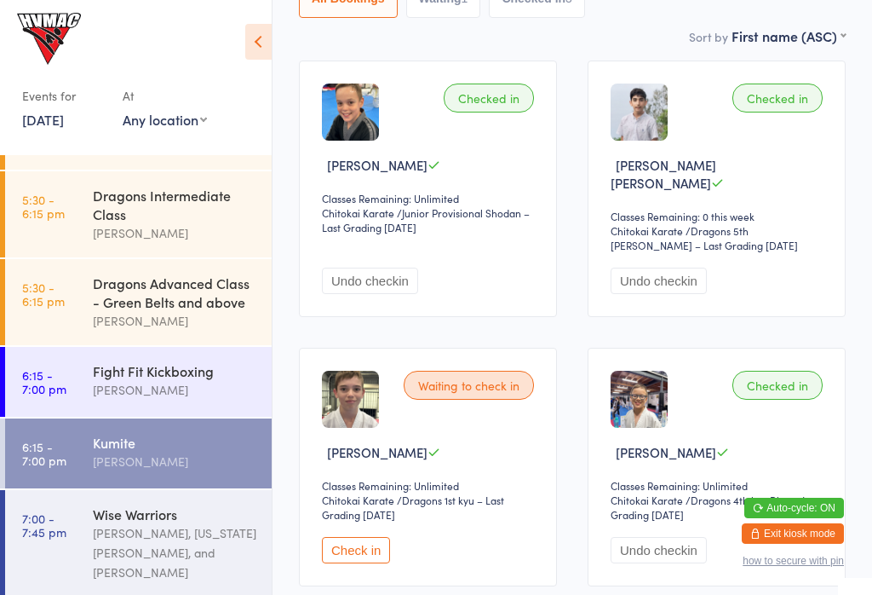
click at [352, 269] on button "Undo checkin" at bounding box center [370, 280] width 96 height 26
click at [344, 271] on button "Check in" at bounding box center [356, 280] width 68 height 26
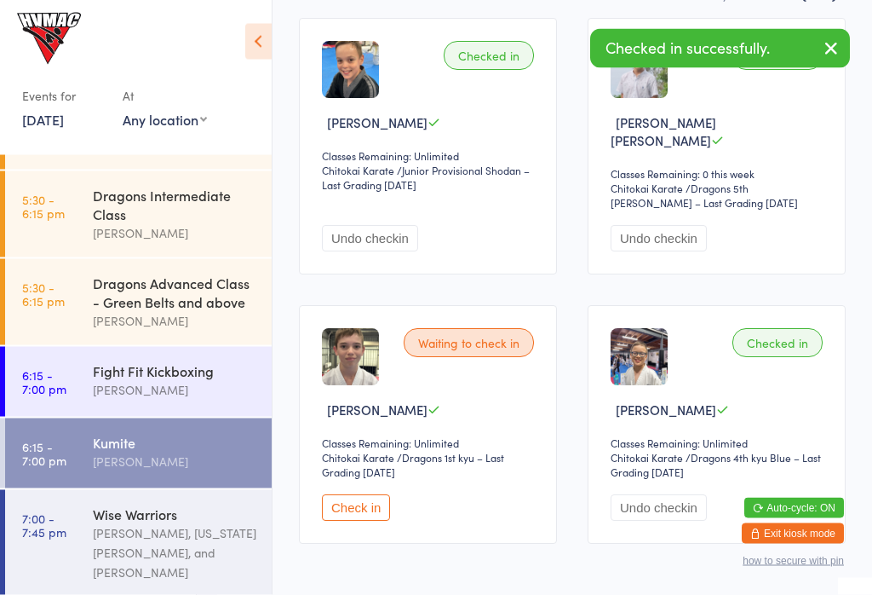
scroll to position [327, 0]
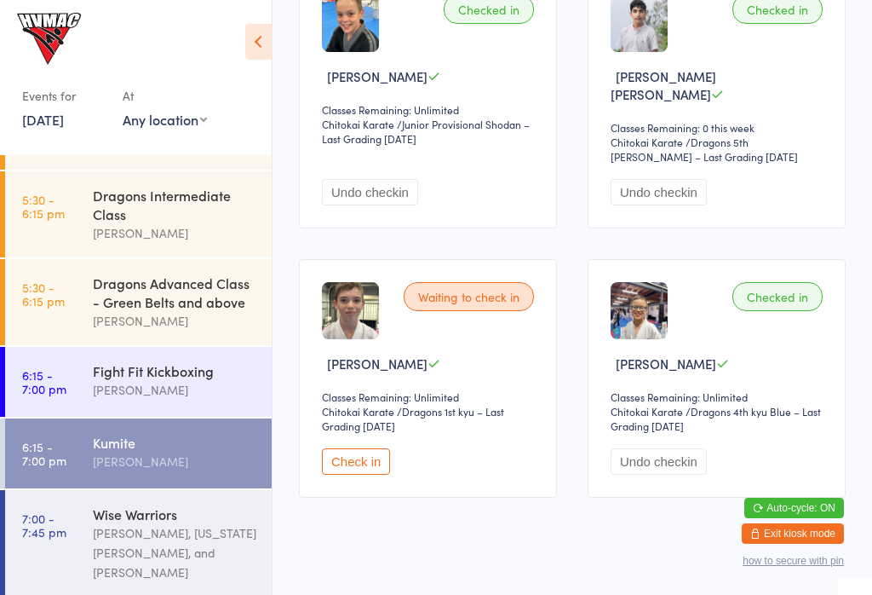
click at [376, 468] on button "Check in" at bounding box center [356, 461] width 68 height 26
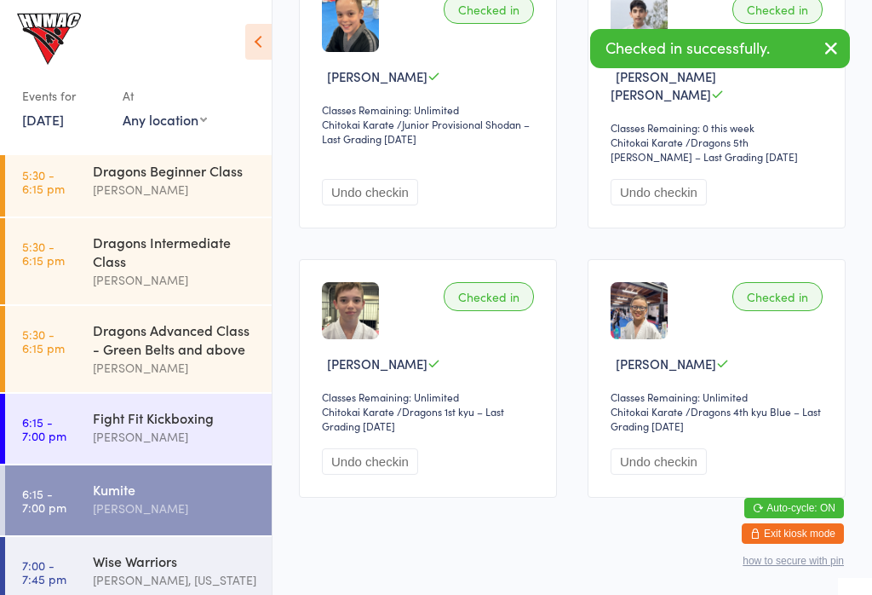
scroll to position [150, 0]
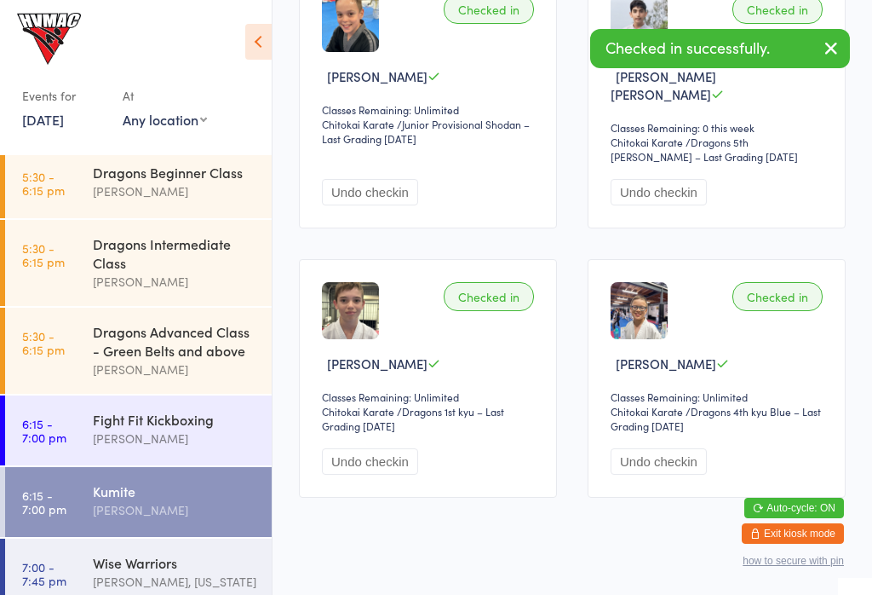
click at [137, 389] on div "Dragons Advanced Class - Green Belts and above Lesley Talbut" at bounding box center [182, 351] width 179 height 86
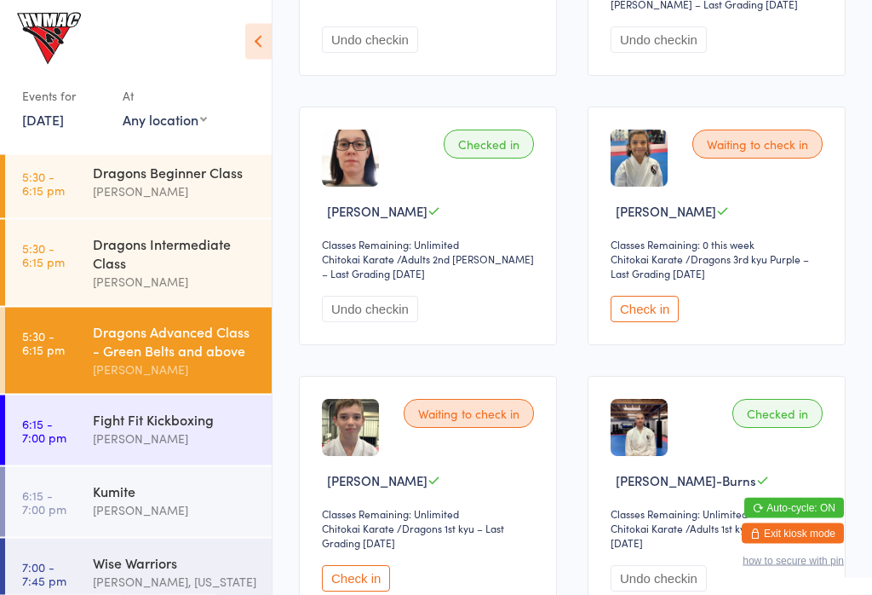
click at [370, 587] on button "Check in" at bounding box center [356, 579] width 68 height 26
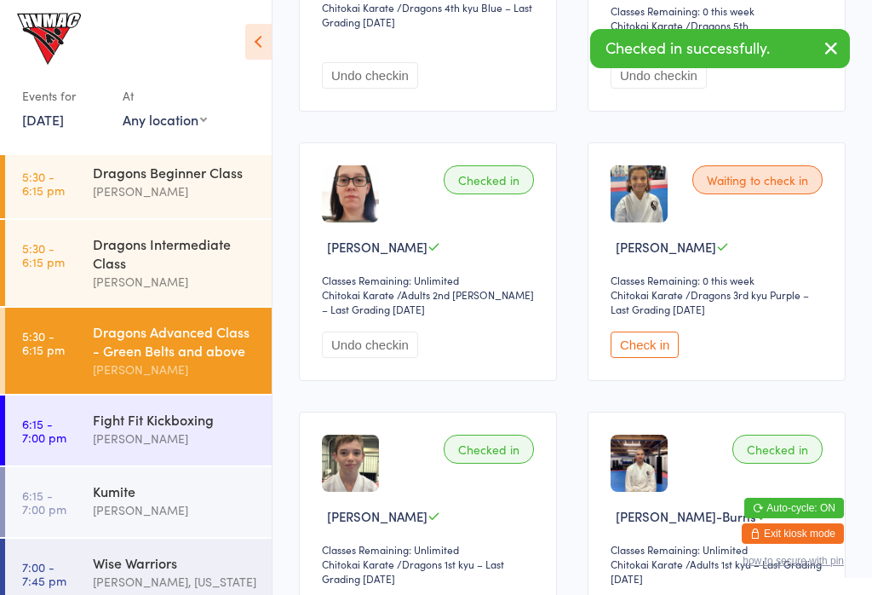
scroll to position [1252, 0]
click at [135, 500] on div "Kumite" at bounding box center [175, 490] width 164 height 19
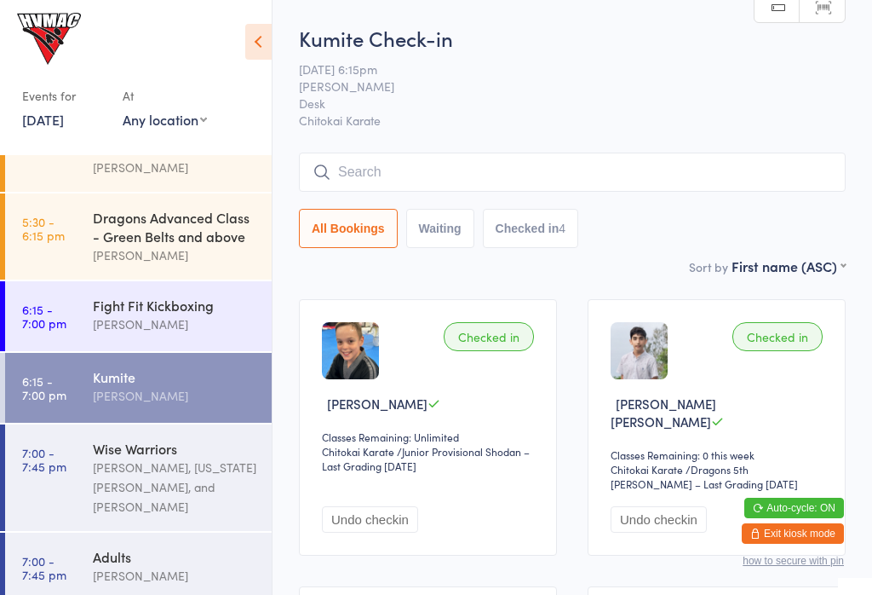
scroll to position [262, 0]
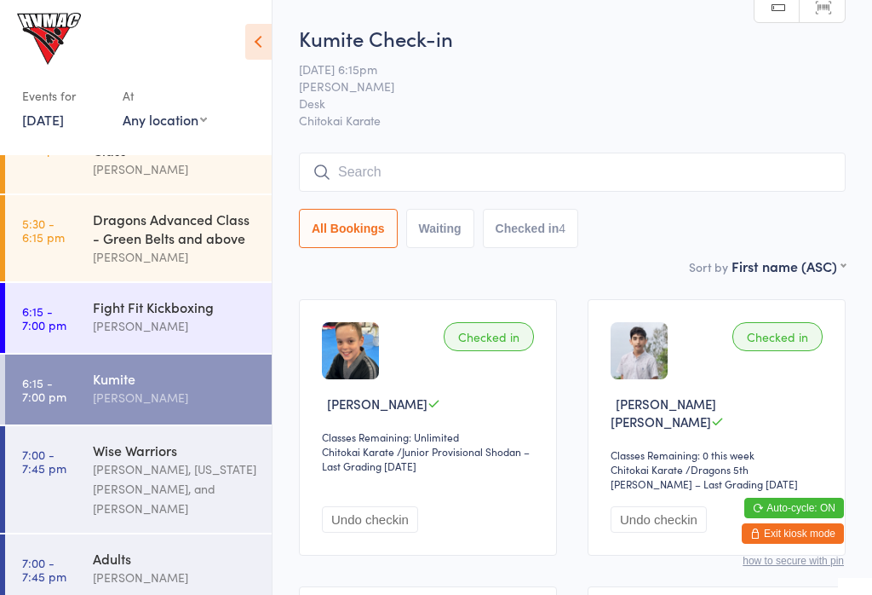
click at [103, 568] on div "[PERSON_NAME]" at bounding box center [175, 577] width 164 height 20
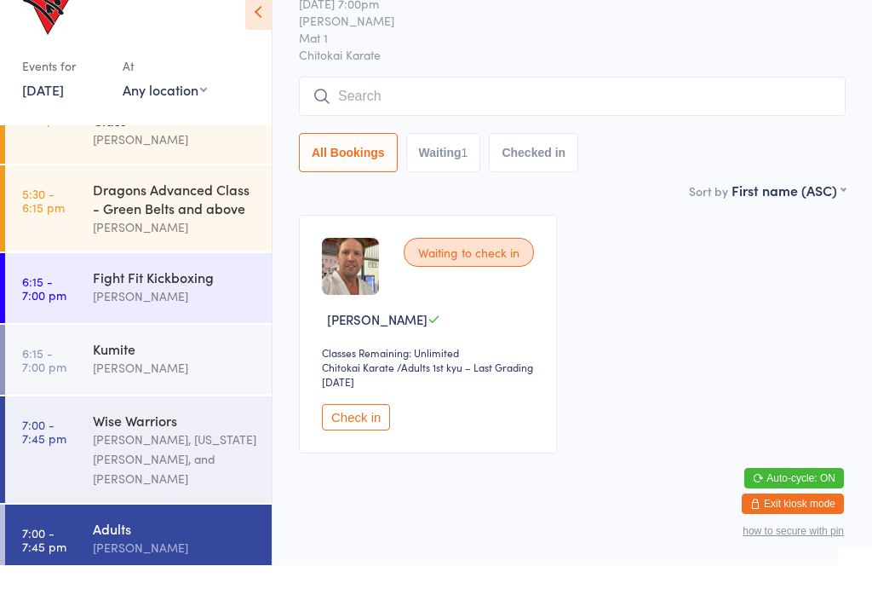
scroll to position [236, 0]
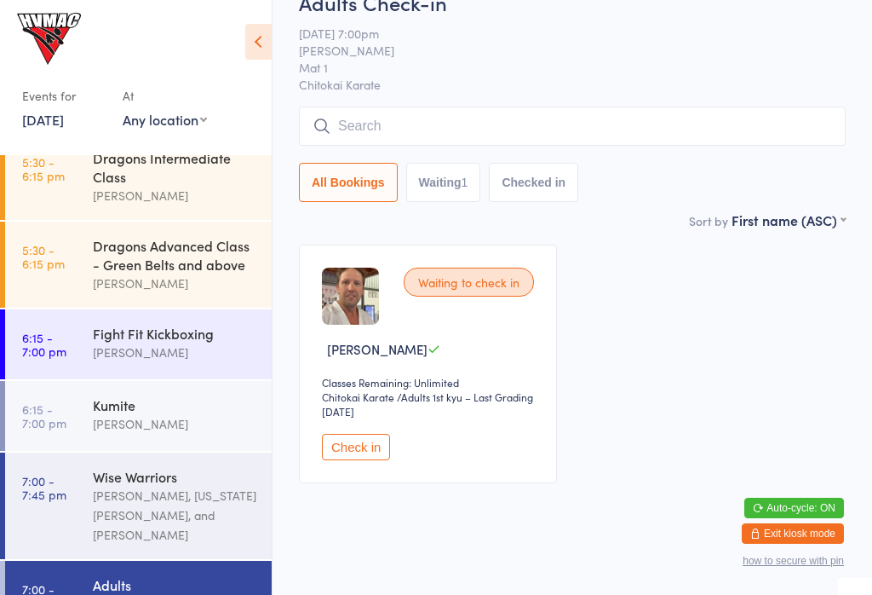
click at [147, 509] on div "[PERSON_NAME], [US_STATE][PERSON_NAME], and [PERSON_NAME]" at bounding box center [175, 515] width 164 height 59
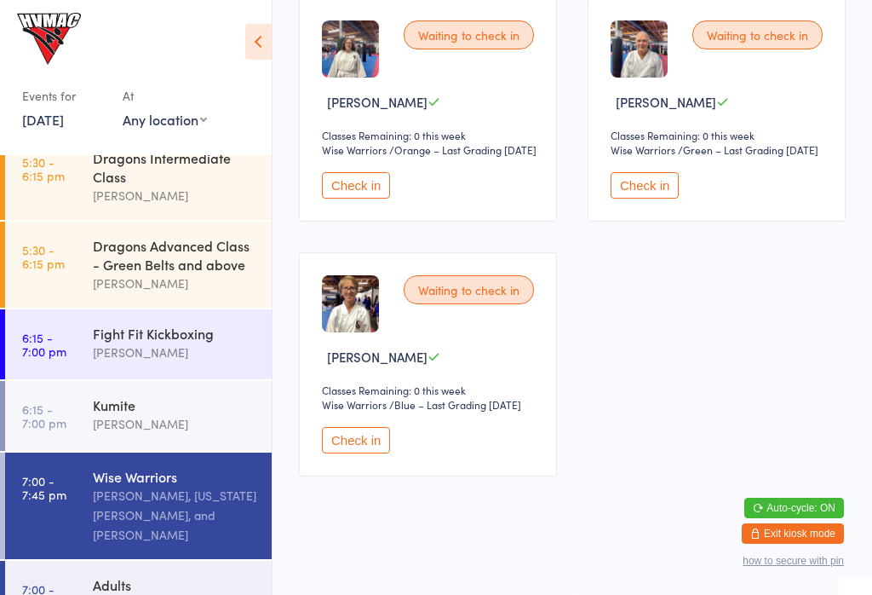
scroll to position [327, 0]
click at [116, 271] on div "Dragons Advanced Class - Green Belts and above" at bounding box center [175, 254] width 164 height 37
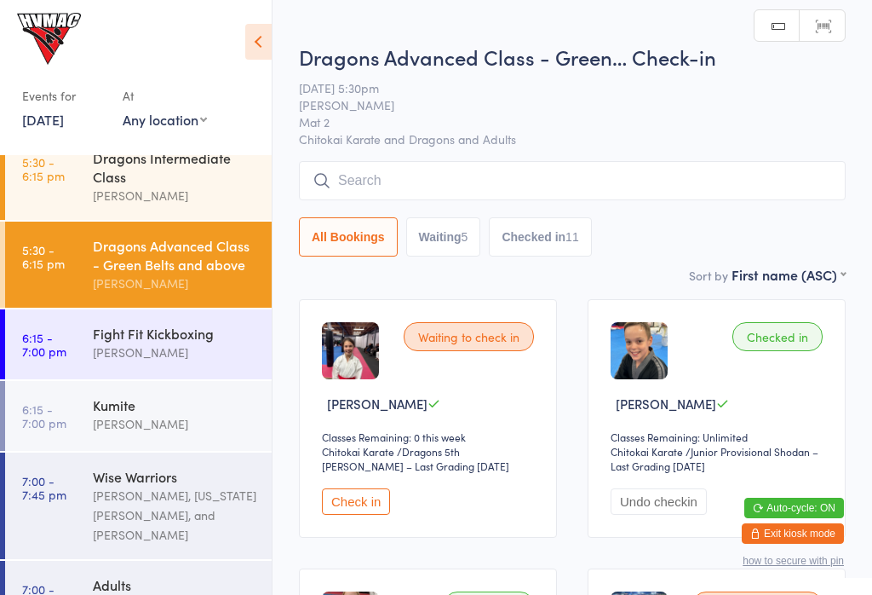
click at [359, 504] on button "Check in" at bounding box center [356, 501] width 68 height 26
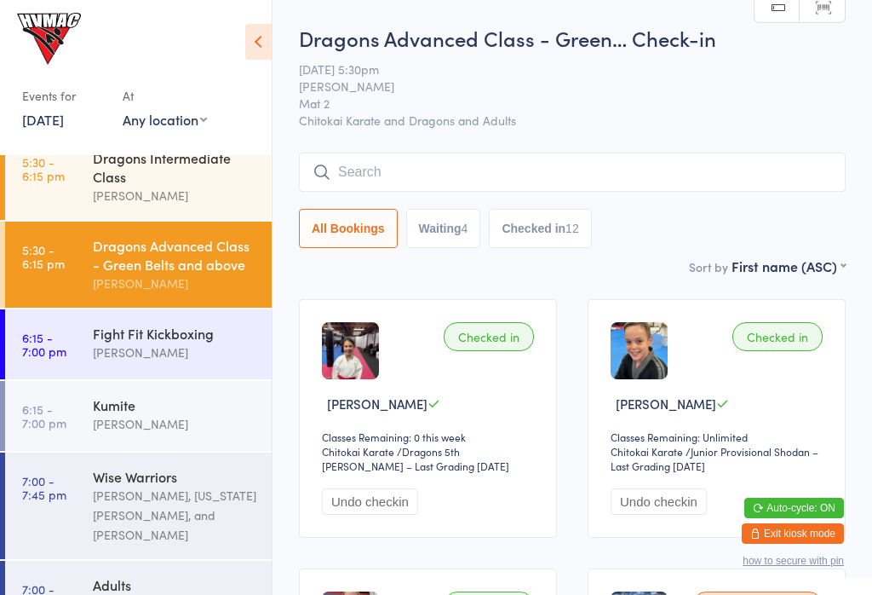
click at [83, 163] on link "5:30 - 6:15 pm Dragons Intermediate Class Lesley Talbut" at bounding box center [138, 177] width 267 height 86
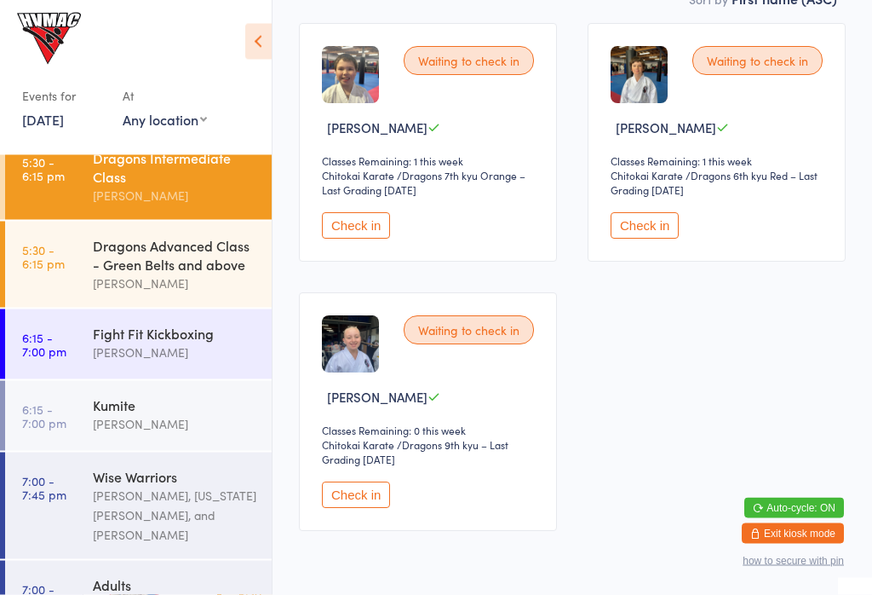
scroll to position [276, 0]
click at [643, 238] on button "Check in" at bounding box center [645, 225] width 68 height 26
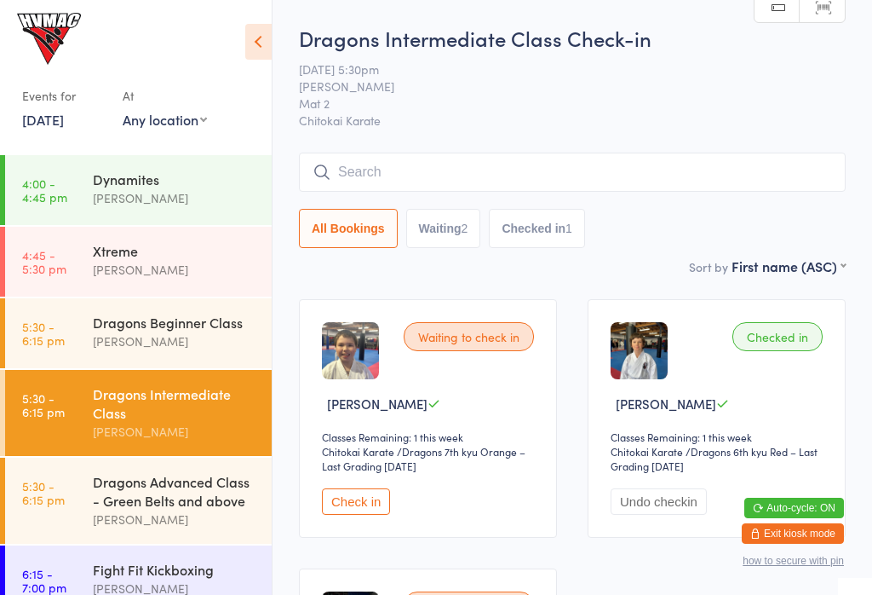
scroll to position [0, 0]
click at [132, 287] on div "Xtreme Erin Talbut" at bounding box center [182, 260] width 179 height 67
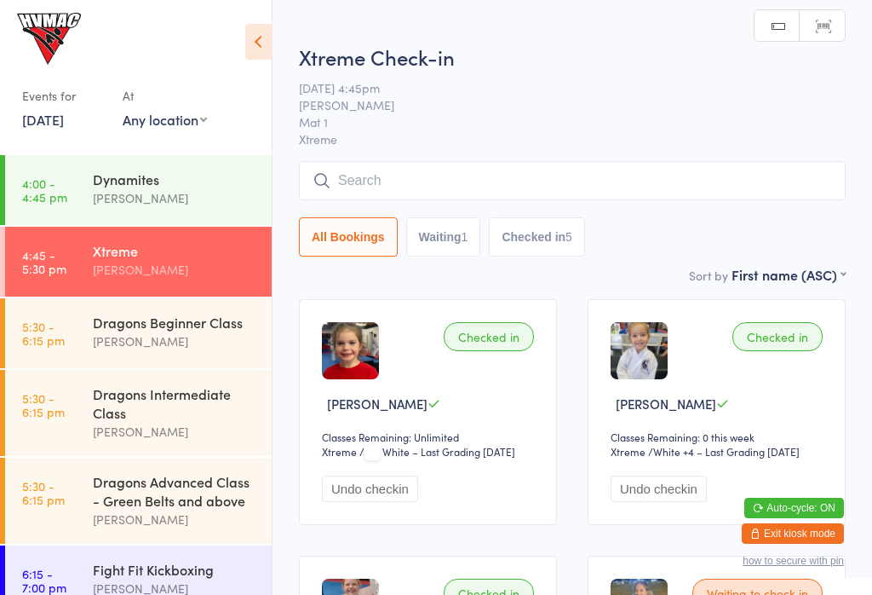
click at [166, 440] on div "[PERSON_NAME]" at bounding box center [175, 432] width 164 height 20
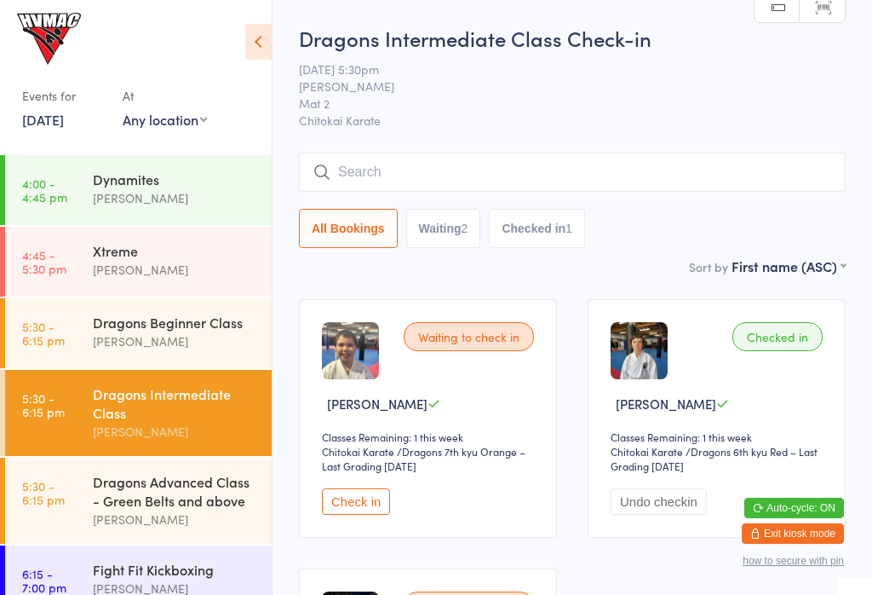
click at [171, 497] on div "Dragons Advanced Class - Green Belts and above" at bounding box center [175, 490] width 164 height 37
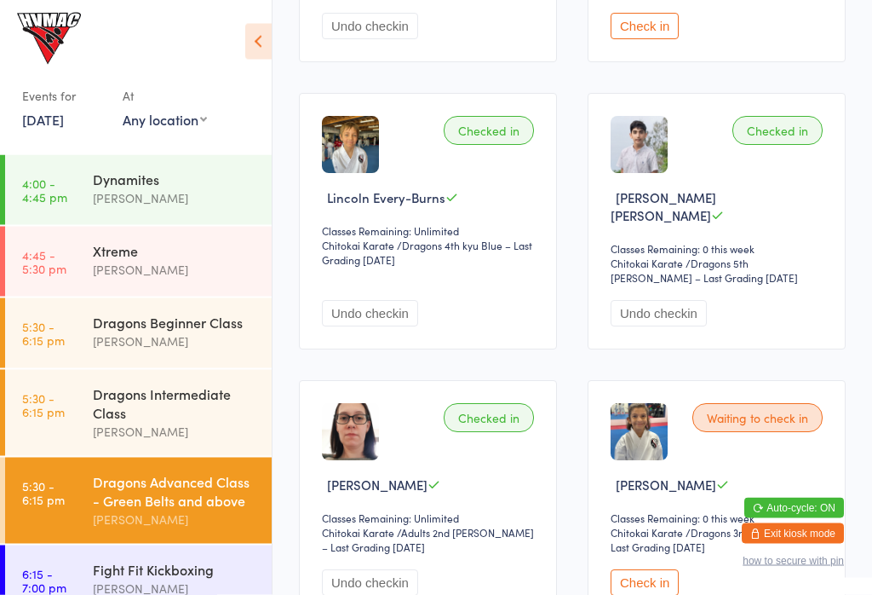
scroll to position [1053, 0]
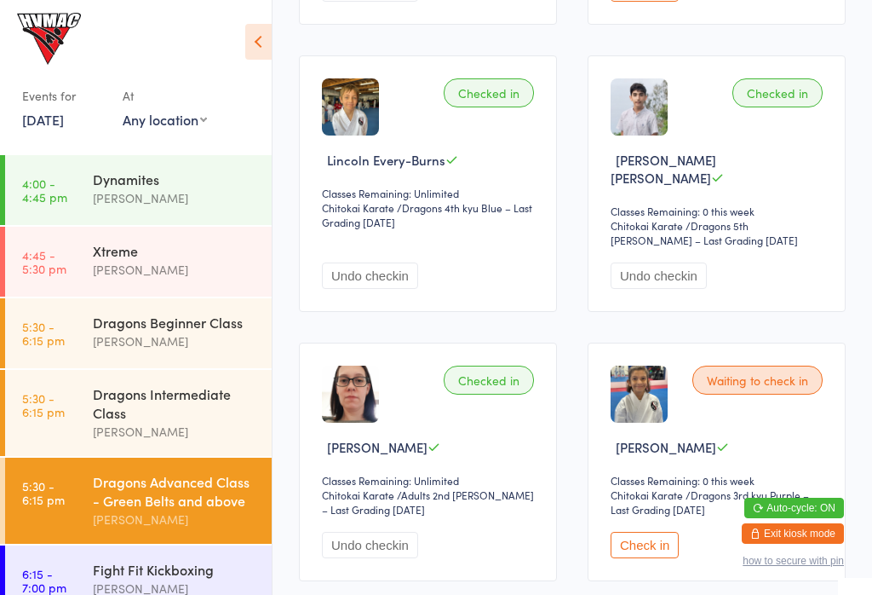
click at [658, 540] on button "Check in" at bounding box center [645, 545] width 68 height 26
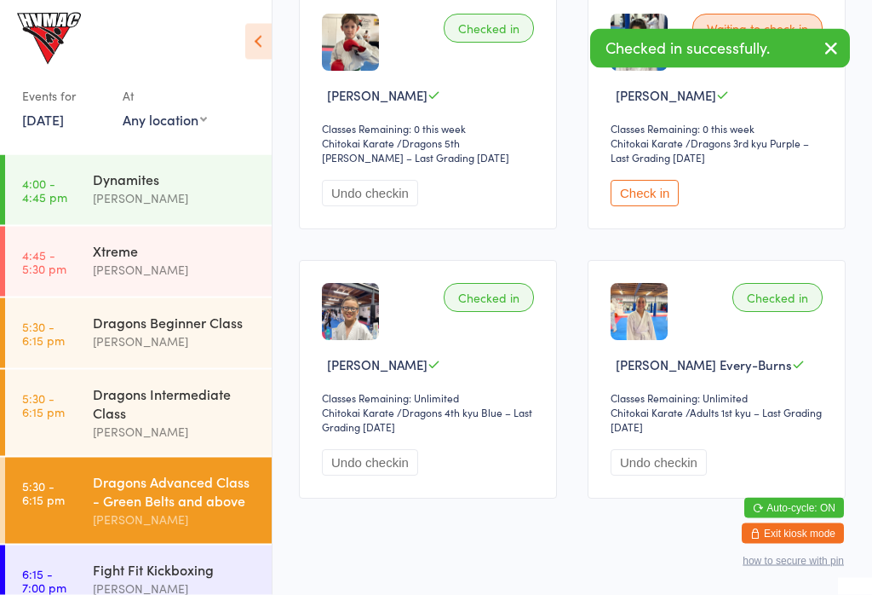
scroll to position [1963, 0]
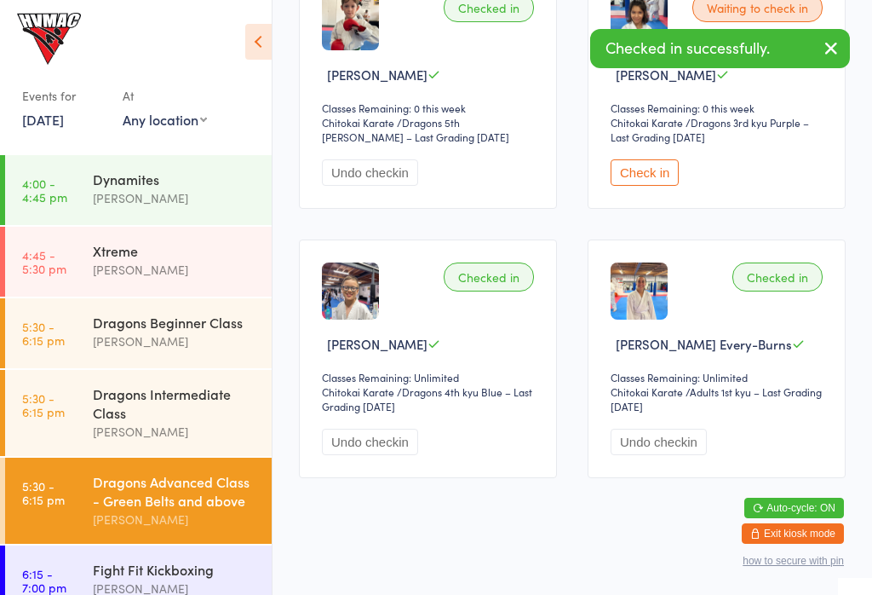
click at [657, 184] on button "Check in" at bounding box center [645, 172] width 68 height 26
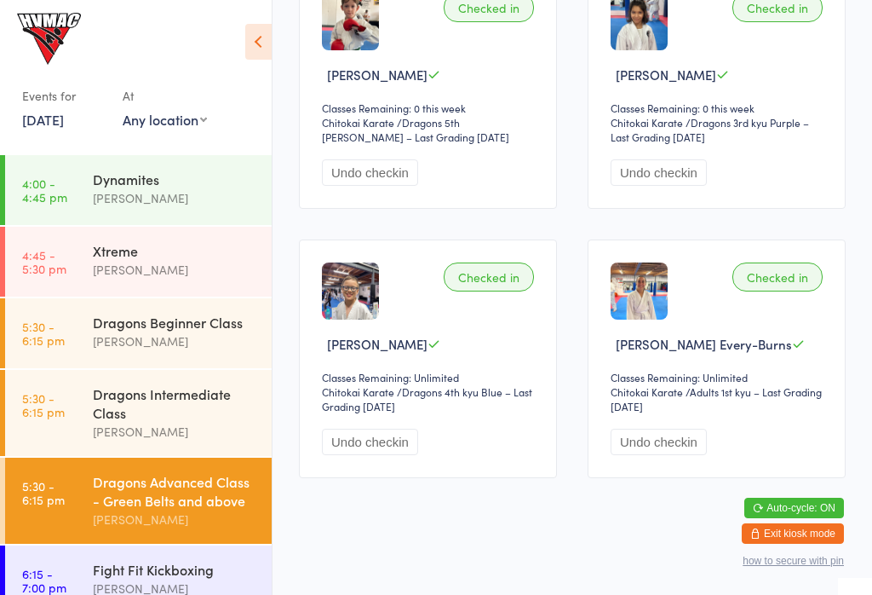
click at [60, 321] on time "5:30 - 6:15 pm" at bounding box center [43, 332] width 43 height 27
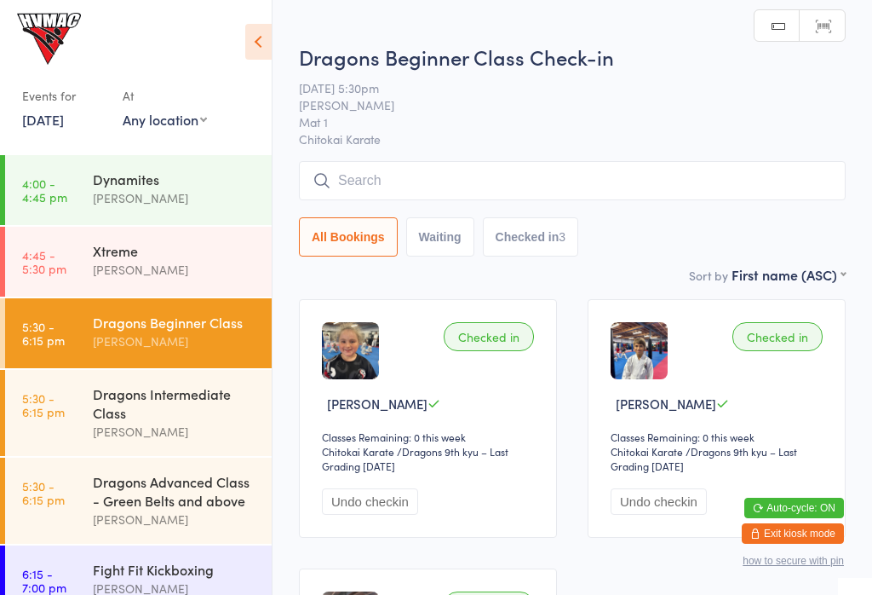
click at [77, 414] on link "5:30 - 6:15 pm Dragons Intermediate Class Lesley Talbut" at bounding box center [138, 413] width 267 height 86
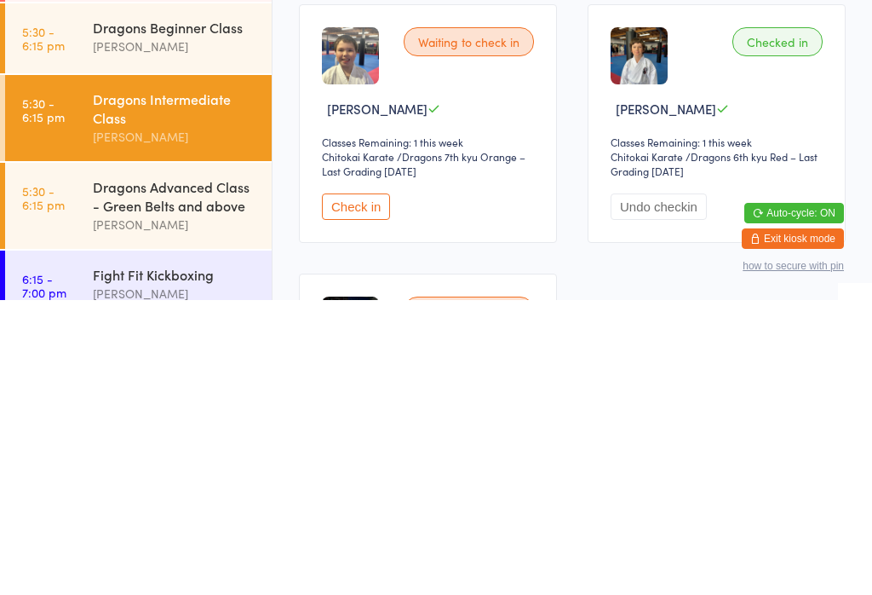
scroll to position [327, 0]
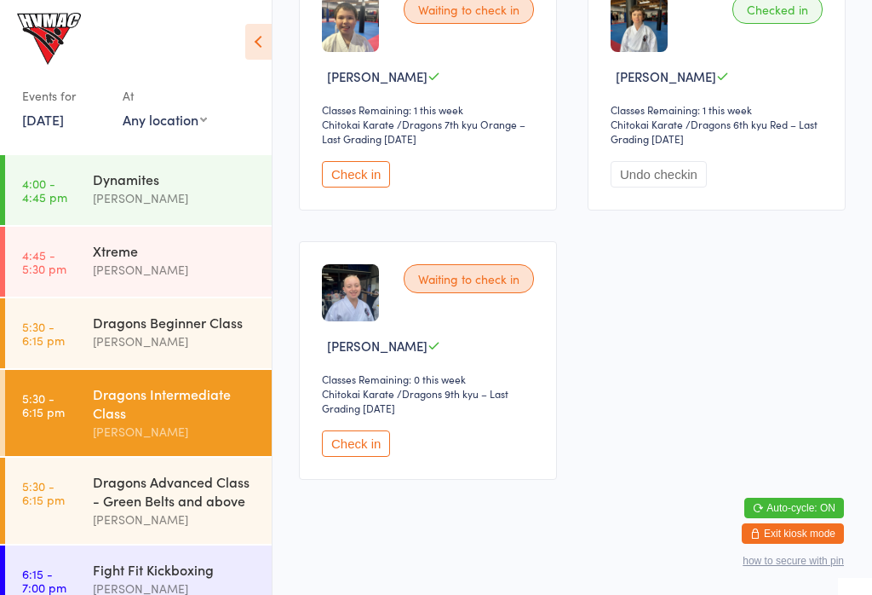
click at [347, 437] on div "Waiting to check in Juliet White Classes Remaining: 0 this week Chitokai Karate…" at bounding box center [428, 360] width 258 height 239
click at [337, 449] on button "Check in" at bounding box center [356, 443] width 68 height 26
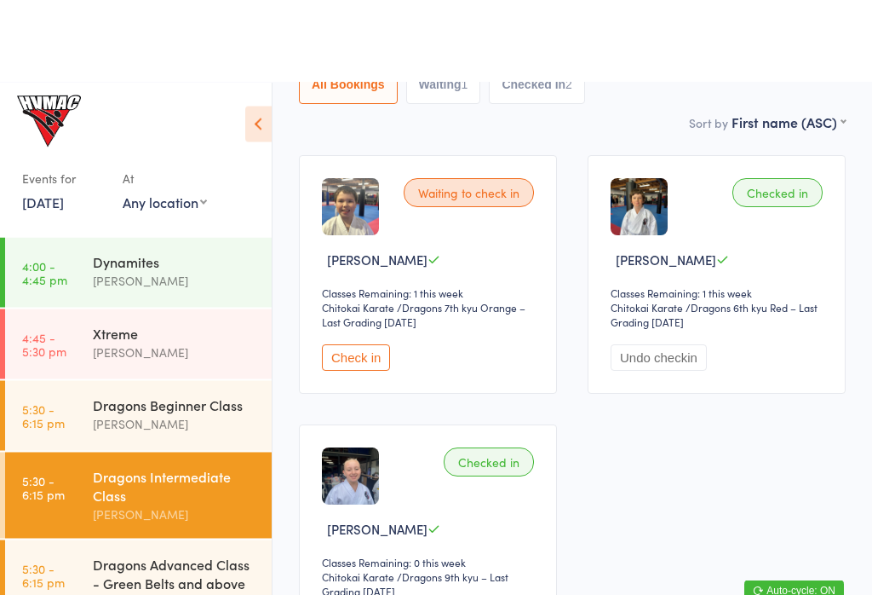
scroll to position [0, 0]
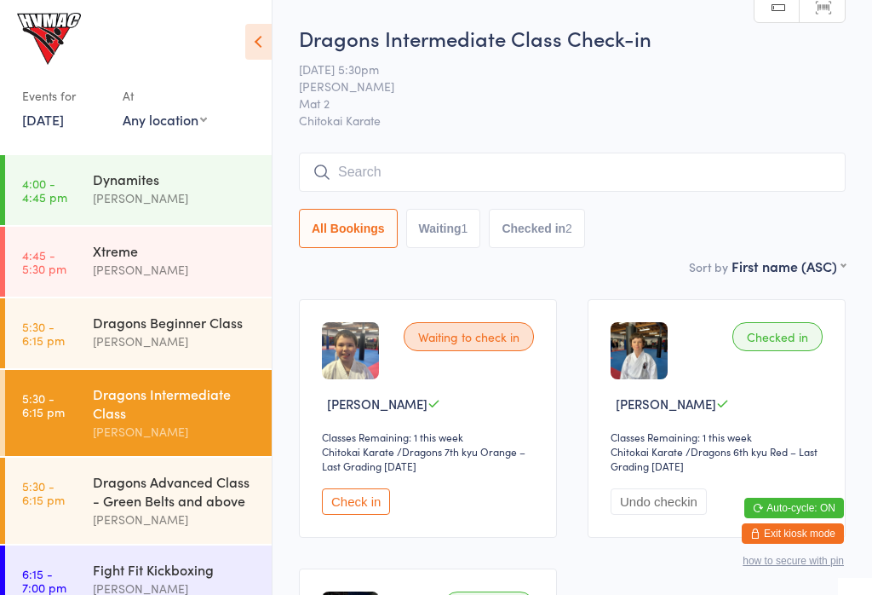
click at [58, 272] on time "4:45 - 5:30 pm" at bounding box center [44, 261] width 44 height 27
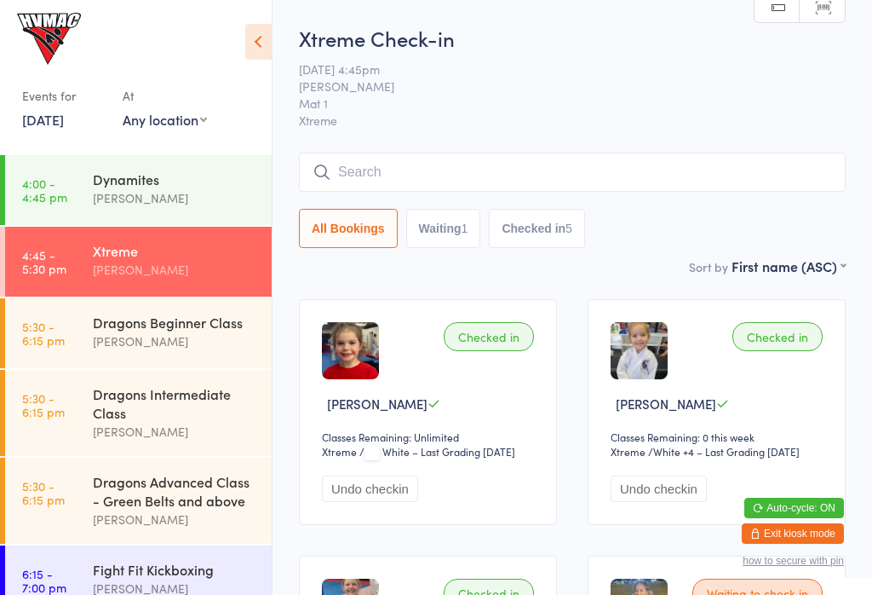
click at [202, 319] on div "Dragons Beginner Class" at bounding box center [175, 322] width 164 height 19
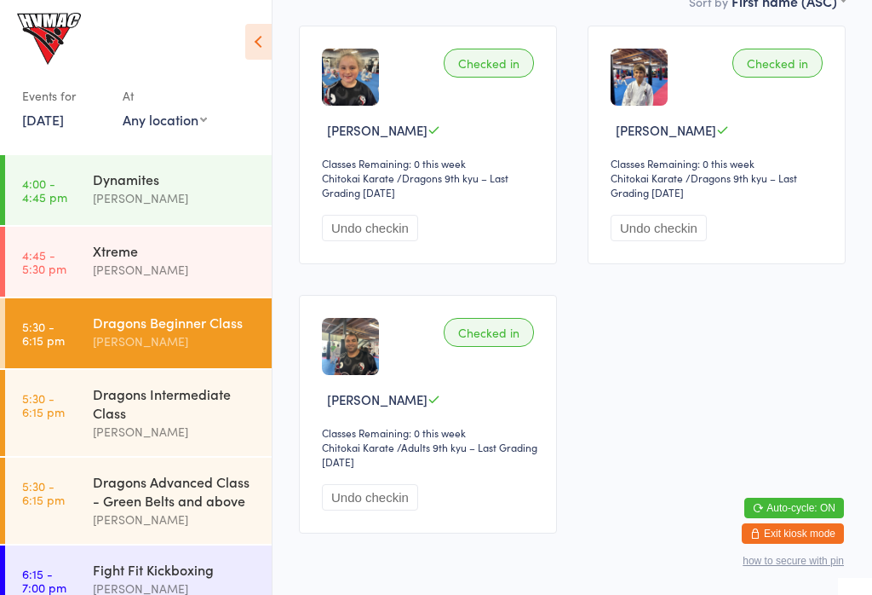
scroll to position [327, 0]
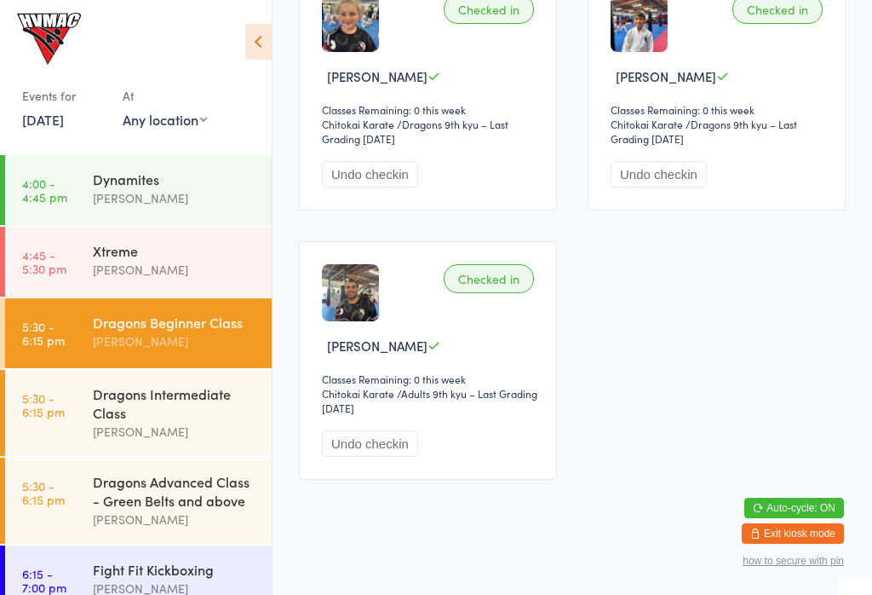
click at [105, 402] on div "Dragons Intermediate Class" at bounding box center [175, 402] width 164 height 37
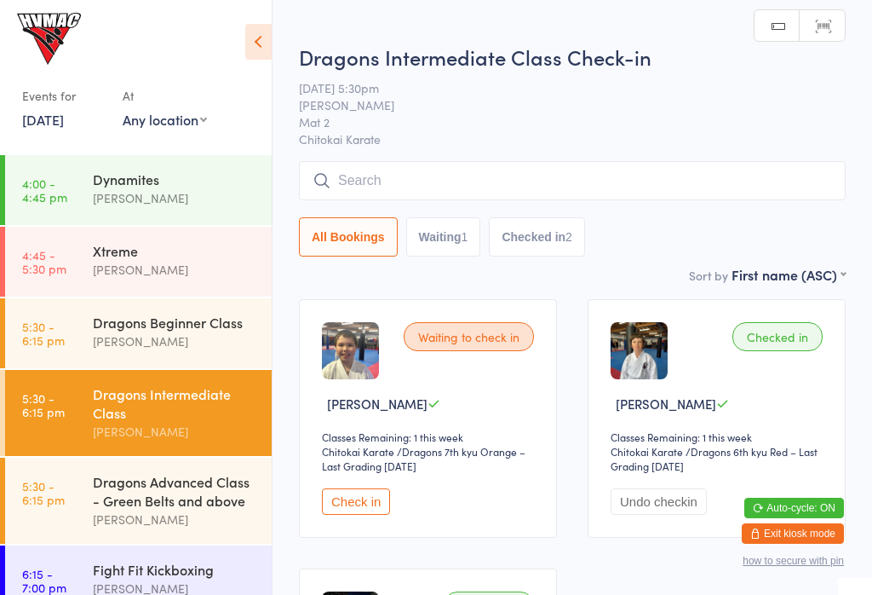
click at [354, 514] on button "Check in" at bounding box center [356, 501] width 68 height 26
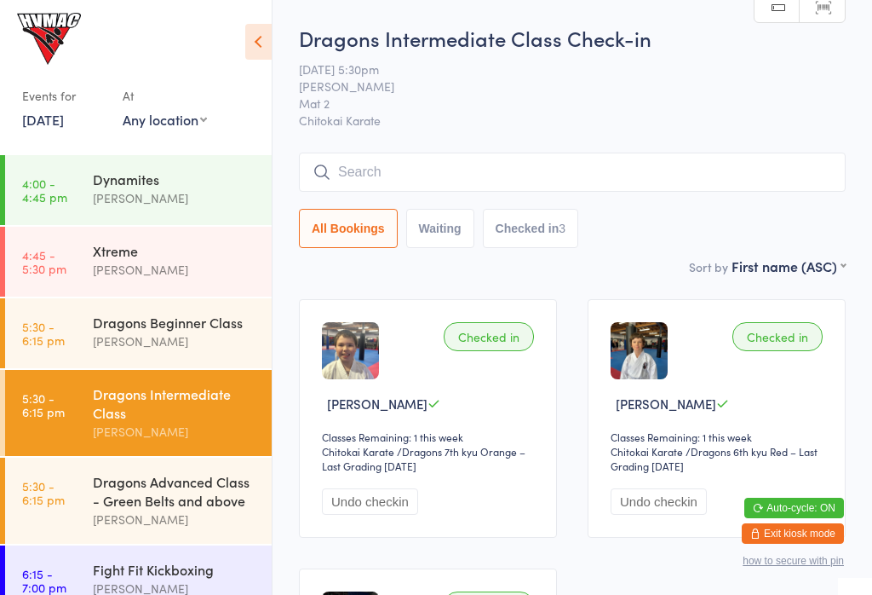
click at [201, 353] on div "Dragons Beginner Class Dallas Evans" at bounding box center [182, 331] width 179 height 67
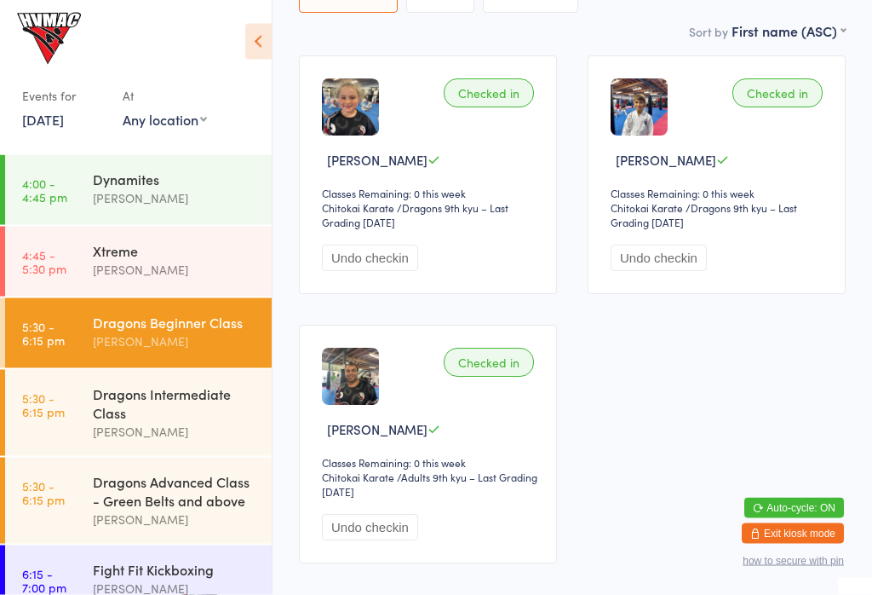
scroll to position [244, 0]
click at [207, 425] on div "[PERSON_NAME]" at bounding box center [175, 432] width 164 height 20
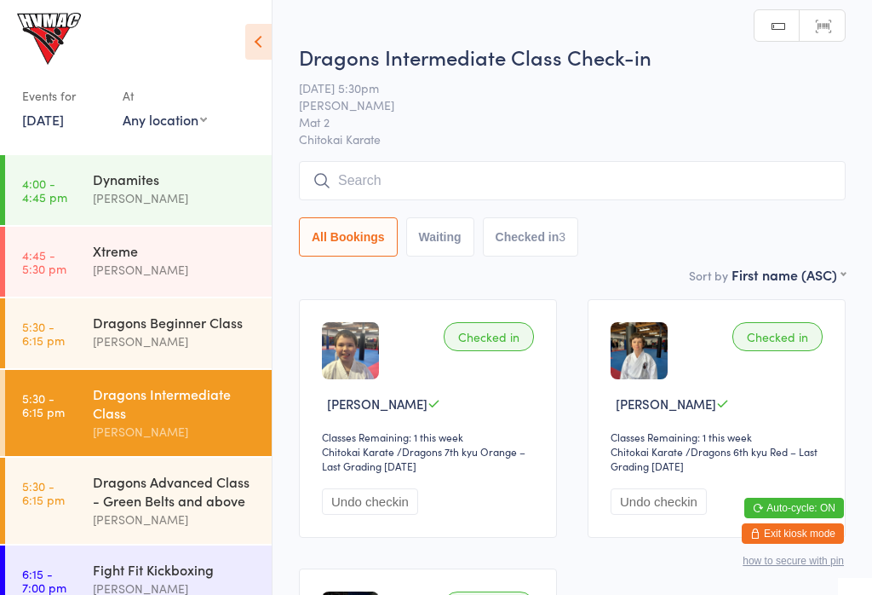
click at [756, 166] on input "search" at bounding box center [572, 180] width 547 height 39
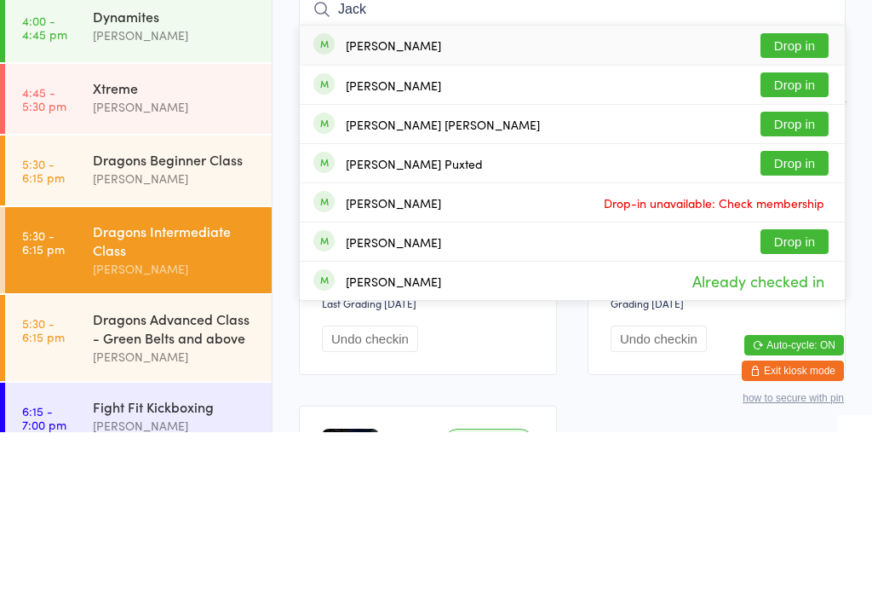
type input "Jack"
click at [481, 267] on div "Jackson Farrar Drop in" at bounding box center [572, 286] width 545 height 38
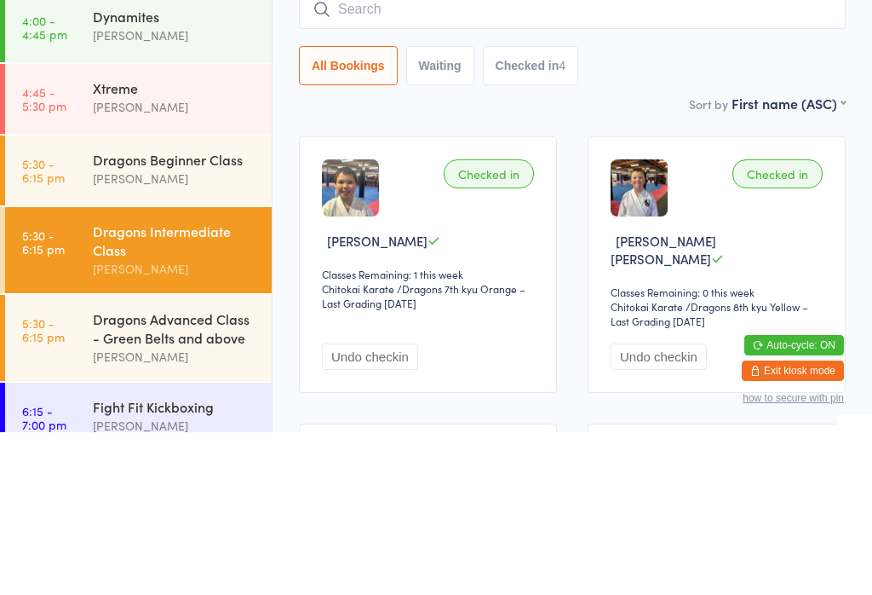
click at [731, 209] on div "All Bookings Waiting Checked in 4" at bounding box center [572, 228] width 547 height 39
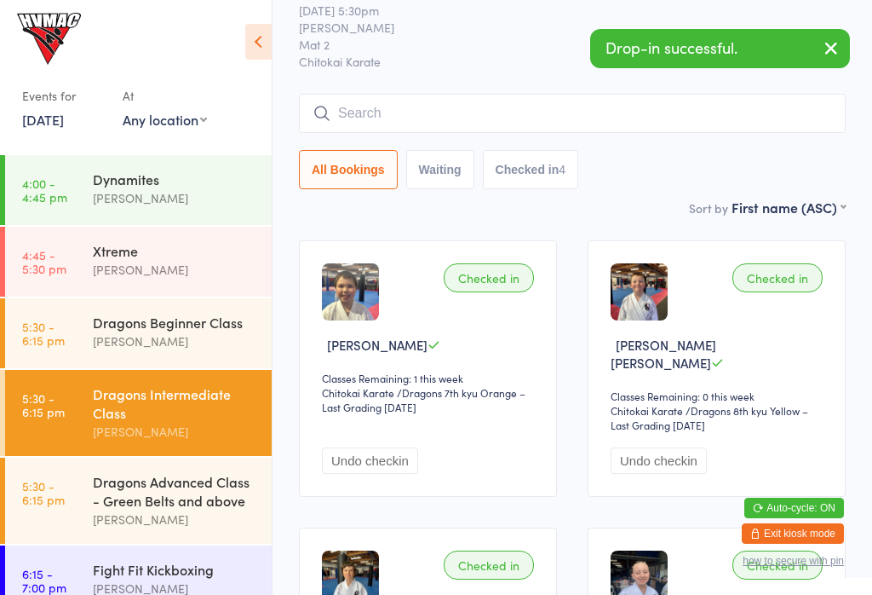
scroll to position [57, 0]
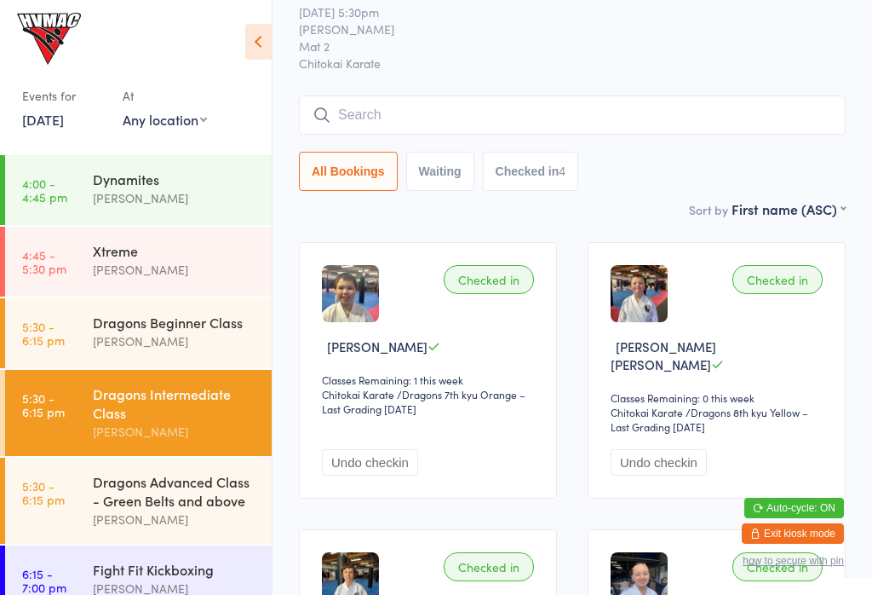
click at [196, 320] on div "Dragons Beginner Class" at bounding box center [175, 322] width 164 height 19
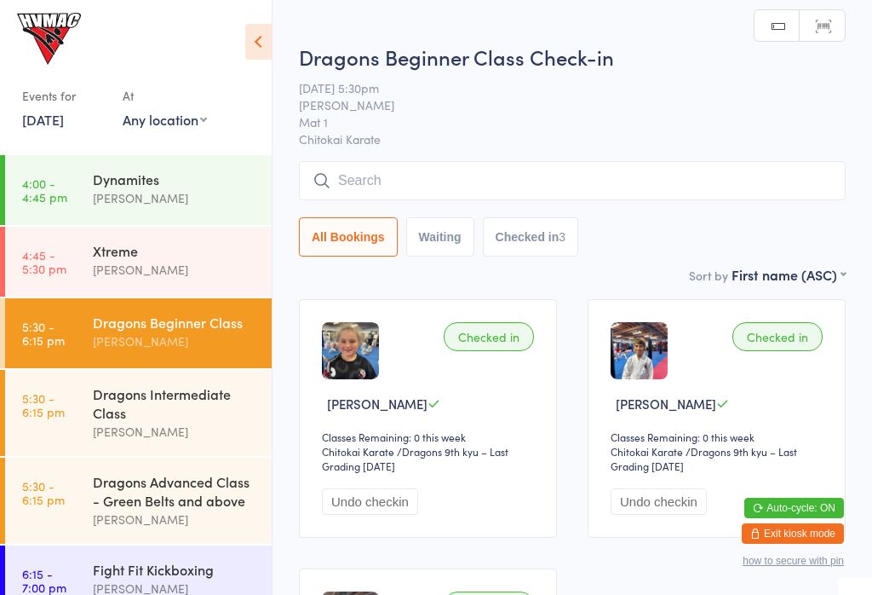
click at [181, 516] on div "[PERSON_NAME]" at bounding box center [175, 519] width 164 height 20
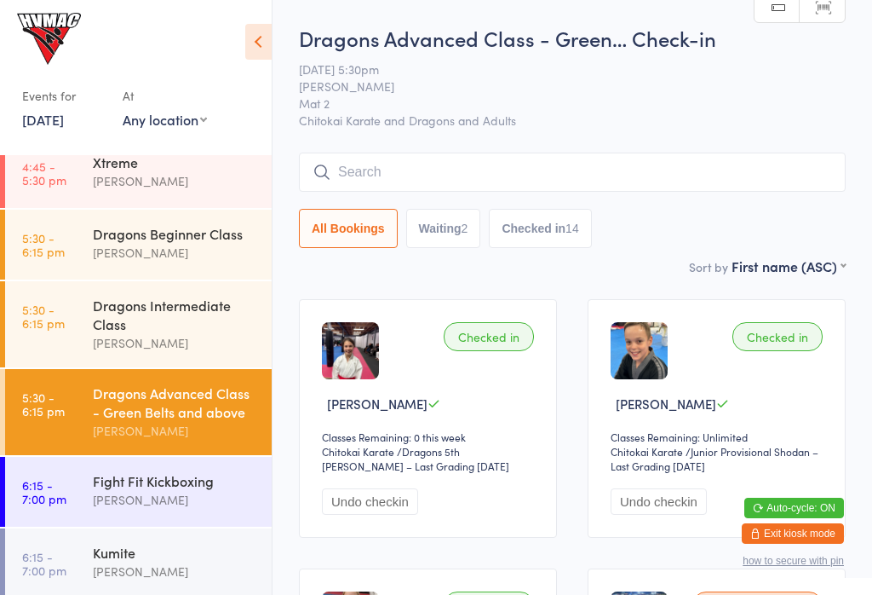
scroll to position [92, 0]
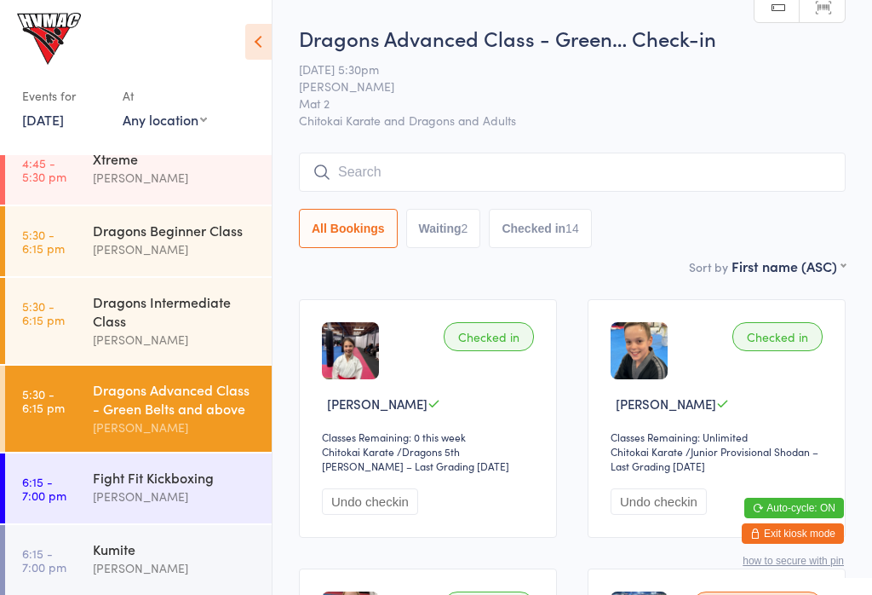
click at [171, 330] on div "Dragons Intermediate Class" at bounding box center [175, 310] width 164 height 37
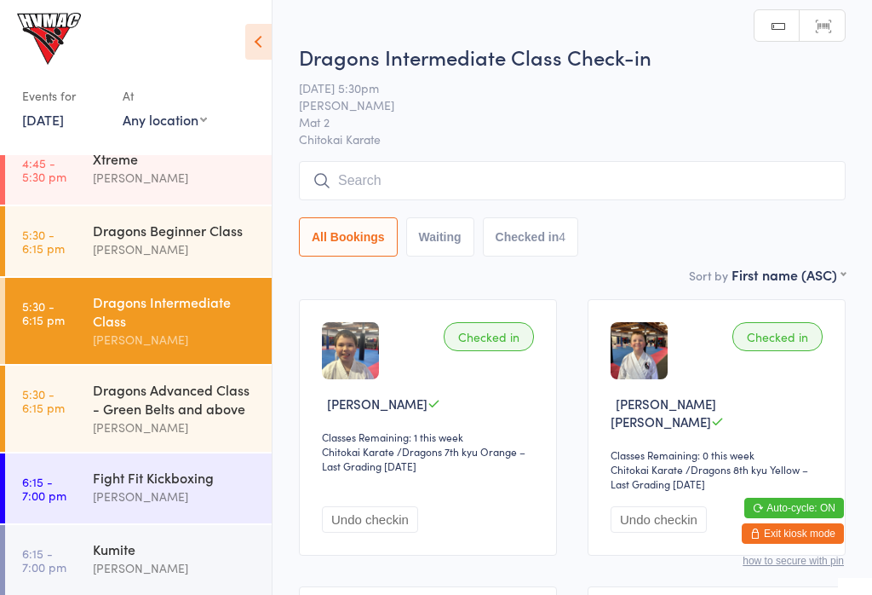
click at [79, 260] on link "5:30 - 6:15 pm Dragons Beginner Class Dallas Evans" at bounding box center [138, 241] width 267 height 70
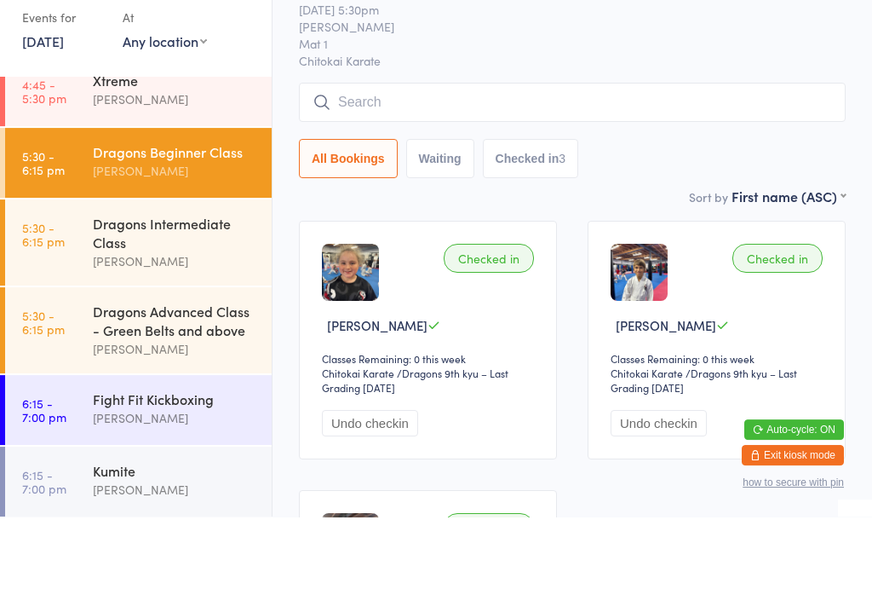
scroll to position [327, 0]
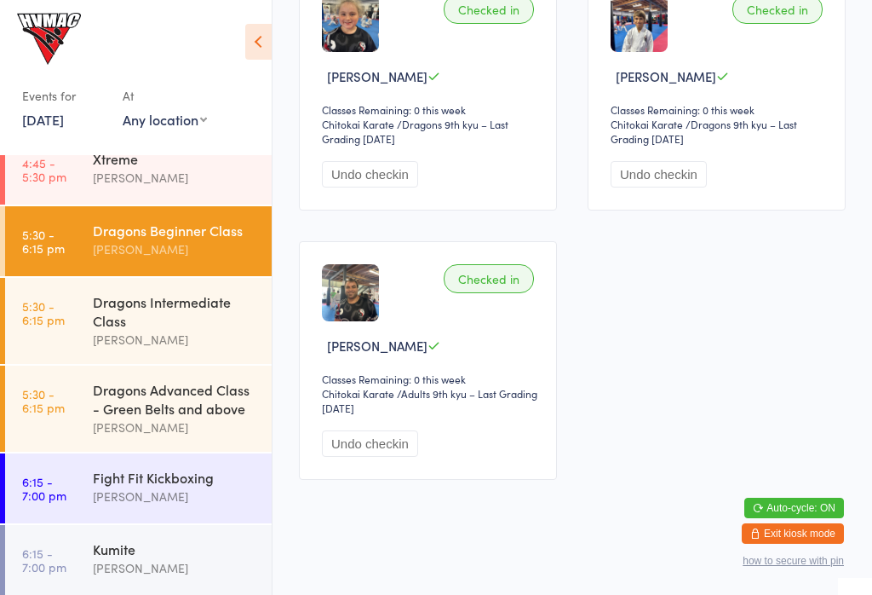
click at [158, 312] on div "Dragons Intermediate Class" at bounding box center [175, 310] width 164 height 37
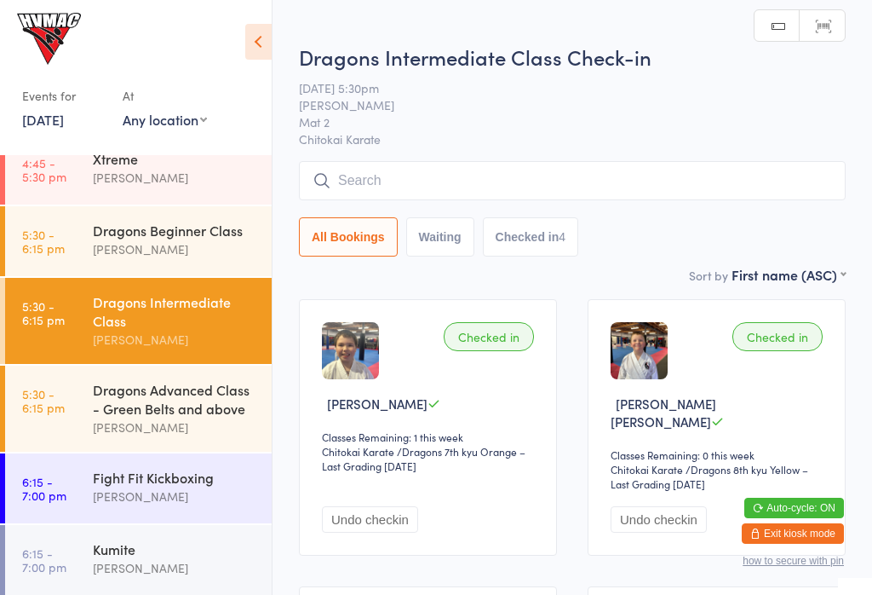
click at [458, 176] on input "search" at bounding box center [572, 180] width 547 height 39
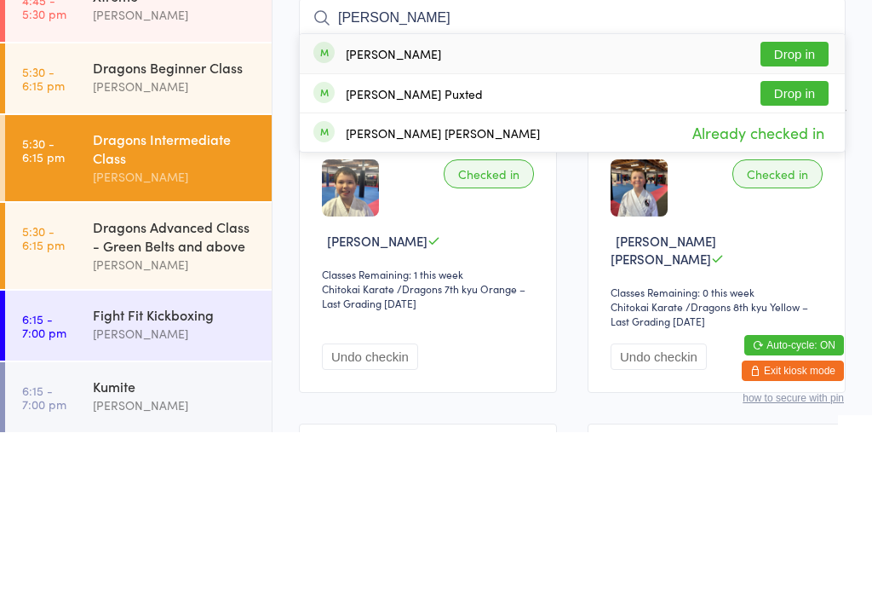
type input "Jarred"
click at [800, 204] on button "Drop in" at bounding box center [795, 216] width 68 height 25
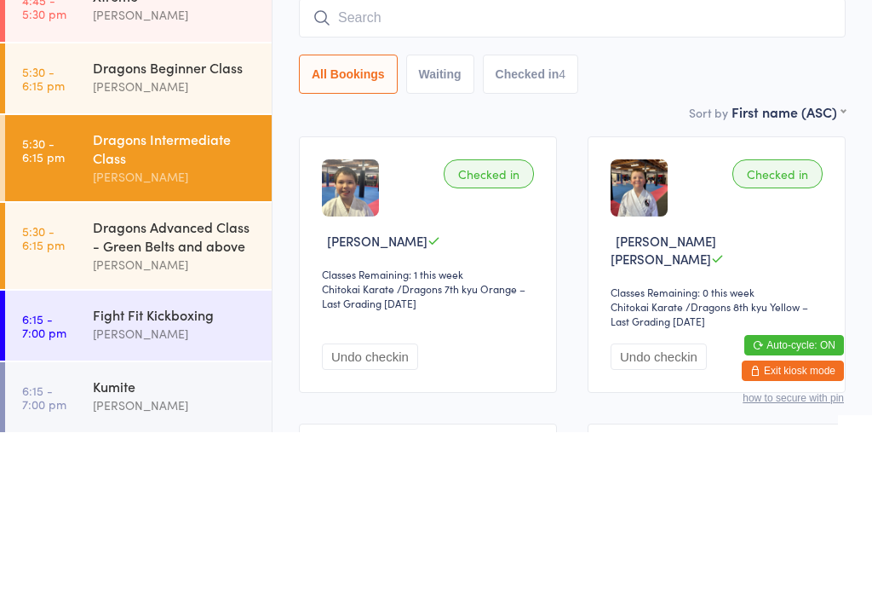
scroll to position [163, 0]
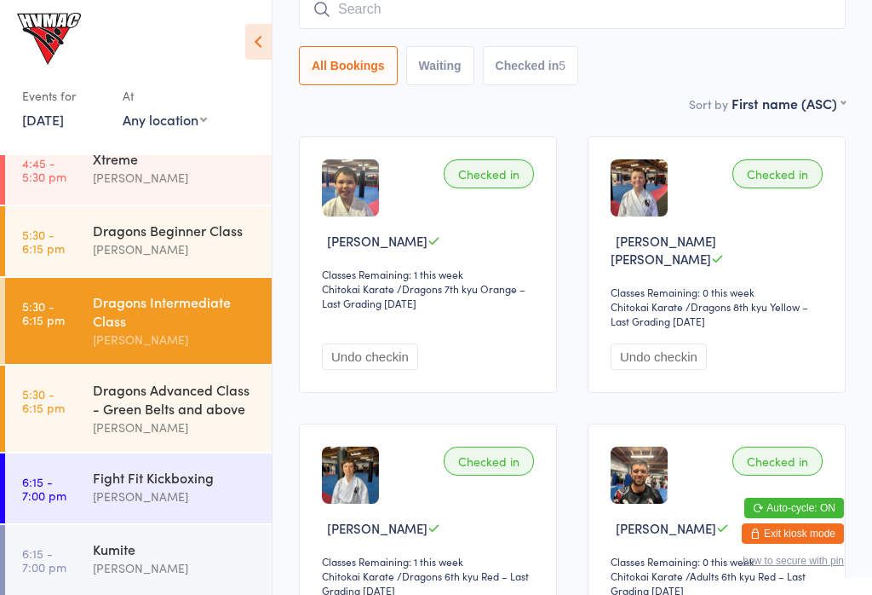
click at [172, 411] on div "Dragons Advanced Class - Green Belts and above" at bounding box center [175, 398] width 164 height 37
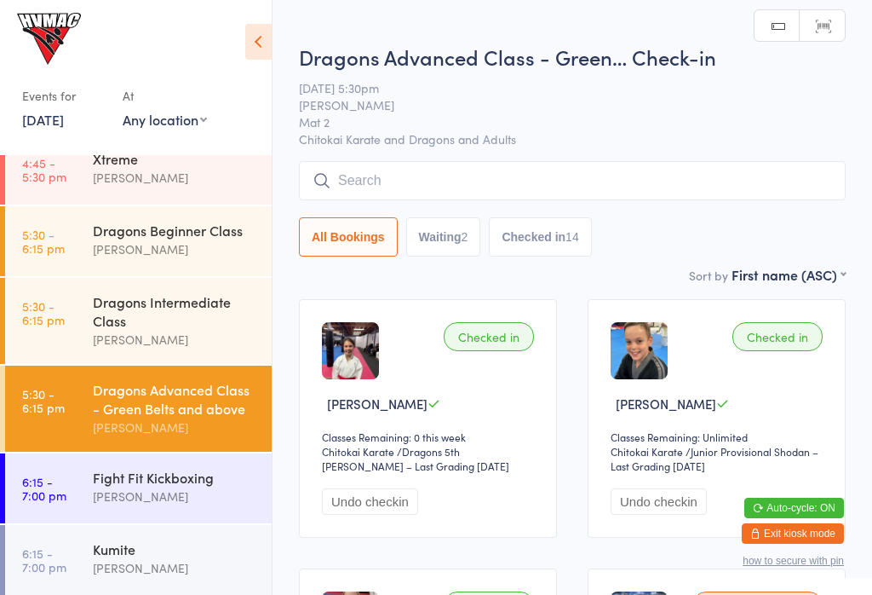
click at [426, 171] on input "search" at bounding box center [572, 180] width 547 height 39
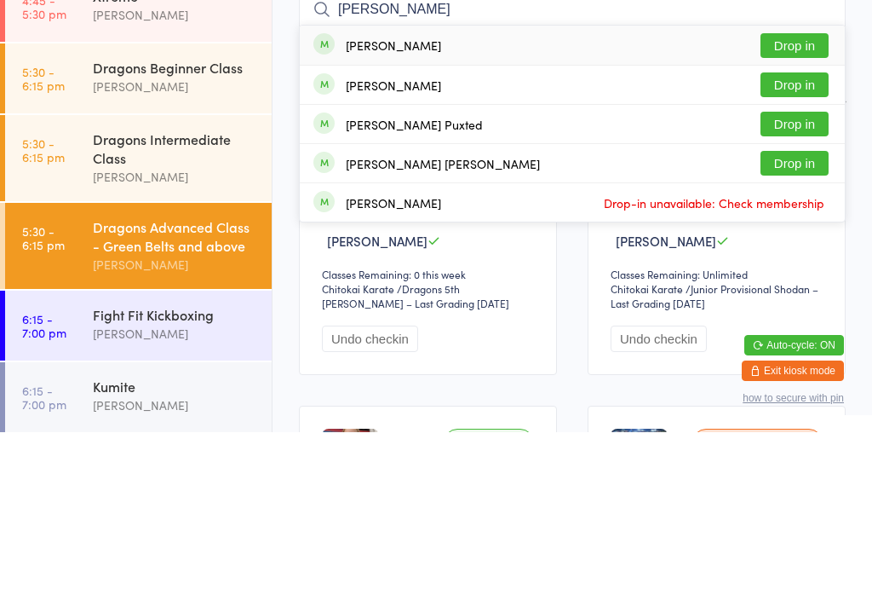
type input "Jackie"
click at [796, 196] on button "Drop in" at bounding box center [795, 208] width 68 height 25
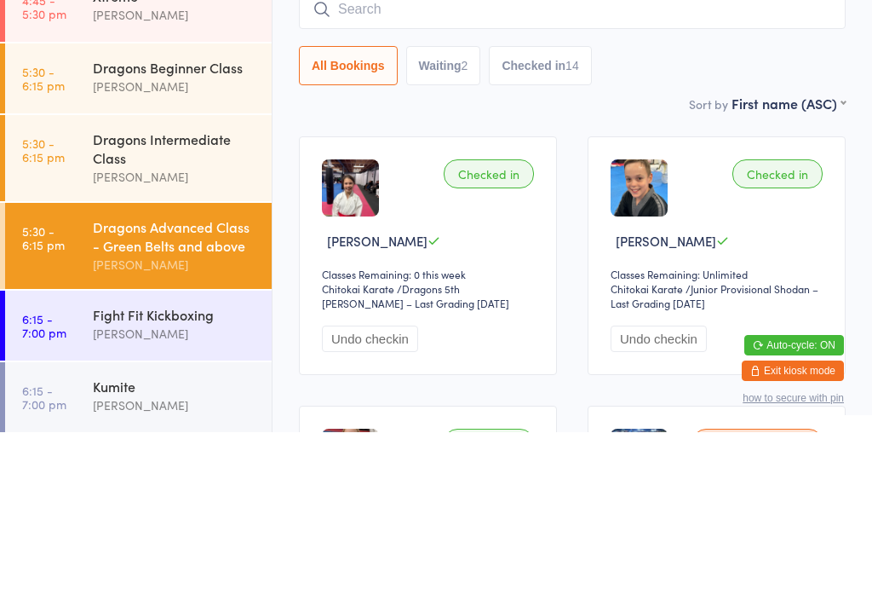
scroll to position [163, 0]
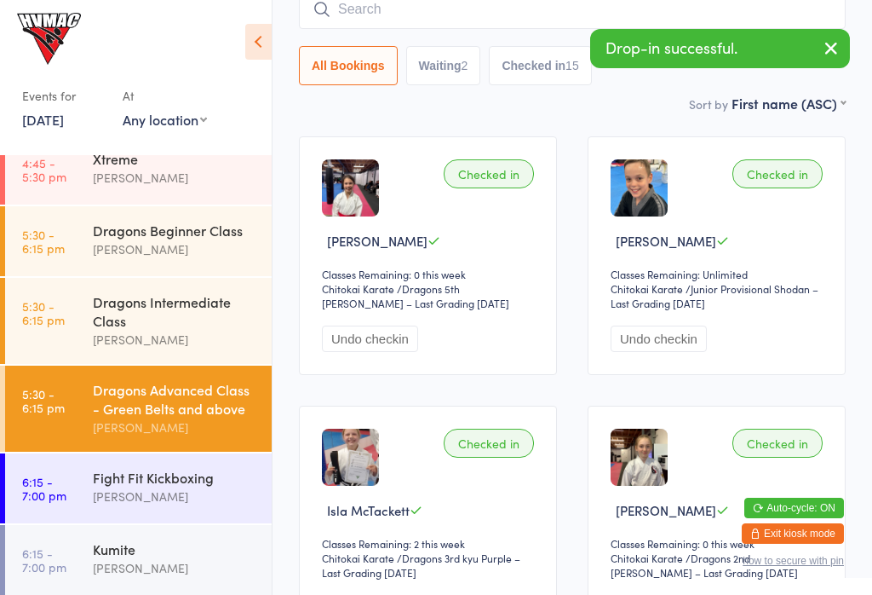
click at [156, 543] on div "Kumite Dallas Evans" at bounding box center [182, 558] width 179 height 67
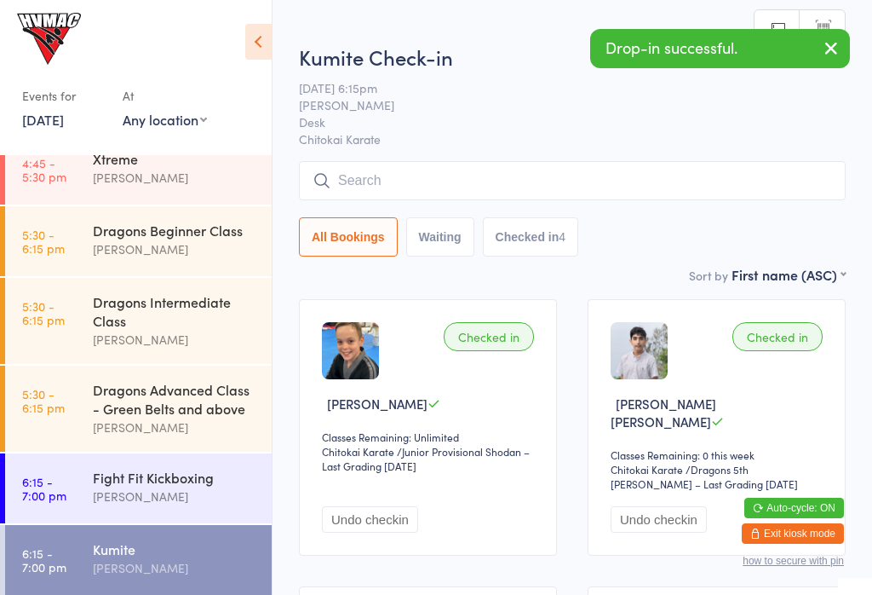
click at [636, 171] on input "search" at bounding box center [572, 180] width 547 height 39
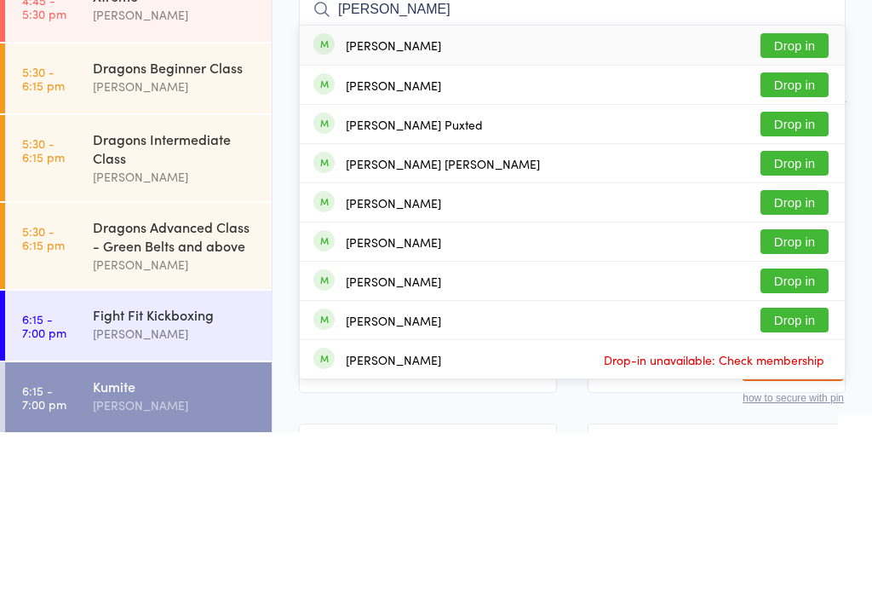
type input "Jason"
click at [808, 196] on button "Drop in" at bounding box center [795, 208] width 68 height 25
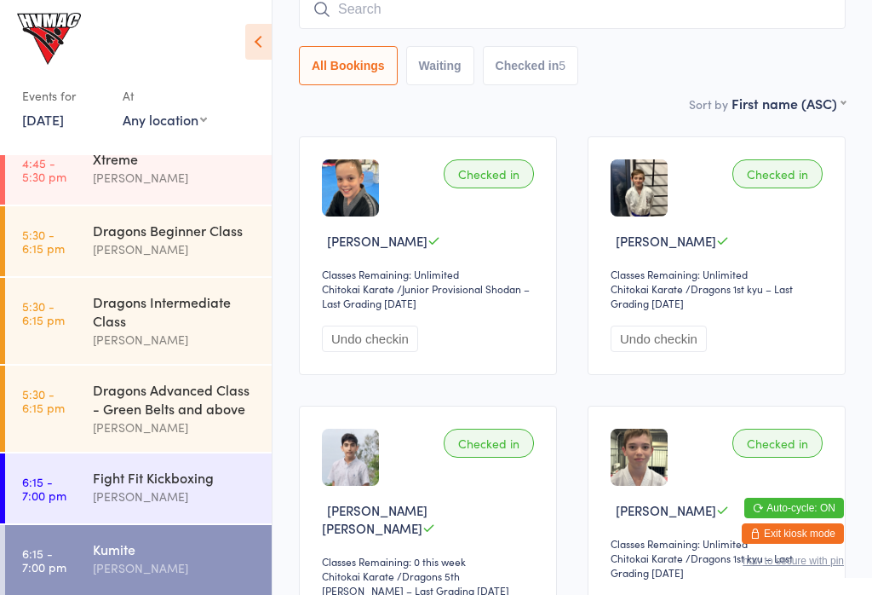
click at [39, 408] on time "5:30 - 6:15 pm" at bounding box center [43, 400] width 43 height 27
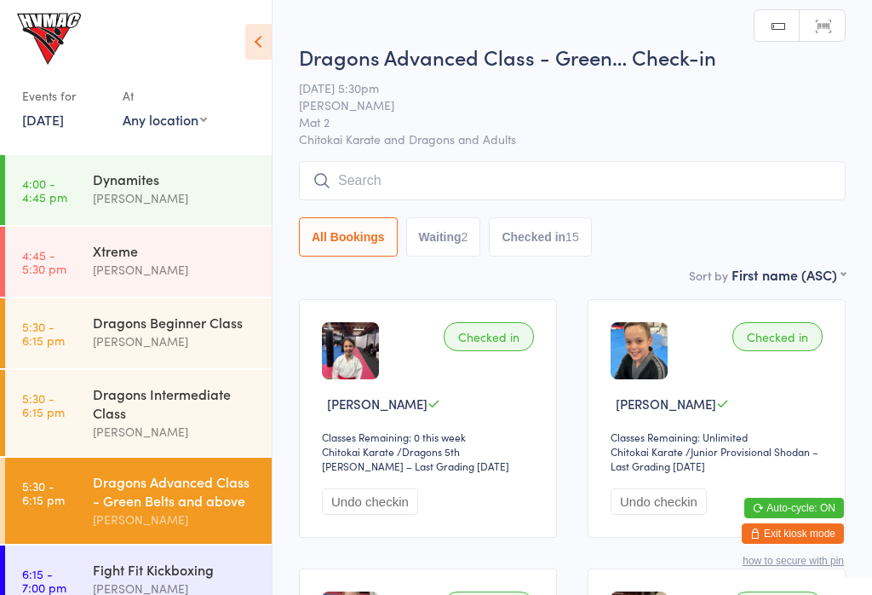
click at [78, 325] on link "5:30 - 6:15 pm Dragons Beginner Class Dallas Evans" at bounding box center [138, 333] width 267 height 70
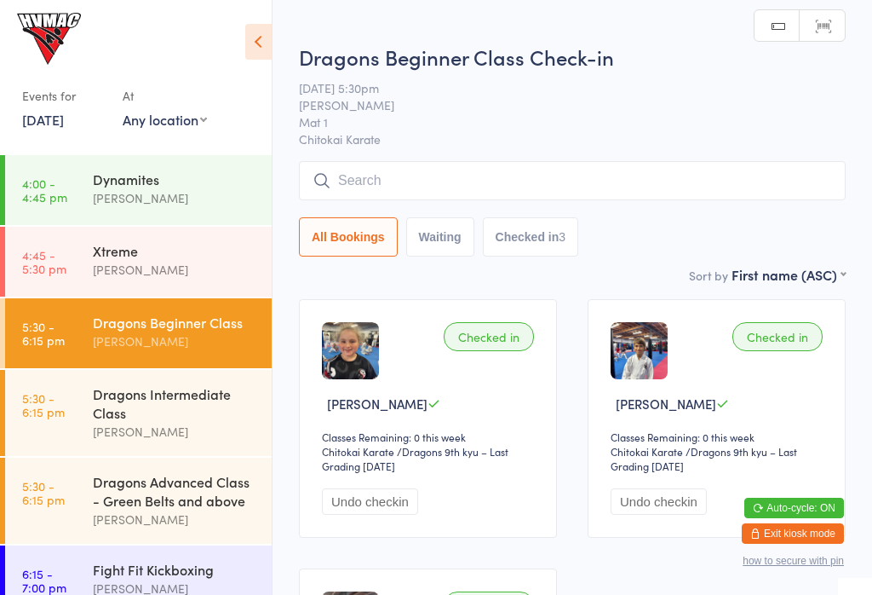
click at [84, 501] on link "5:30 - 6:15 pm Dragons Advanced Class - Green Belts and above Lesley Talbut" at bounding box center [138, 500] width 267 height 86
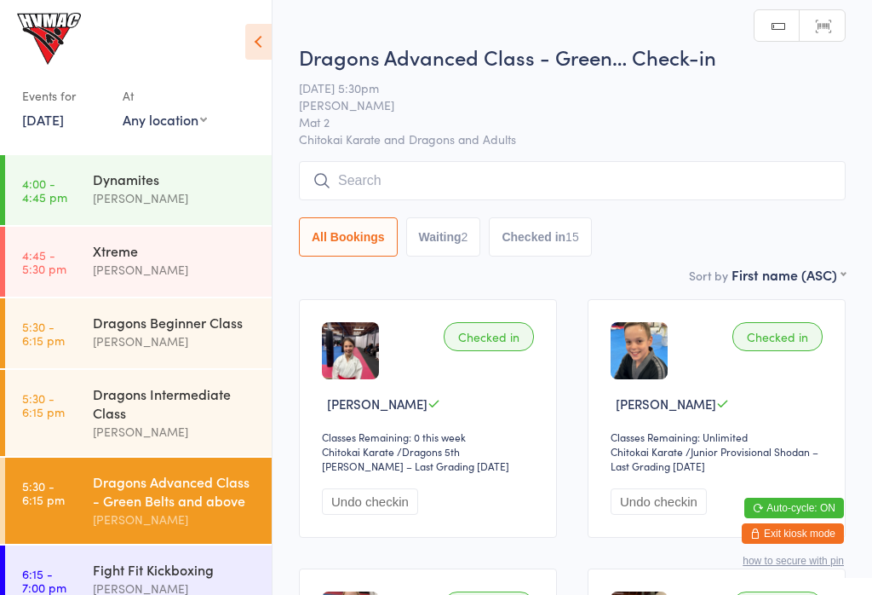
click at [79, 344] on link "5:30 - 6:15 pm Dragons Beginner Class Dallas Evans" at bounding box center [138, 333] width 267 height 70
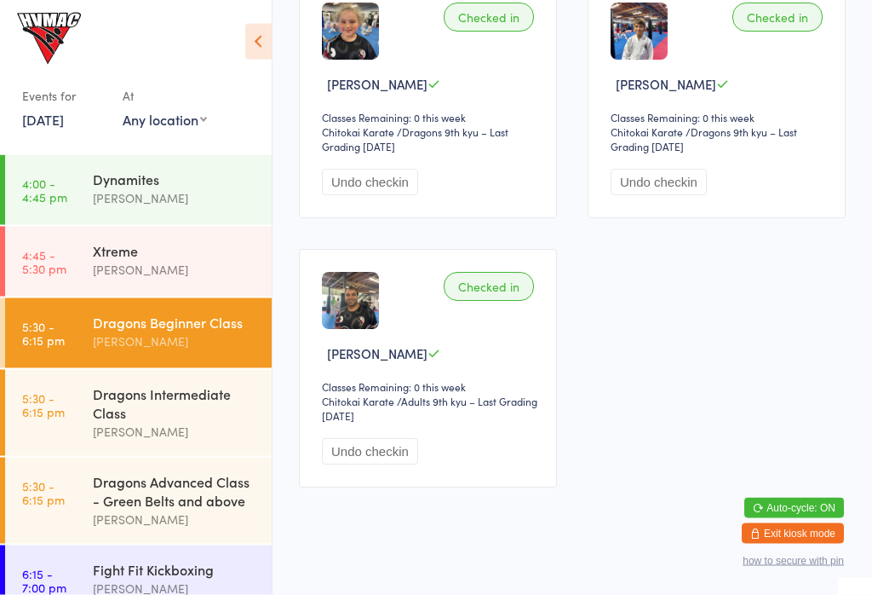
scroll to position [319, 0]
click at [171, 395] on div "Dragons Intermediate Class" at bounding box center [175, 402] width 164 height 37
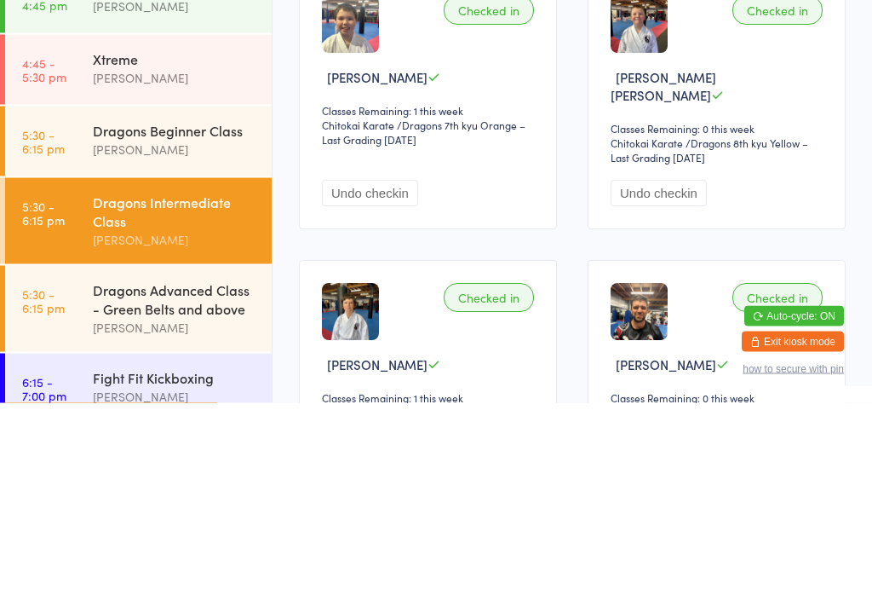
scroll to position [367, 0]
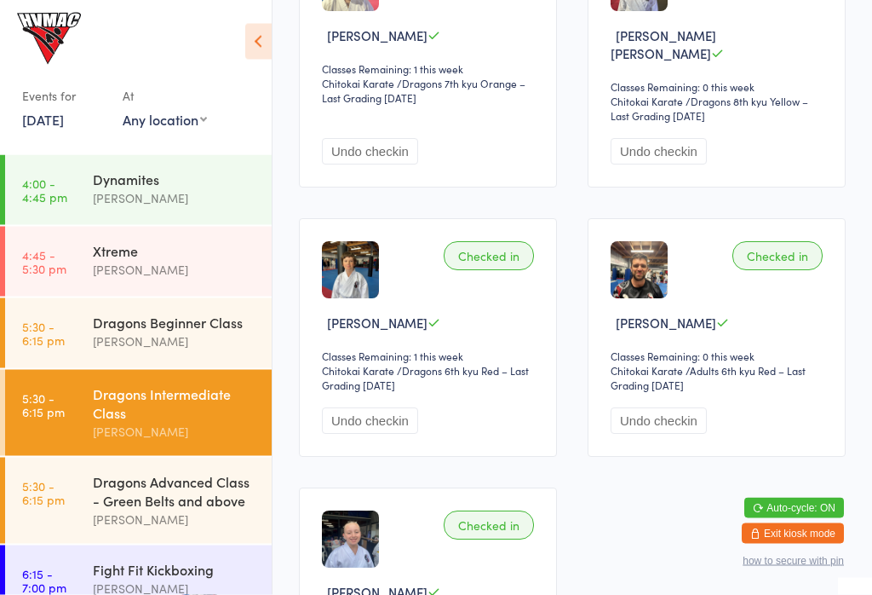
click at [190, 355] on div "Dragons Beginner Class Dallas Evans" at bounding box center [182, 331] width 179 height 67
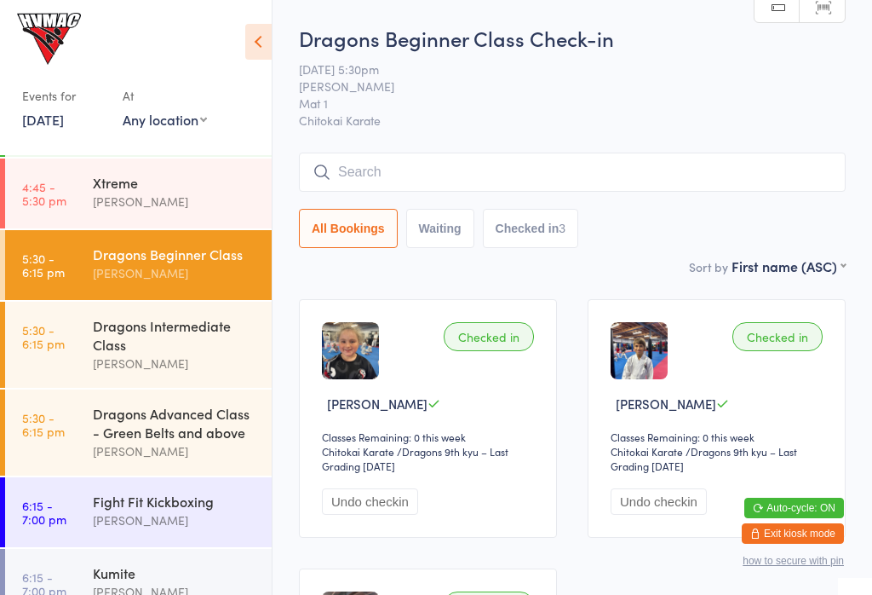
scroll to position [66, 0]
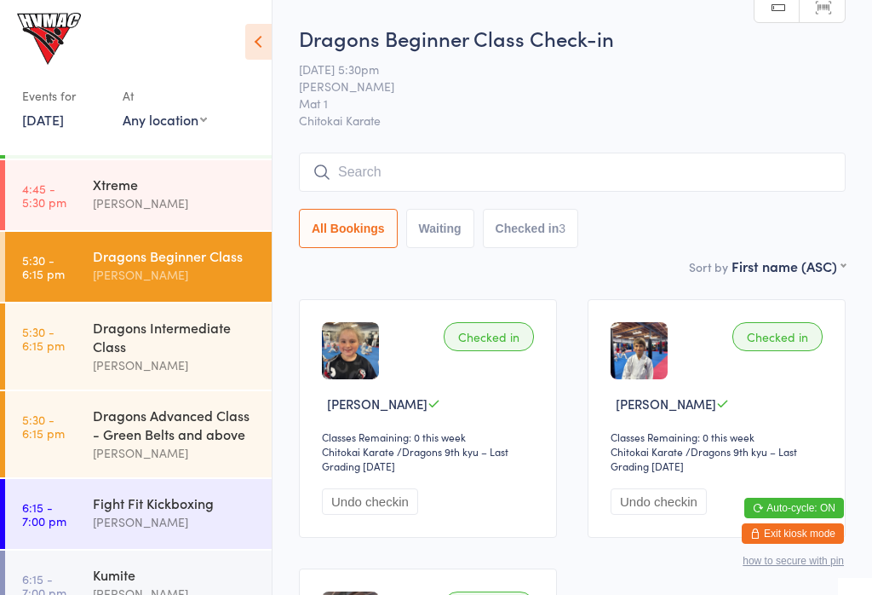
click at [142, 451] on div "[PERSON_NAME]" at bounding box center [175, 453] width 164 height 20
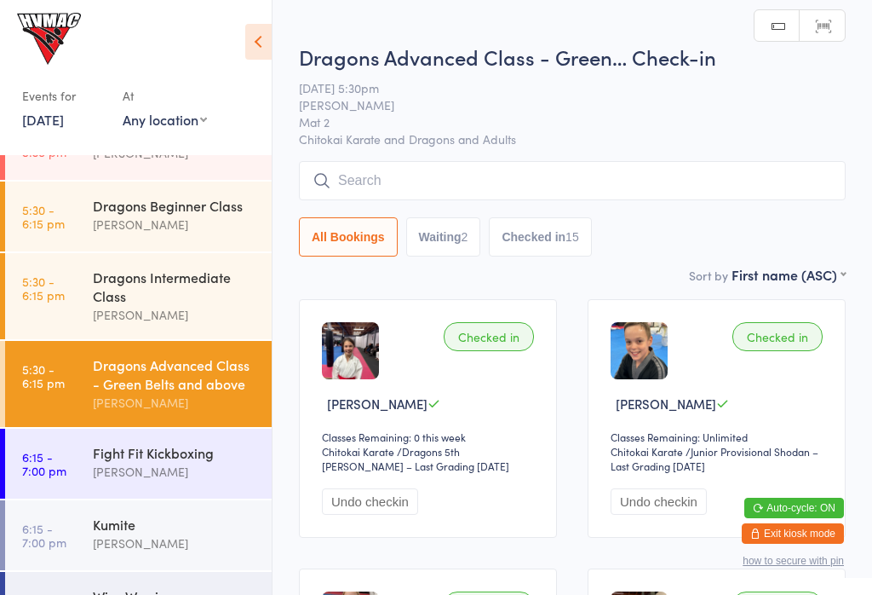
scroll to position [112, 0]
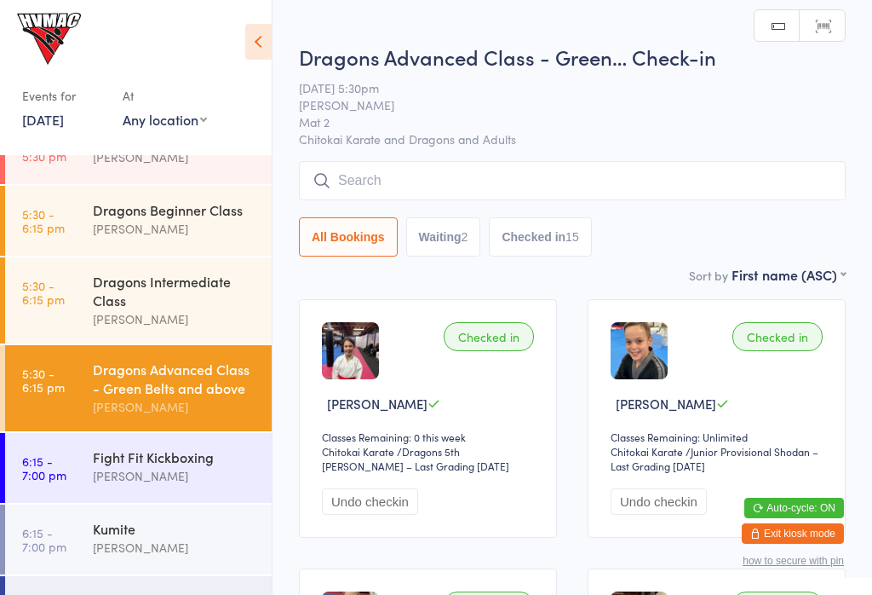
click at [187, 557] on div "[PERSON_NAME]" at bounding box center [175, 547] width 164 height 20
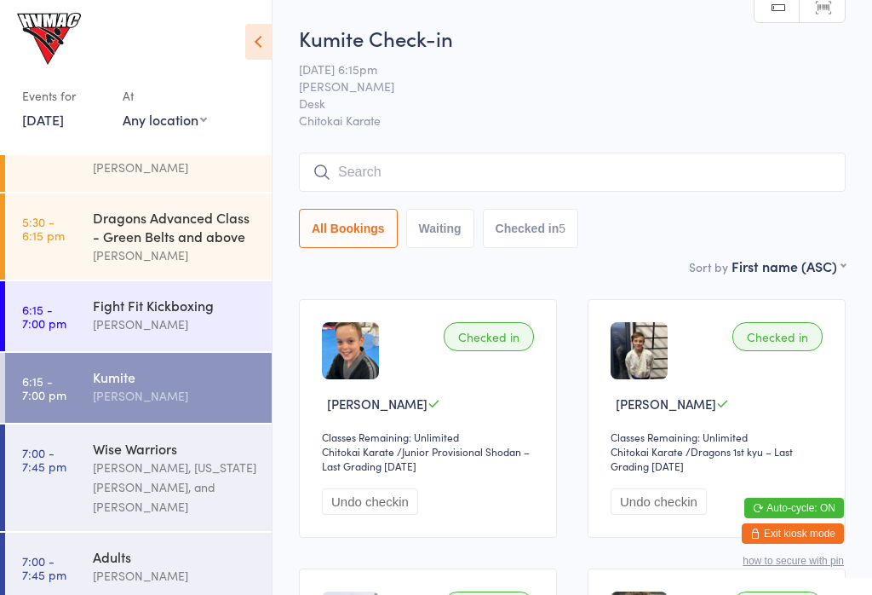
scroll to position [262, 0]
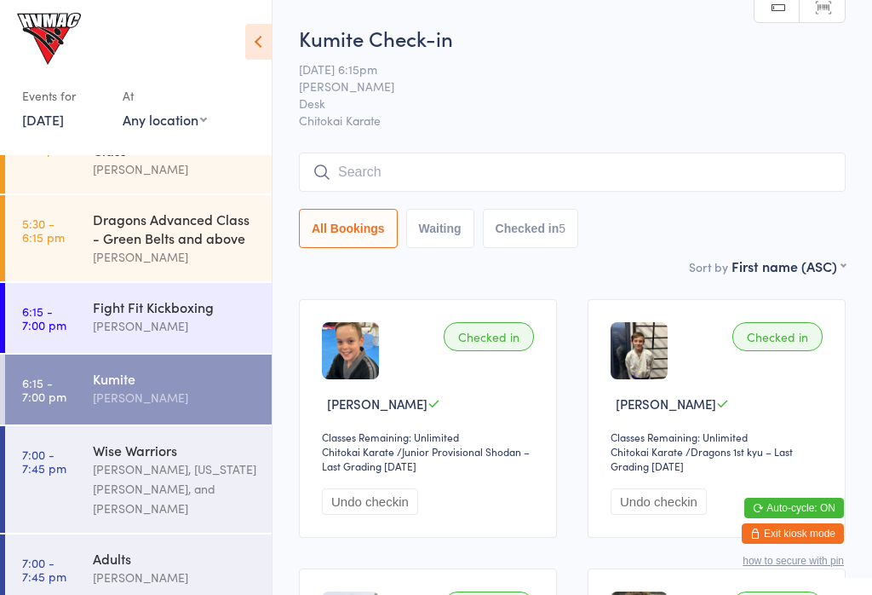
click at [192, 305] on div "Fight Fit Kickboxing" at bounding box center [175, 306] width 164 height 19
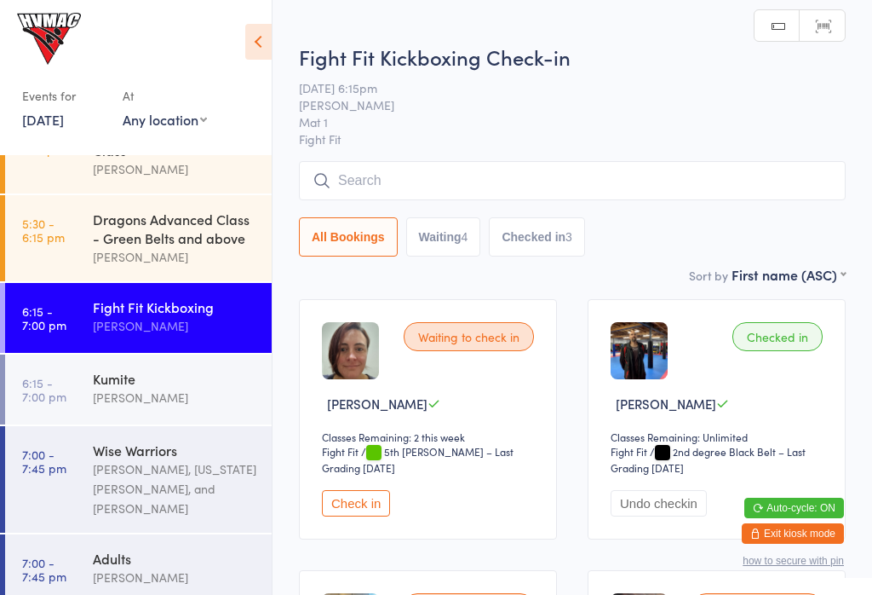
click at [489, 166] on input "search" at bounding box center [572, 180] width 547 height 39
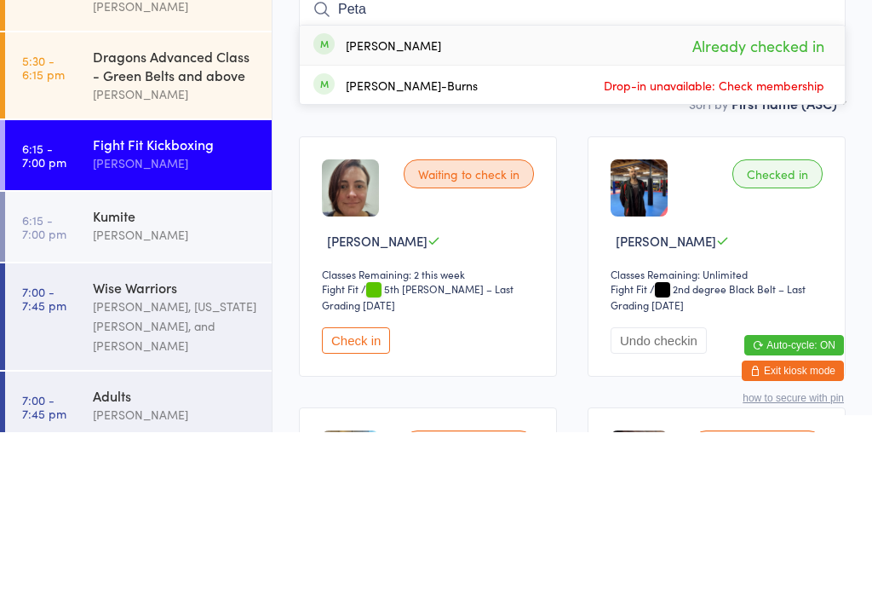
type input "Peta"
click at [517, 188] on div "Peta Pitzner Already checked in" at bounding box center [572, 207] width 545 height 39
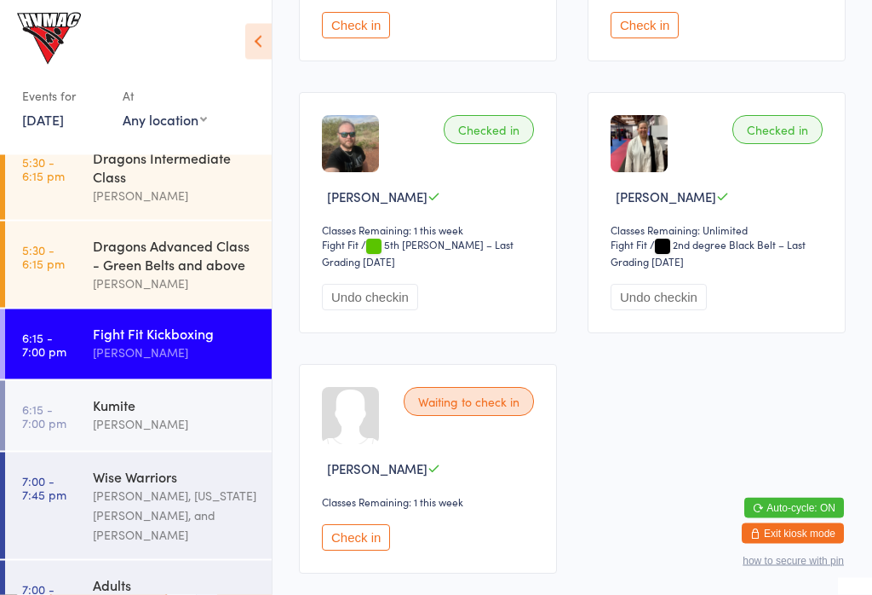
scroll to position [750, 0]
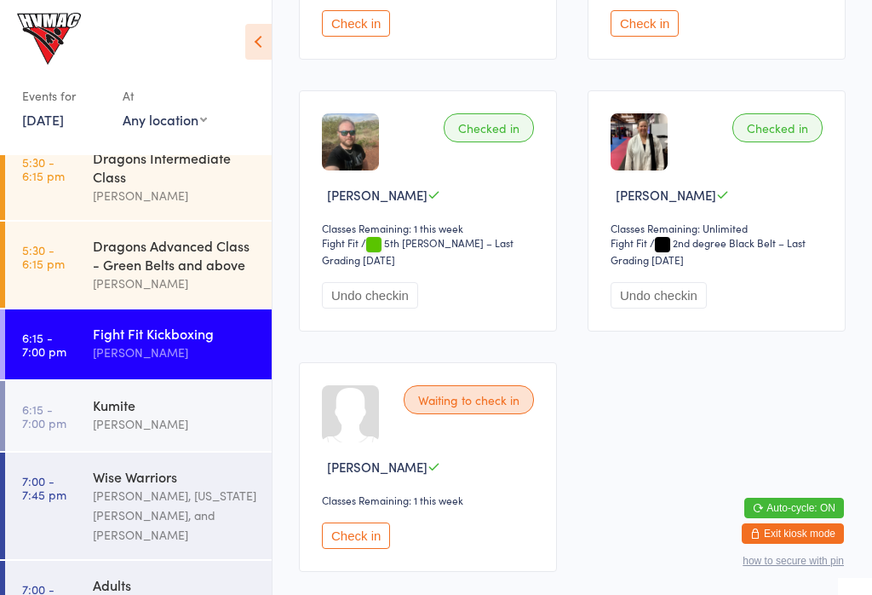
click at [367, 544] on button "Check in" at bounding box center [356, 535] width 68 height 26
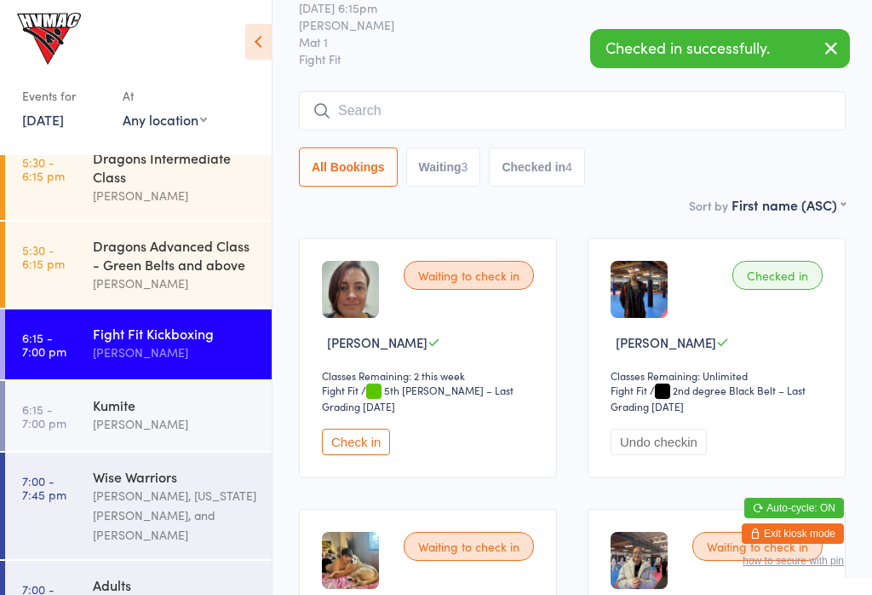
scroll to position [60, 0]
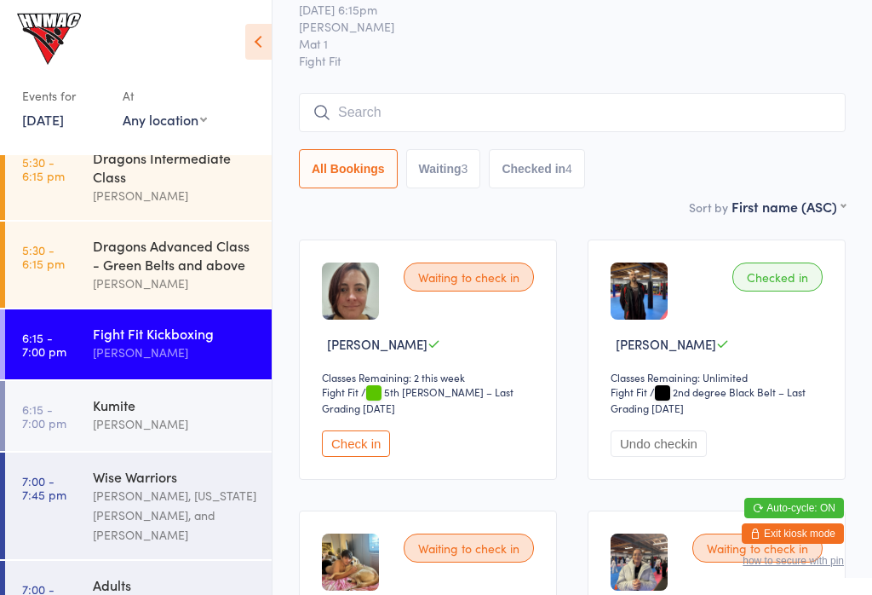
click at [331, 431] on div "Waiting to check in Bronwyn Kurnia Classes Remaining: 2 this week Fight Fit Fig…" at bounding box center [428, 359] width 258 height 240
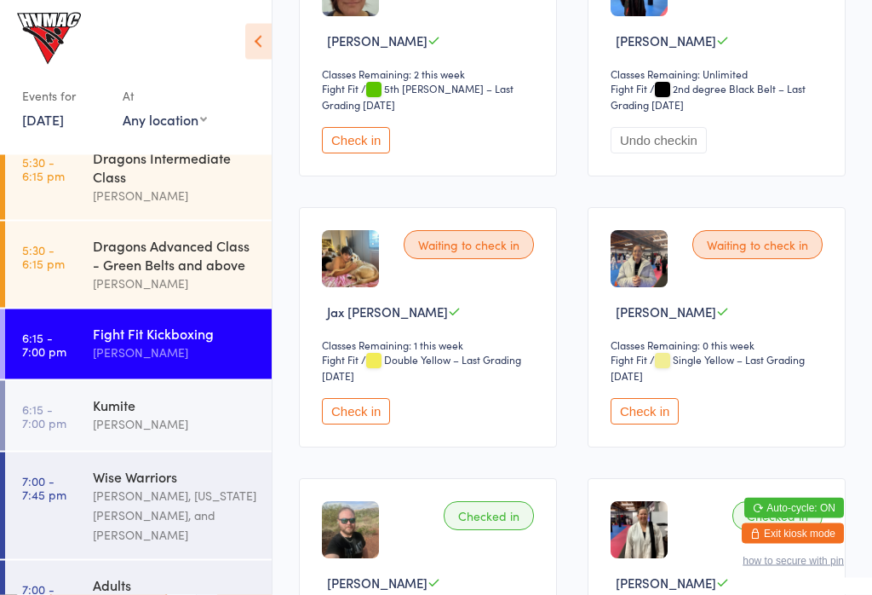
scroll to position [363, 0]
click at [352, 136] on button "Check in" at bounding box center [356, 140] width 68 height 26
click at [372, 420] on button "Check in" at bounding box center [356, 411] width 68 height 26
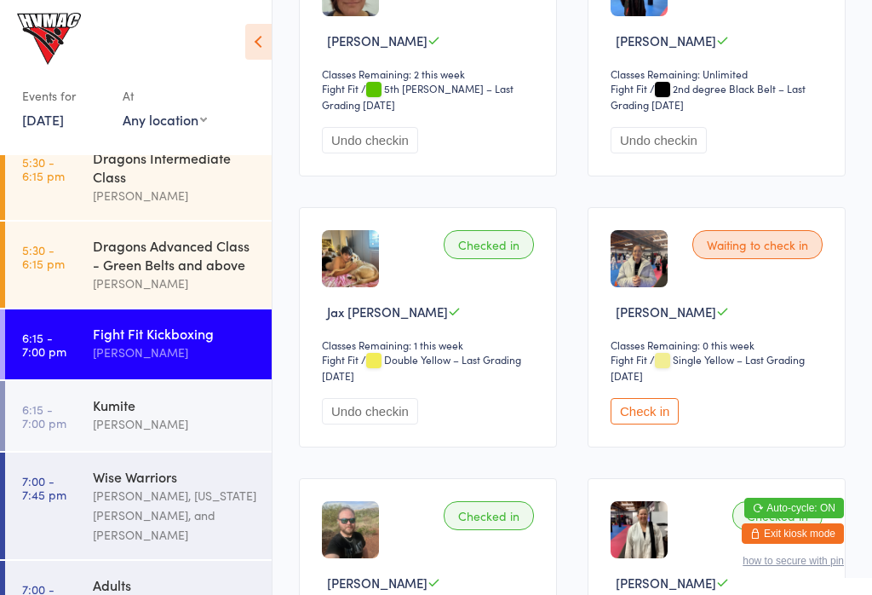
click at [150, 434] on div "[PERSON_NAME]" at bounding box center [175, 424] width 164 height 20
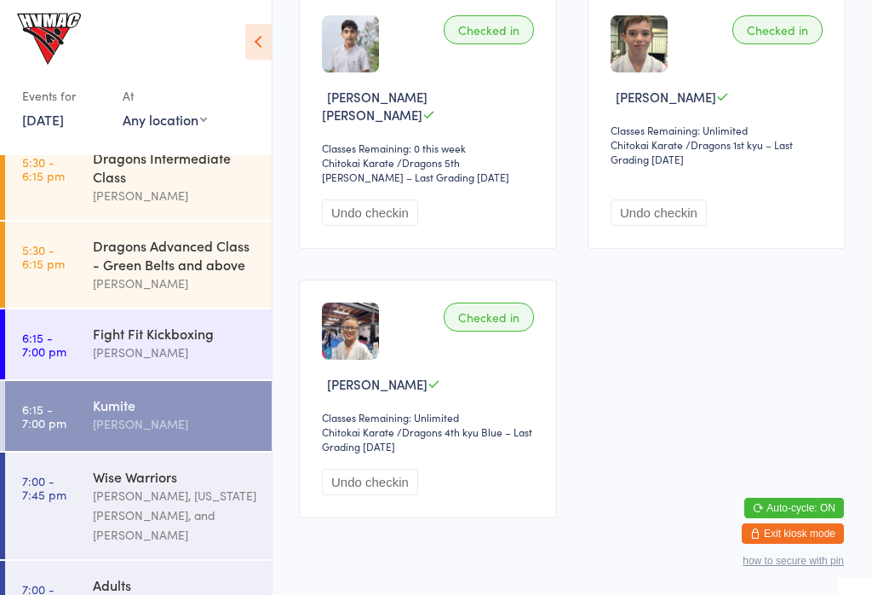
scroll to position [600, 0]
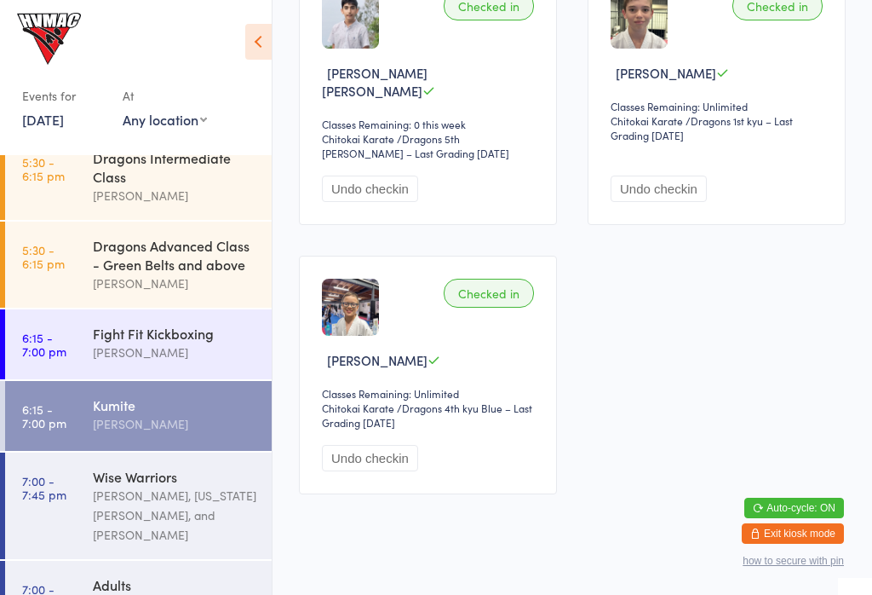
click at [91, 428] on link "6:15 - 7:00 pm Kumite Dallas Evans" at bounding box center [138, 416] width 267 height 70
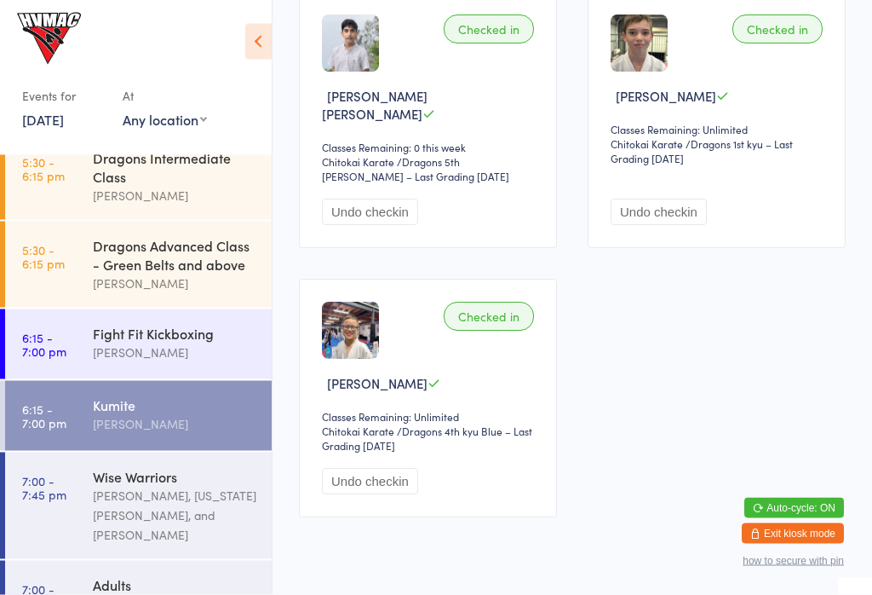
scroll to position [580, 0]
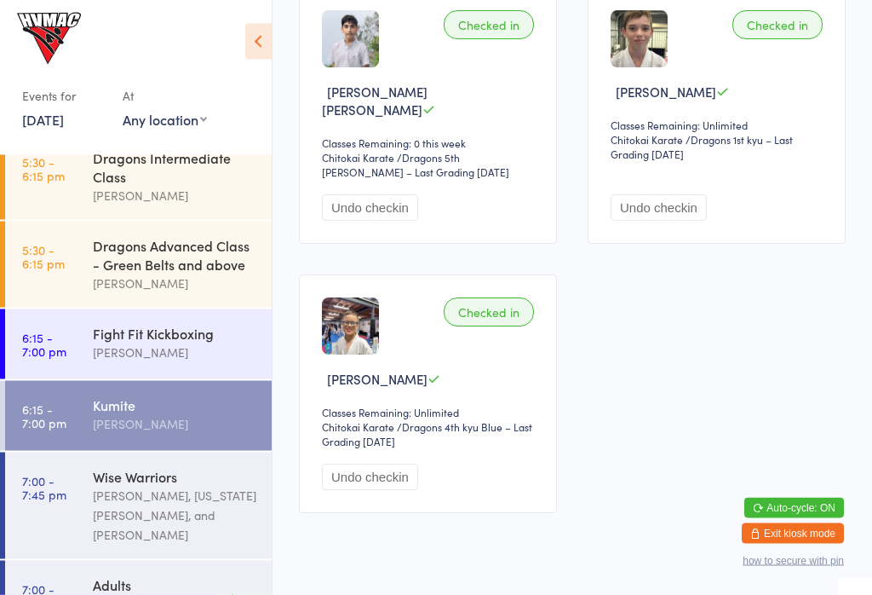
click at [124, 486] on div "Wise Warriors" at bounding box center [175, 476] width 164 height 19
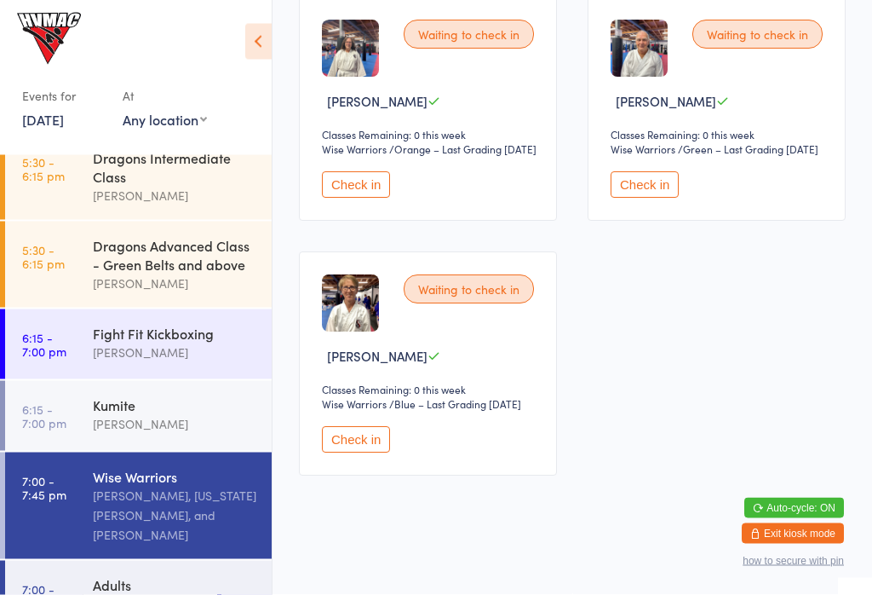
scroll to position [314, 0]
click at [113, 580] on div "Adults" at bounding box center [175, 584] width 164 height 19
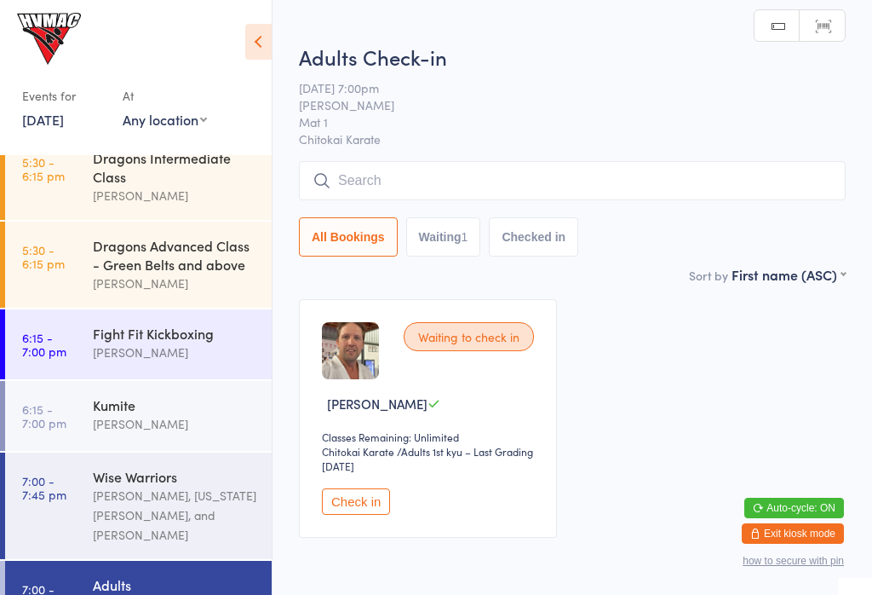
click at [358, 506] on button "Check in" at bounding box center [356, 501] width 68 height 26
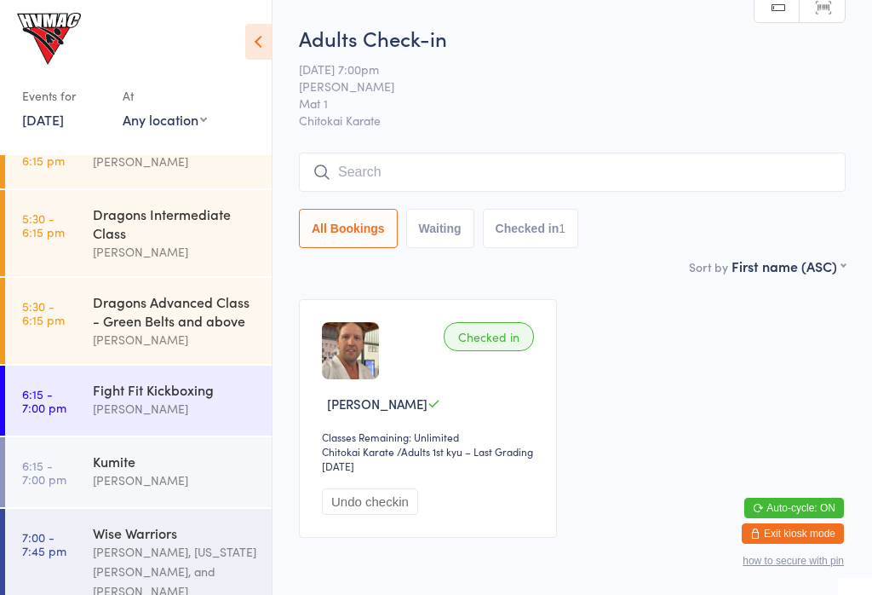
scroll to position [178, 0]
click at [161, 313] on div "Dragons Advanced Class - Green Belts and above" at bounding box center [175, 312] width 164 height 37
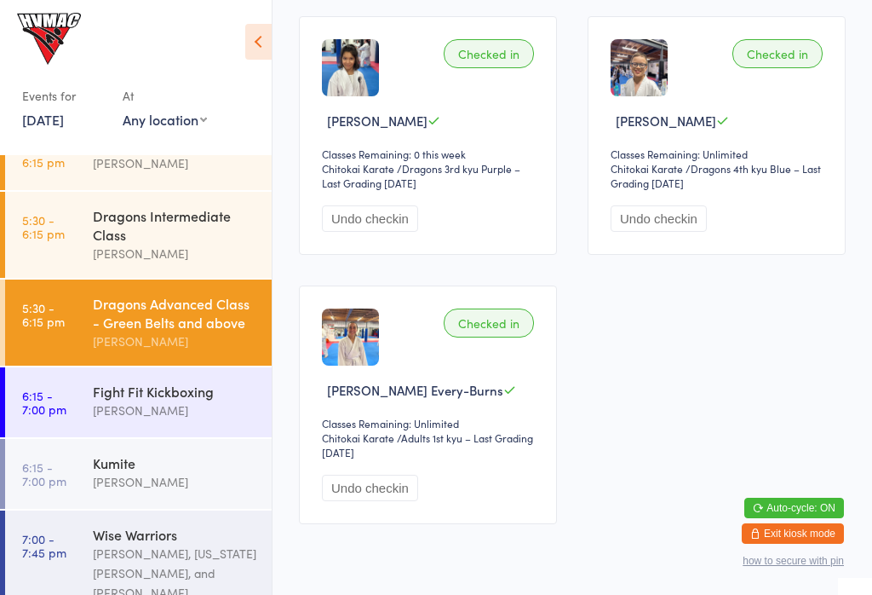
scroll to position [2236, 0]
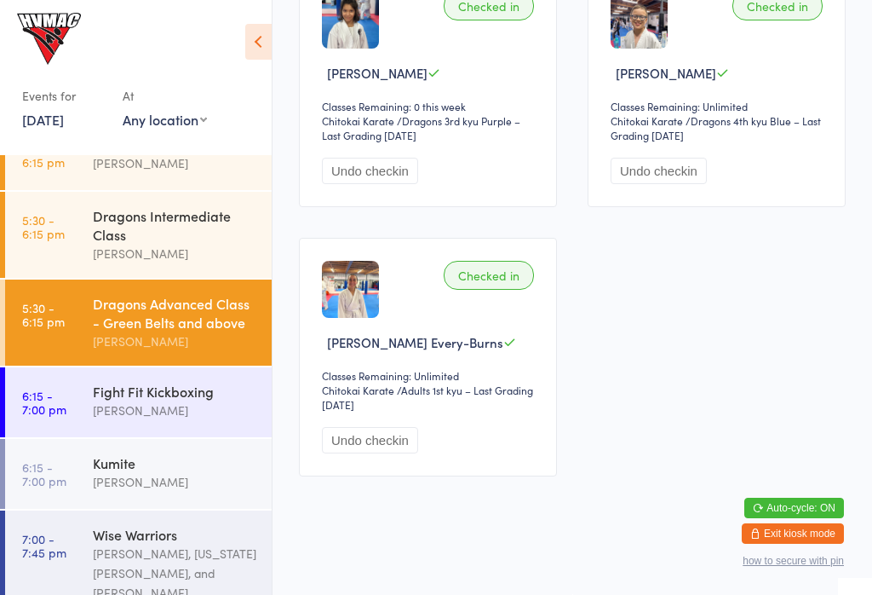
click at [144, 482] on div "[PERSON_NAME]" at bounding box center [175, 482] width 164 height 20
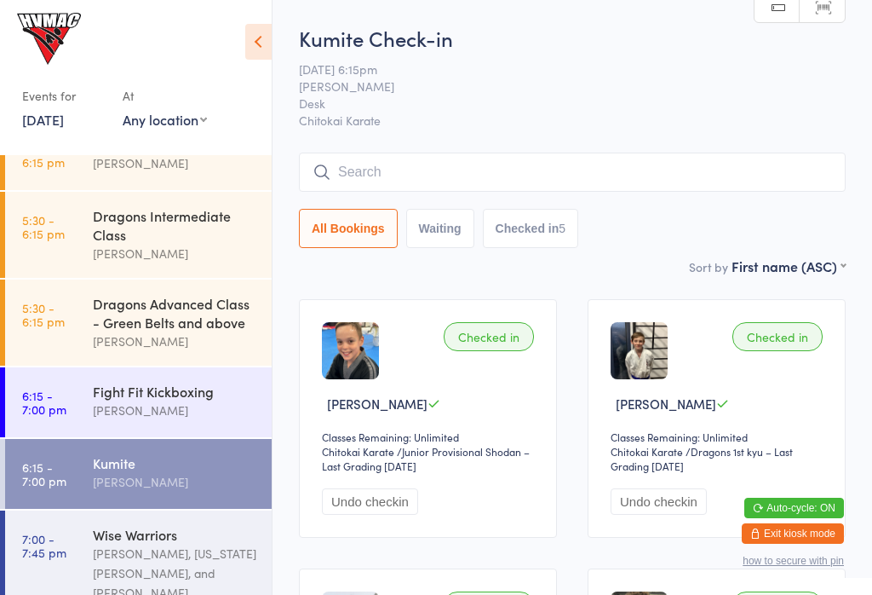
click at [167, 566] on div "[PERSON_NAME], [US_STATE][PERSON_NAME], and [PERSON_NAME]" at bounding box center [175, 572] width 164 height 59
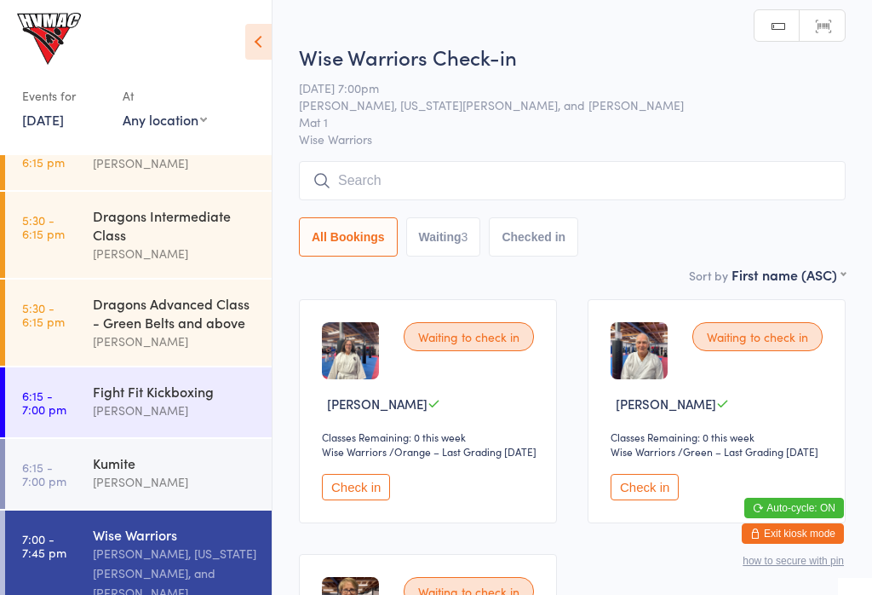
click at [370, 500] on button "Check in" at bounding box center [356, 487] width 68 height 26
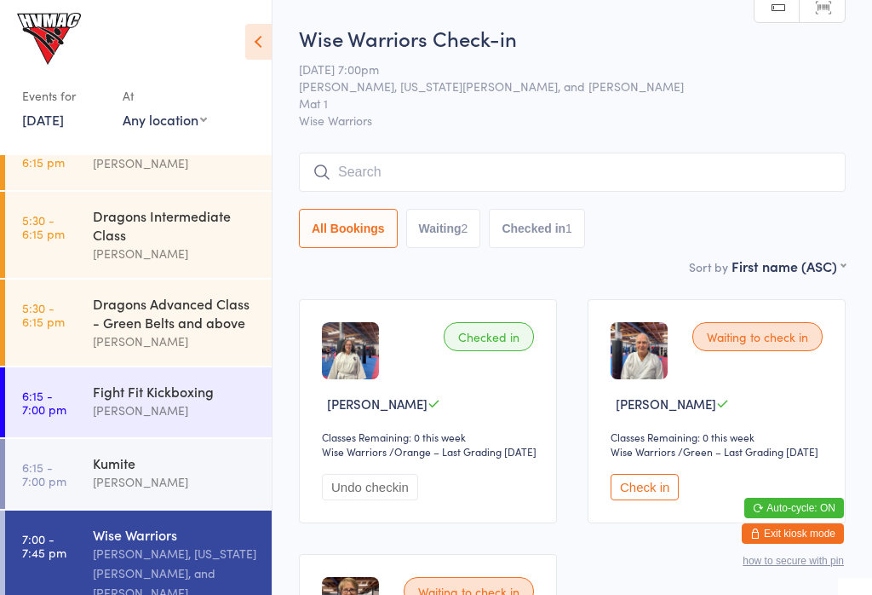
scroll to position [2, 0]
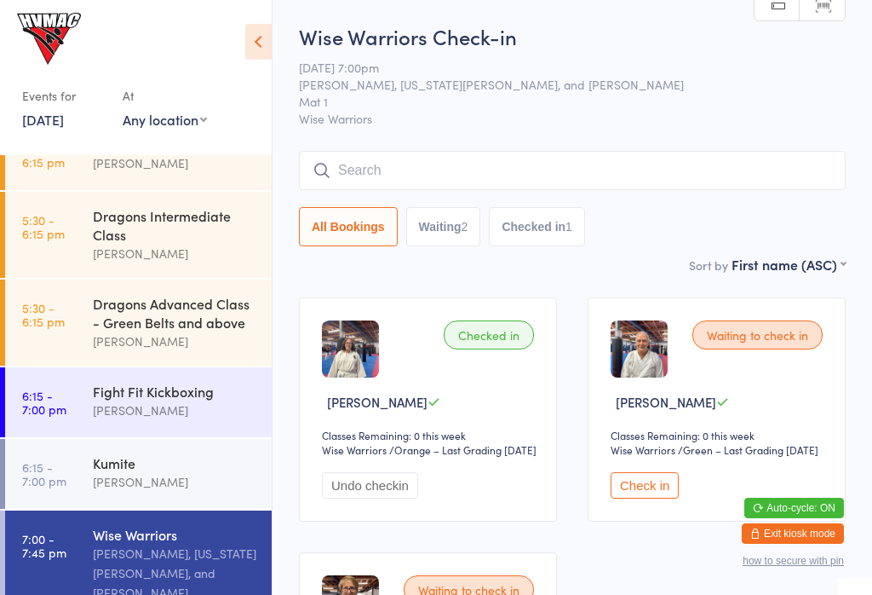
click at [411, 155] on input "search" at bounding box center [572, 170] width 547 height 39
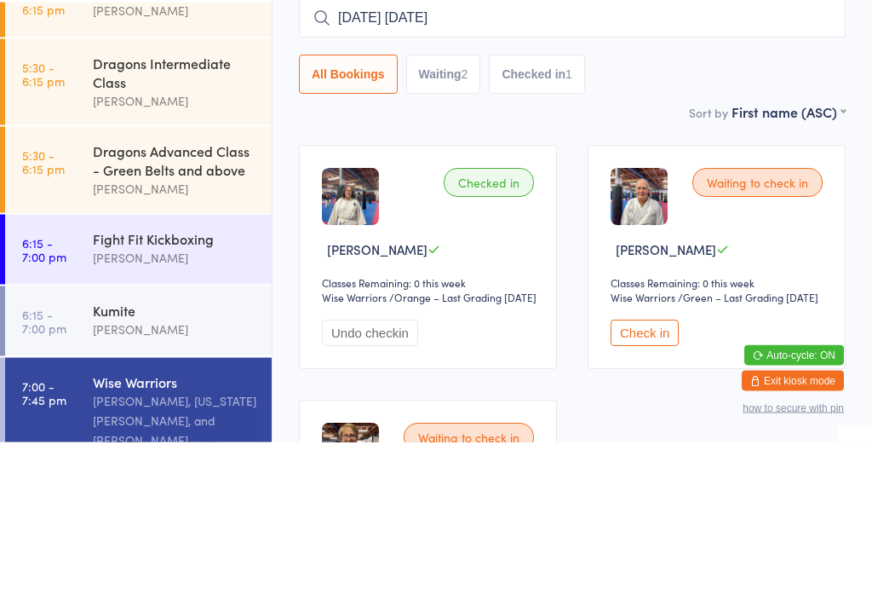
type input "54321 years ago today"
click at [233, 382] on div "Fight Fit Kickboxing" at bounding box center [175, 391] width 164 height 19
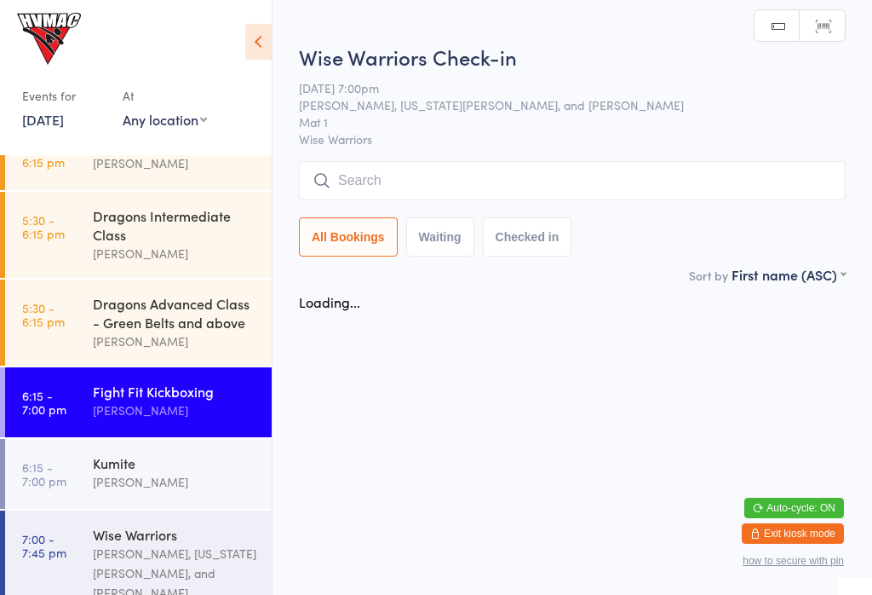
click at [265, 241] on div "Dragons Intermediate Class Lesley Talbut" at bounding box center [182, 235] width 179 height 86
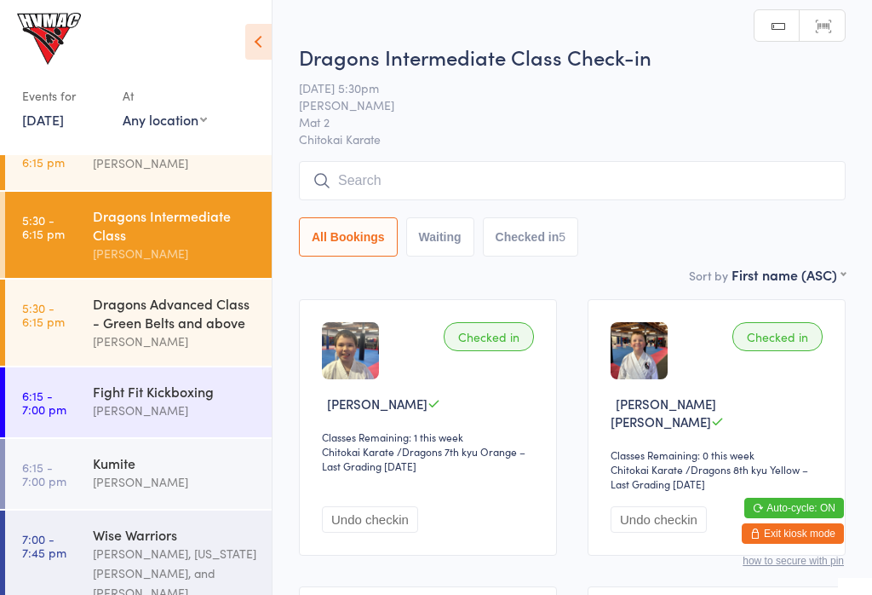
click at [443, 199] on input "search" at bounding box center [572, 180] width 547 height 39
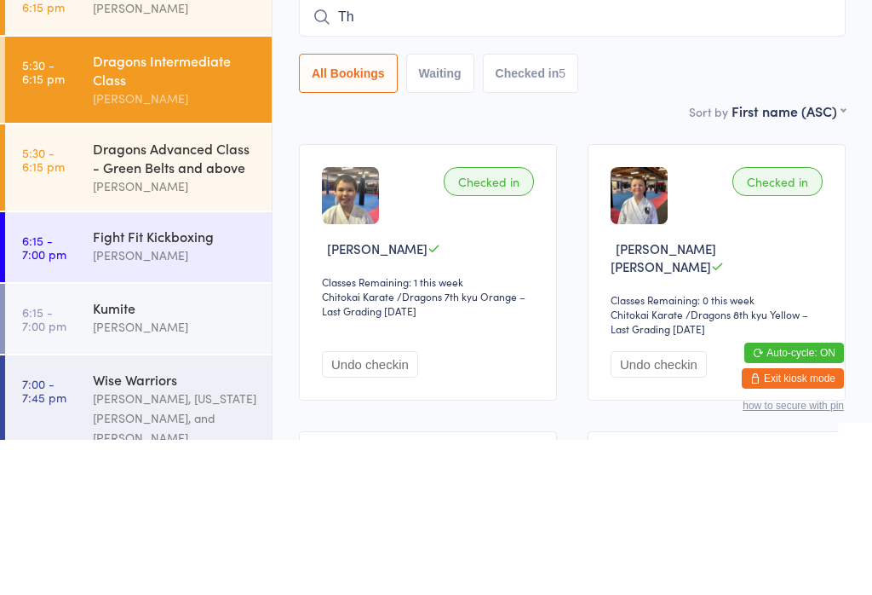
type input "T"
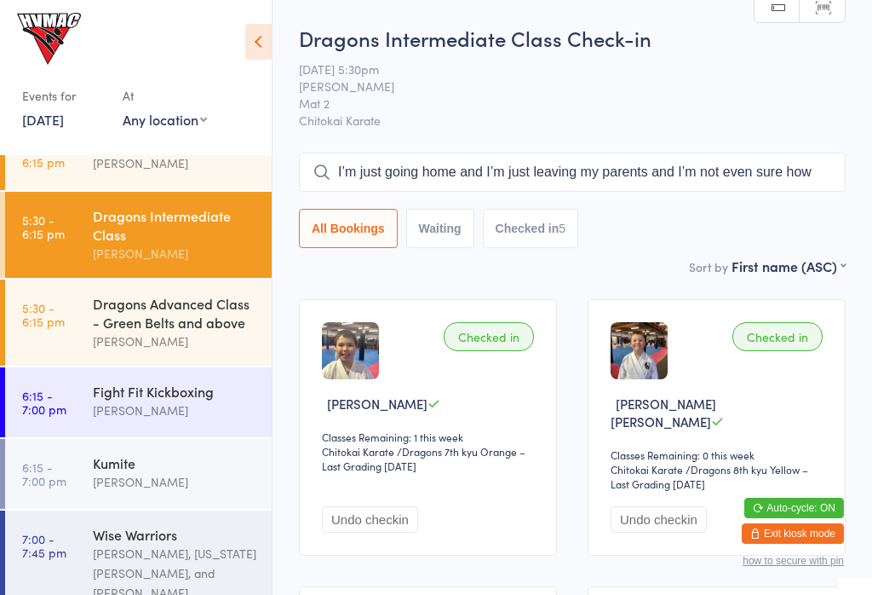
type input "I’m just going home and I’m just leaving my parents and I’m not even sure how"
click at [455, 230] on button "Waiting" at bounding box center [440, 228] width 68 height 39
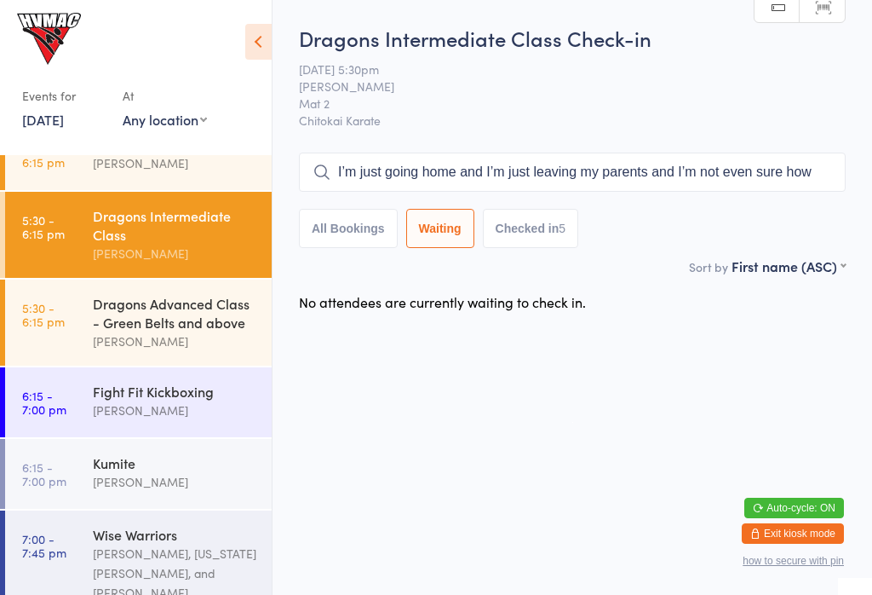
click at [543, 233] on button "Checked in 5" at bounding box center [531, 228] width 96 height 39
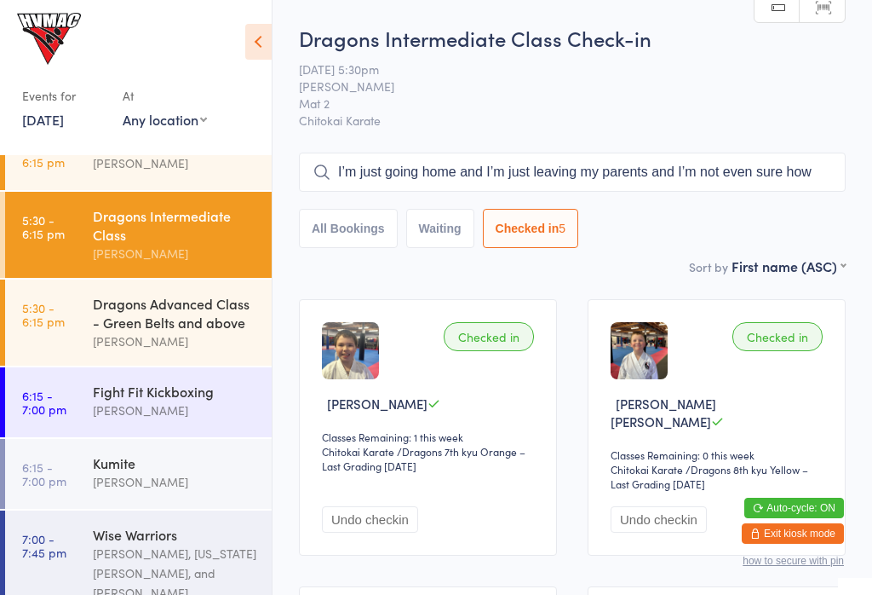
click at [183, 325] on div "Dragons Advanced Class - Green Belts and above" at bounding box center [175, 312] width 164 height 37
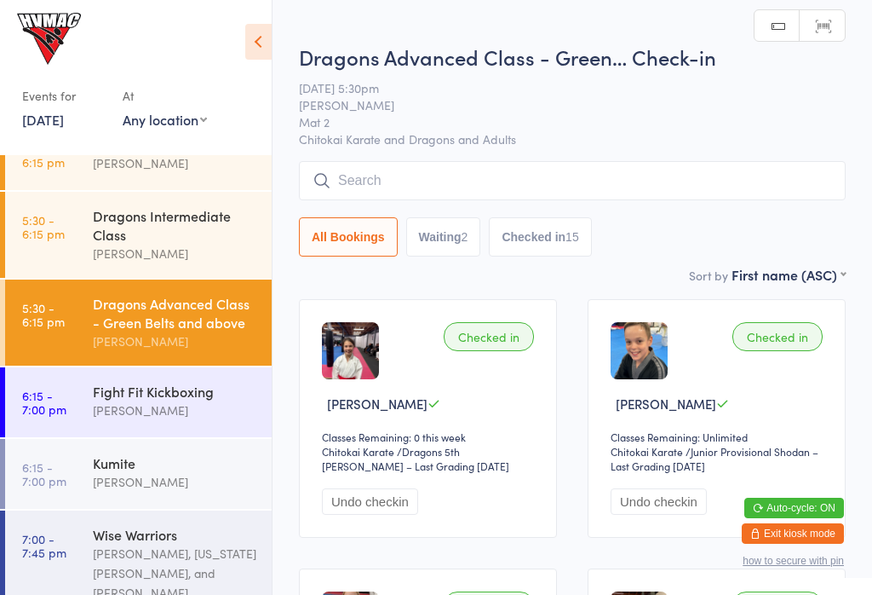
click at [440, 187] on input "search" at bounding box center [572, 180] width 547 height 39
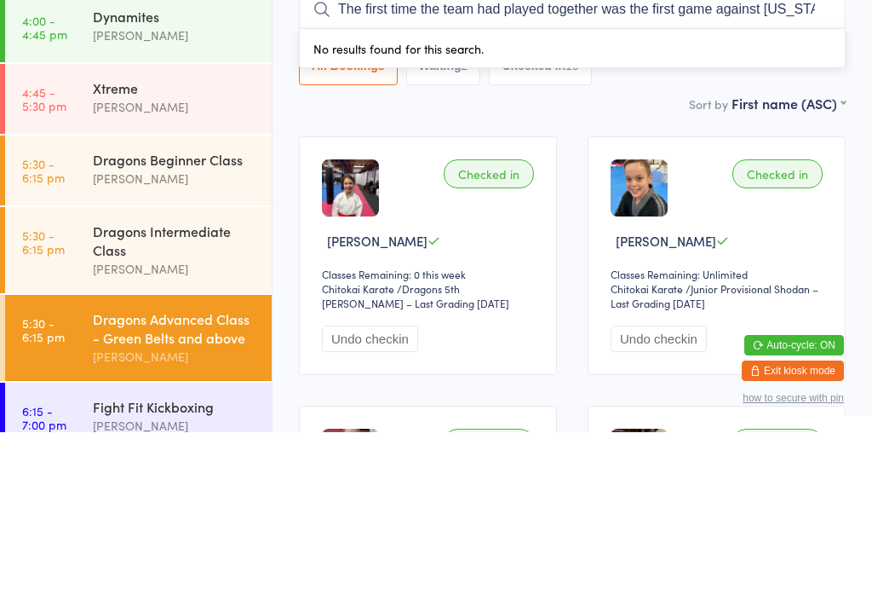
type input "The first time the team had played together was the first game against New York"
click at [210, 331] on div "[PERSON_NAME]" at bounding box center [175, 341] width 164 height 20
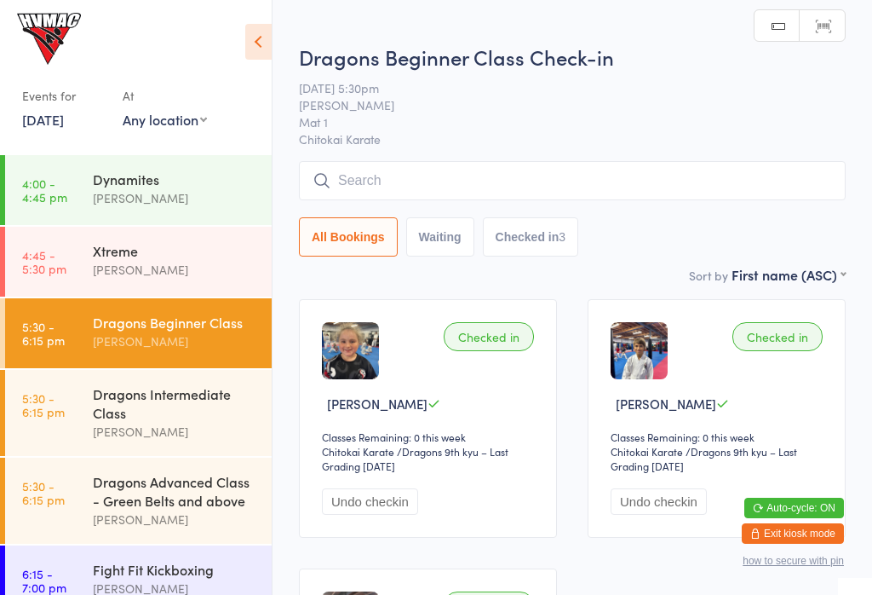
click at [451, 197] on input "search" at bounding box center [572, 180] width 547 height 39
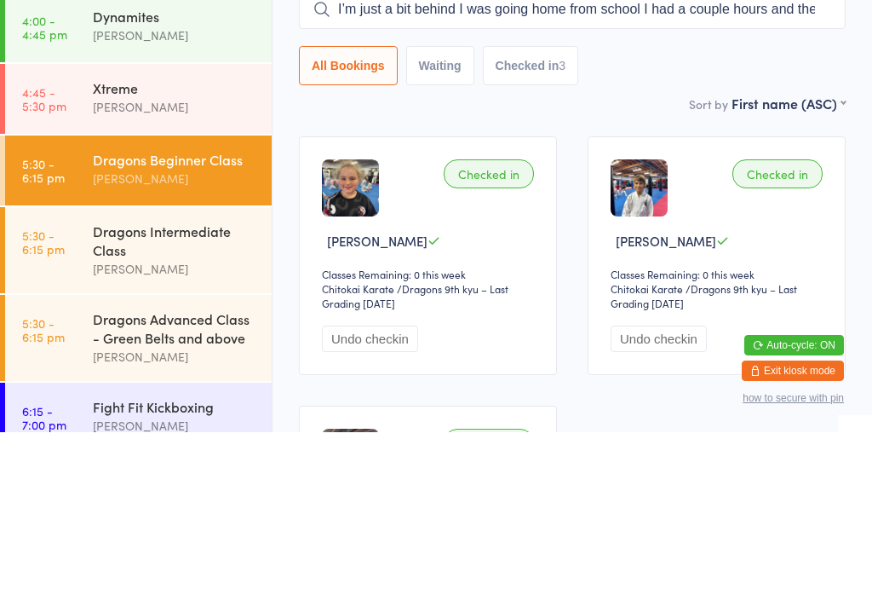
type input "I’m just a bit behind I was going home from school I had a couple hours and then"
click at [219, 241] on div "Xtreme" at bounding box center [175, 250] width 164 height 19
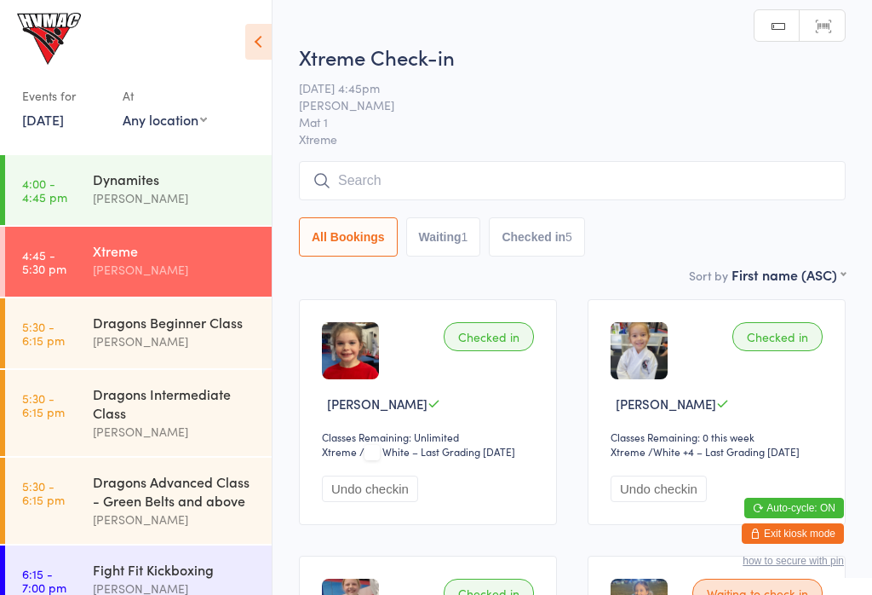
click at [517, 181] on input "search" at bounding box center [572, 180] width 547 height 39
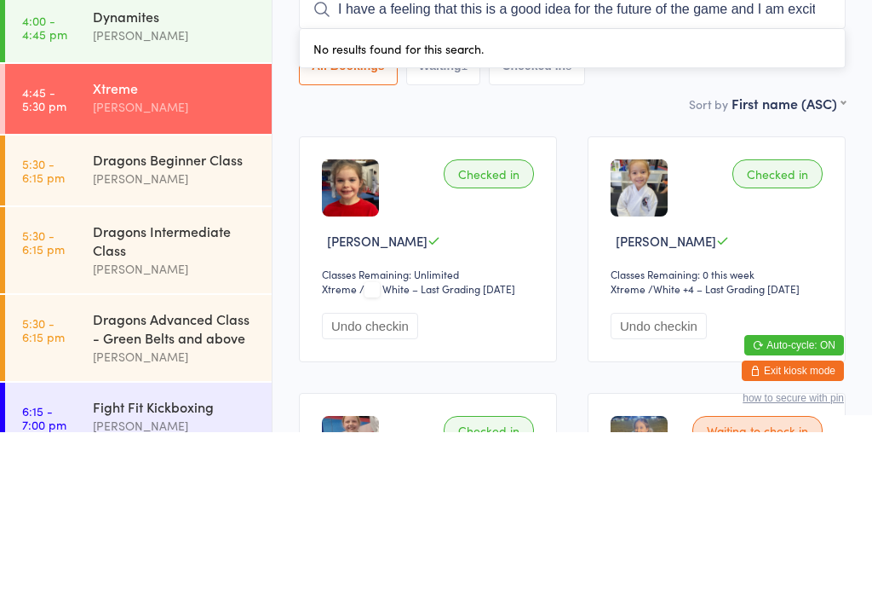
type input "I have a feeling that this is a good idea for the future of the game and I am e…"
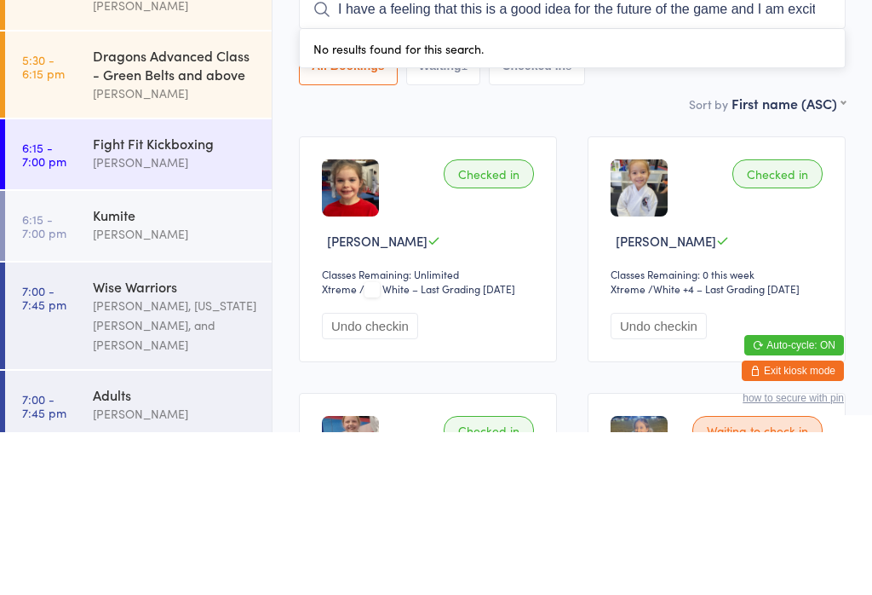
scroll to position [262, 0]
click at [175, 369] on div "Kumite" at bounding box center [175, 378] width 164 height 19
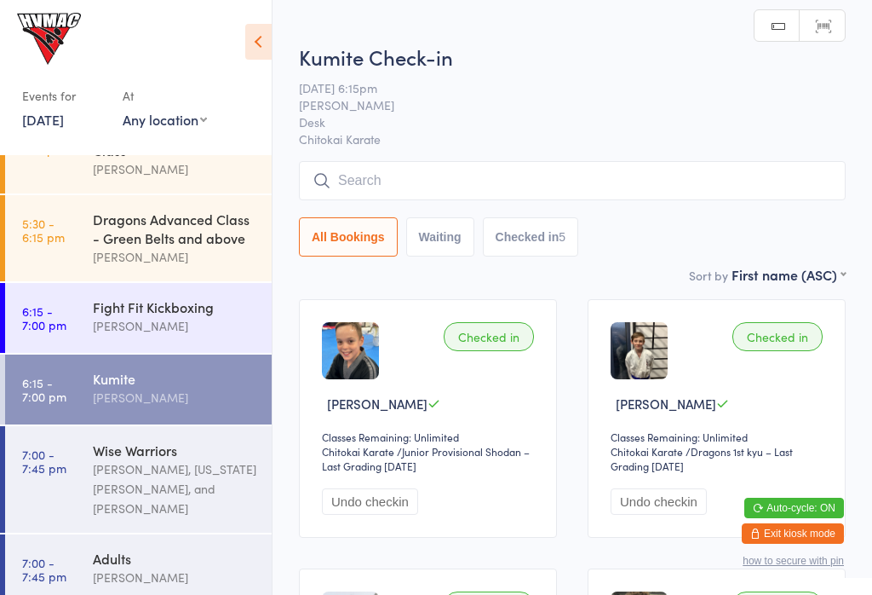
click at [526, 187] on input "search" at bounding box center [572, 180] width 547 height 39
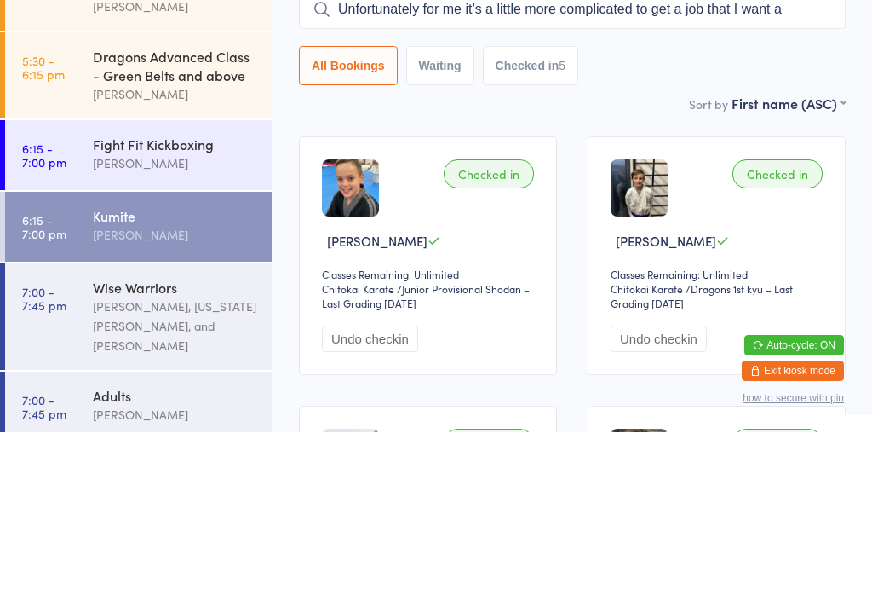
type input "Unfortunately for me it’s a little more complicated to get a job that I want"
click at [202, 210] on div "Dragons Advanced Class - Green Belts and above" at bounding box center [175, 228] width 164 height 37
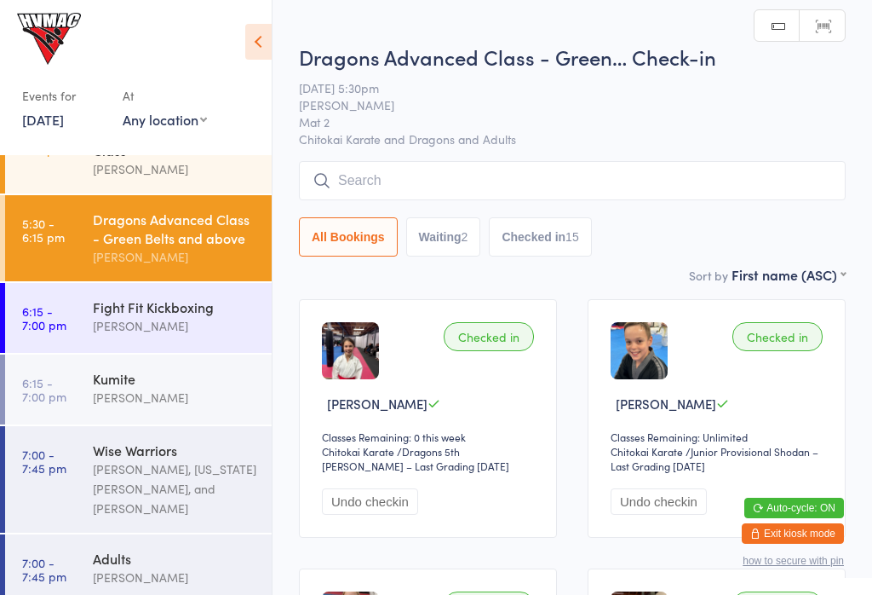
click at [173, 328] on div "[PERSON_NAME]" at bounding box center [175, 326] width 164 height 20
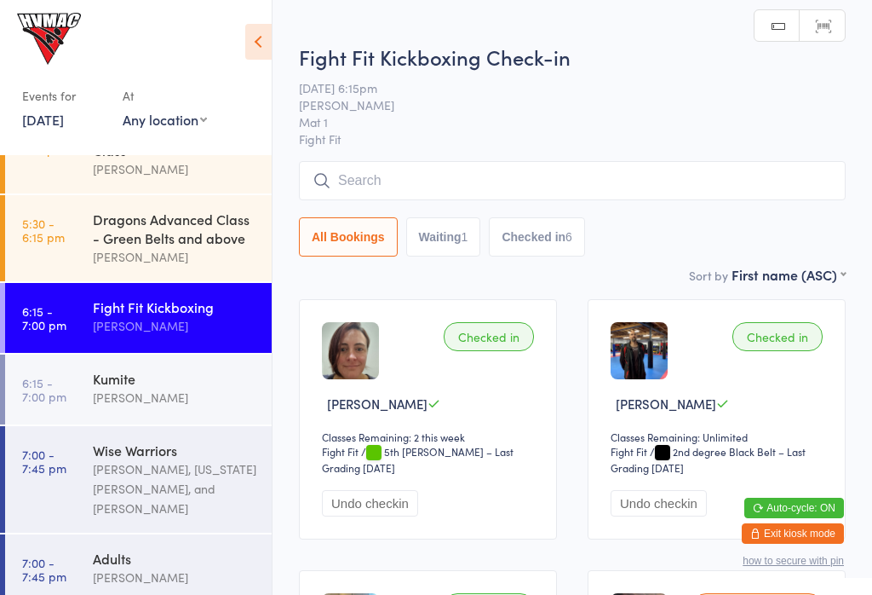
click at [174, 375] on div "Kumite Dallas Evans" at bounding box center [182, 387] width 179 height 67
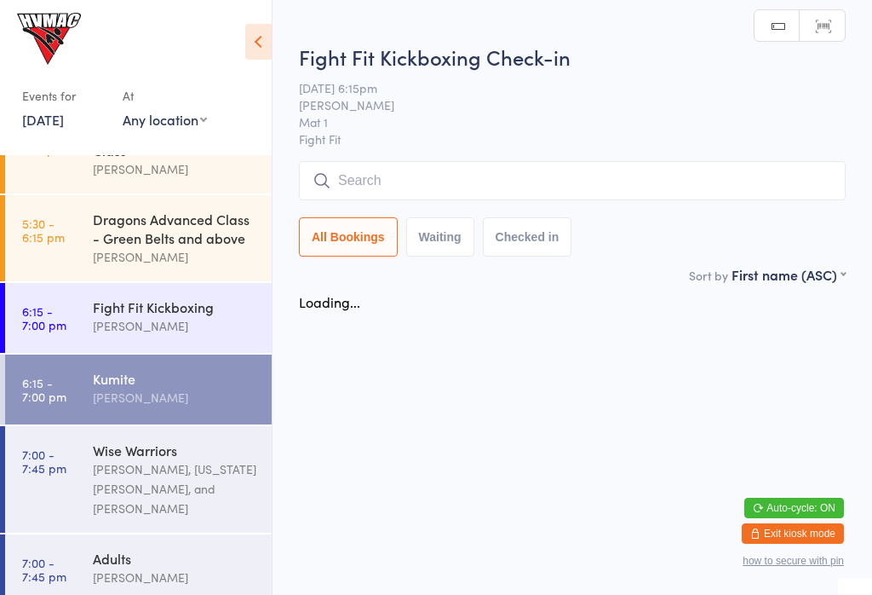
click at [140, 480] on div "[PERSON_NAME], [US_STATE][PERSON_NAME], and [PERSON_NAME]" at bounding box center [175, 488] width 164 height 59
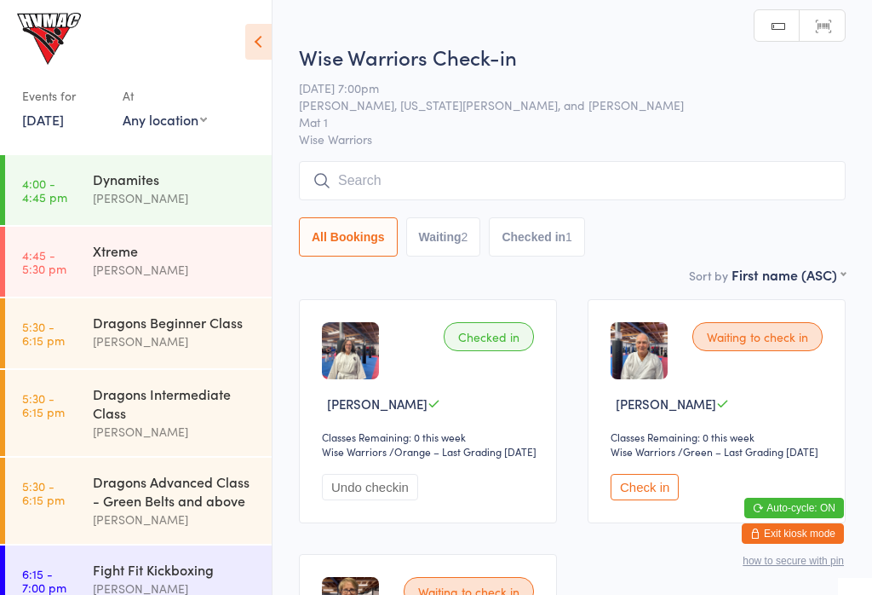
click at [185, 260] on div "Xtreme" at bounding box center [175, 250] width 164 height 19
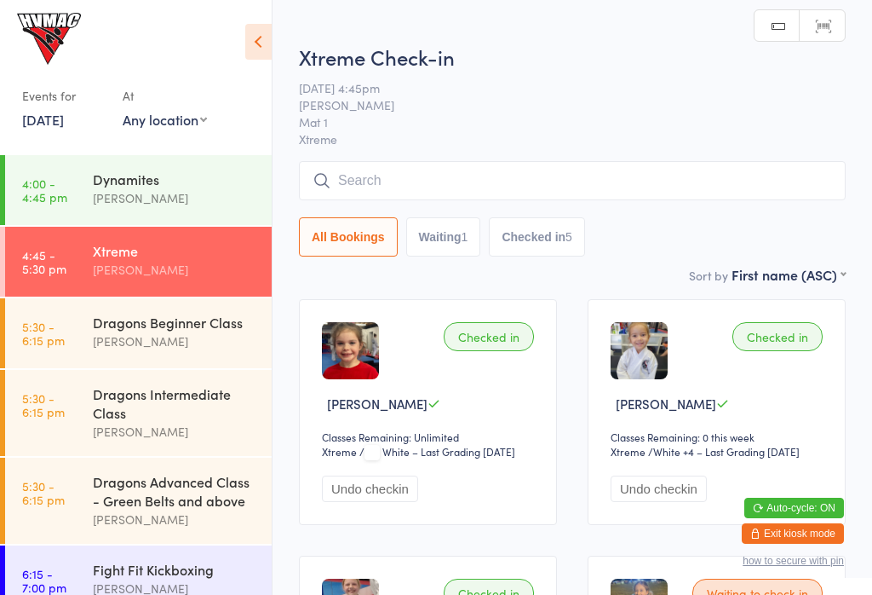
click at [515, 190] on input "search" at bounding box center [572, 180] width 547 height 39
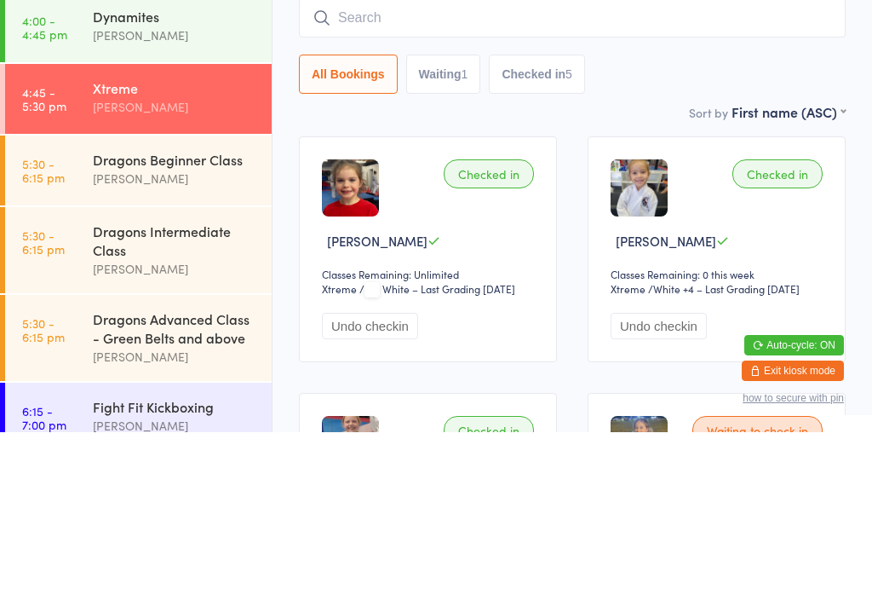
click at [679, 217] on div "All Bookings Waiting 1 Checked in 5" at bounding box center [572, 236] width 547 height 39
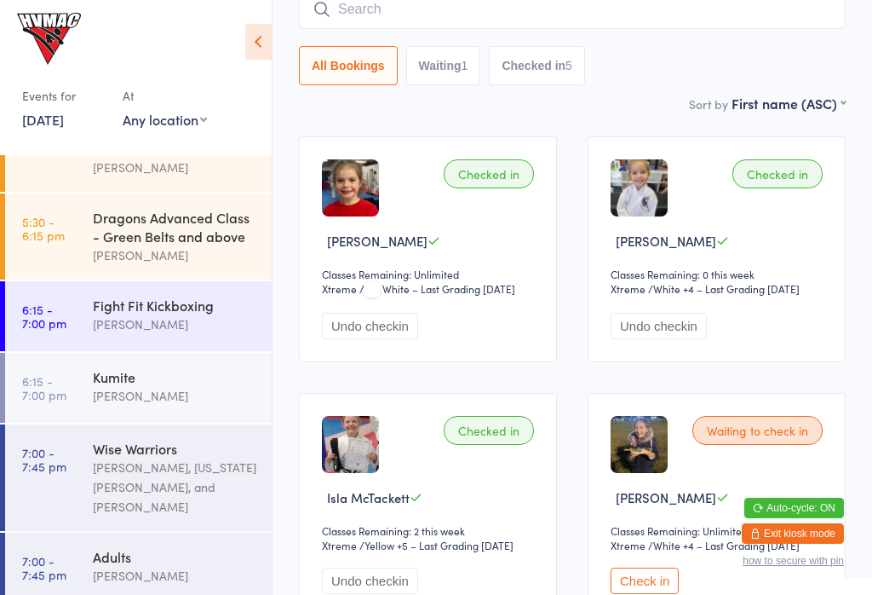
scroll to position [262, 0]
click at [157, 551] on div "Adults" at bounding box center [175, 558] width 164 height 19
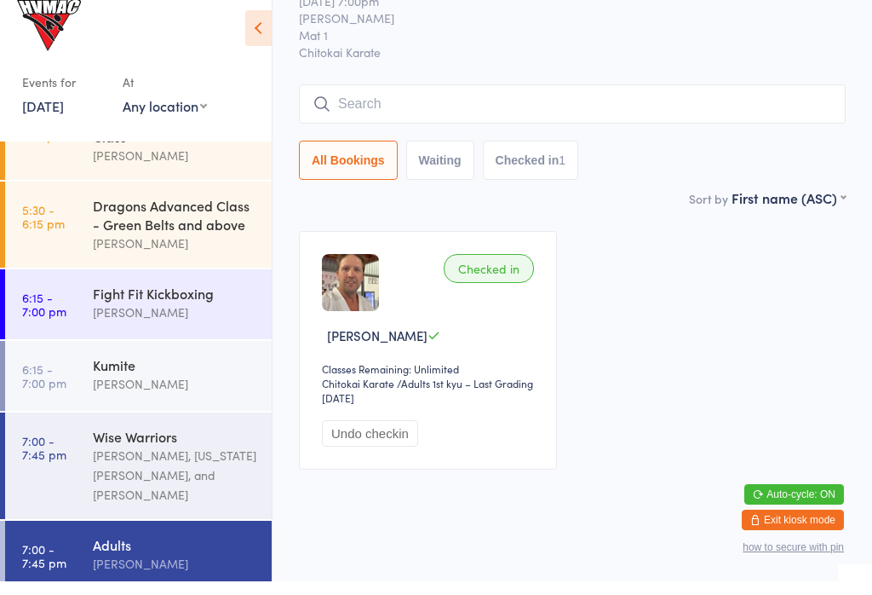
scroll to position [236, 0]
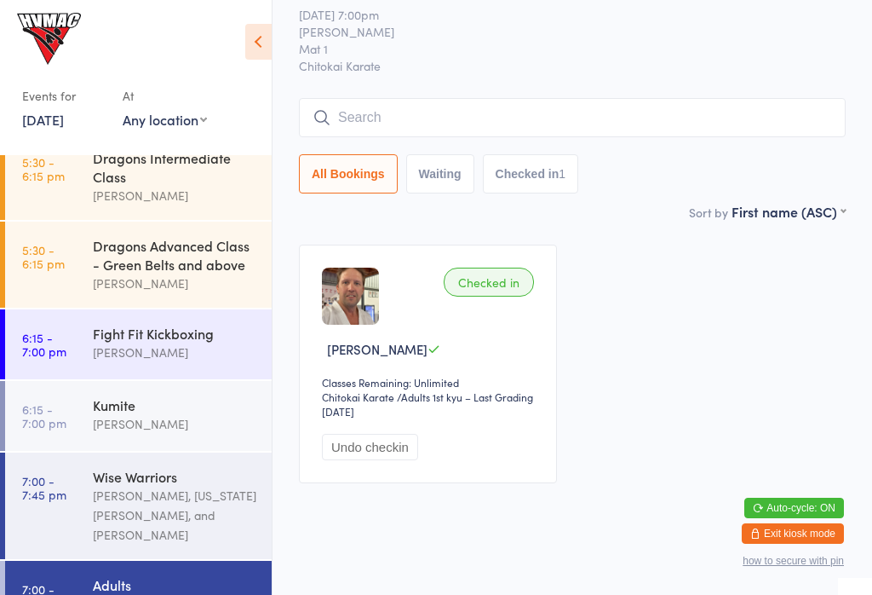
click at [153, 496] on div "[PERSON_NAME], [US_STATE][PERSON_NAME], and [PERSON_NAME]" at bounding box center [175, 515] width 164 height 59
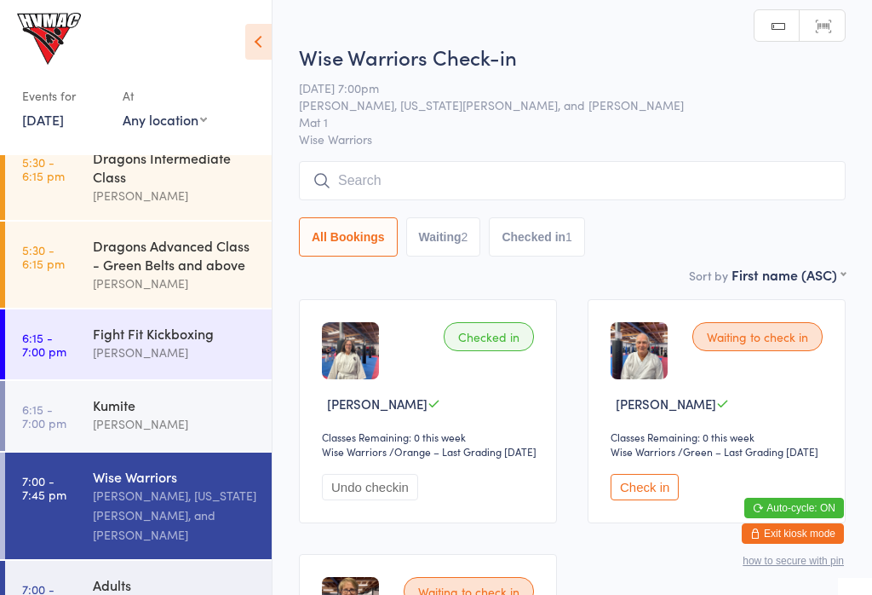
click at [652, 500] on button "Check in" at bounding box center [645, 487] width 68 height 26
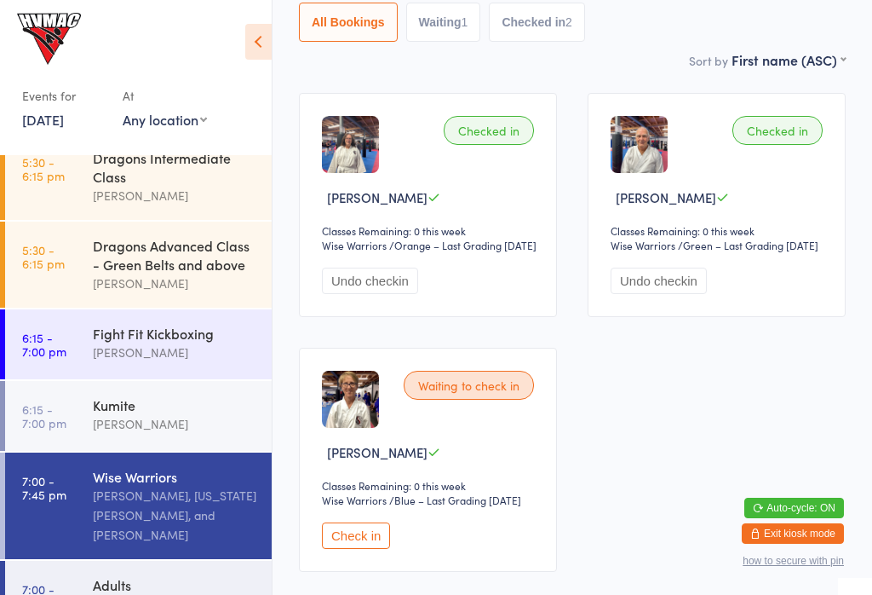
scroll to position [204, 0]
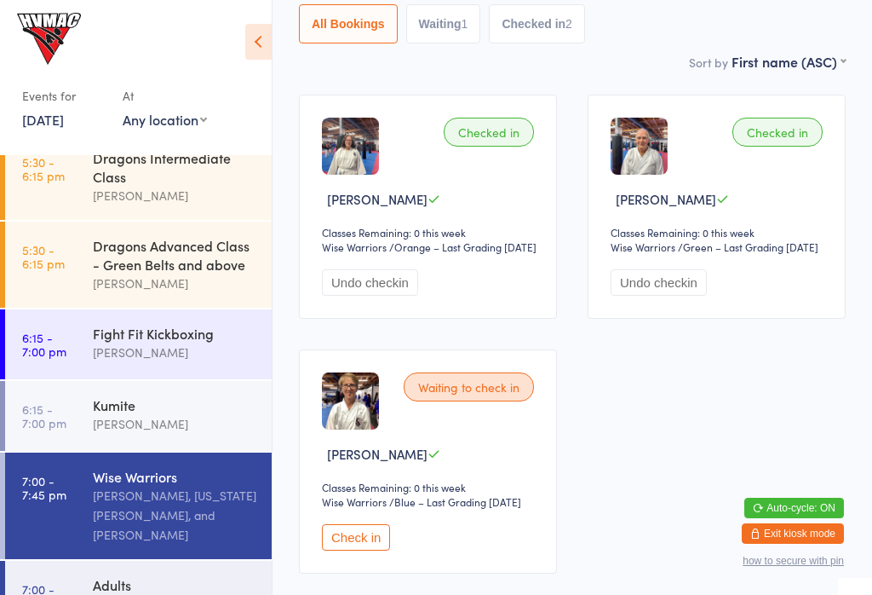
click at [349, 550] on button "Check in" at bounding box center [356, 537] width 68 height 26
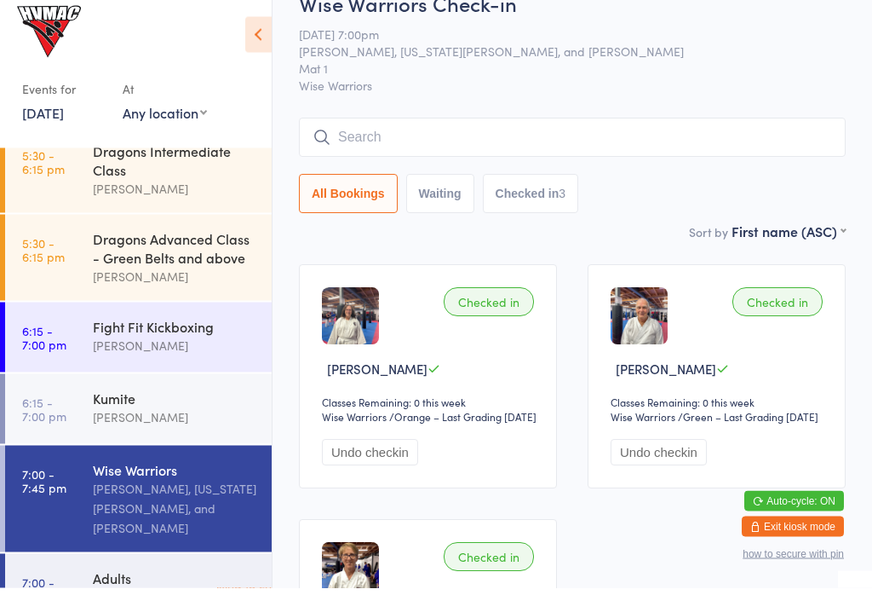
scroll to position [0, 0]
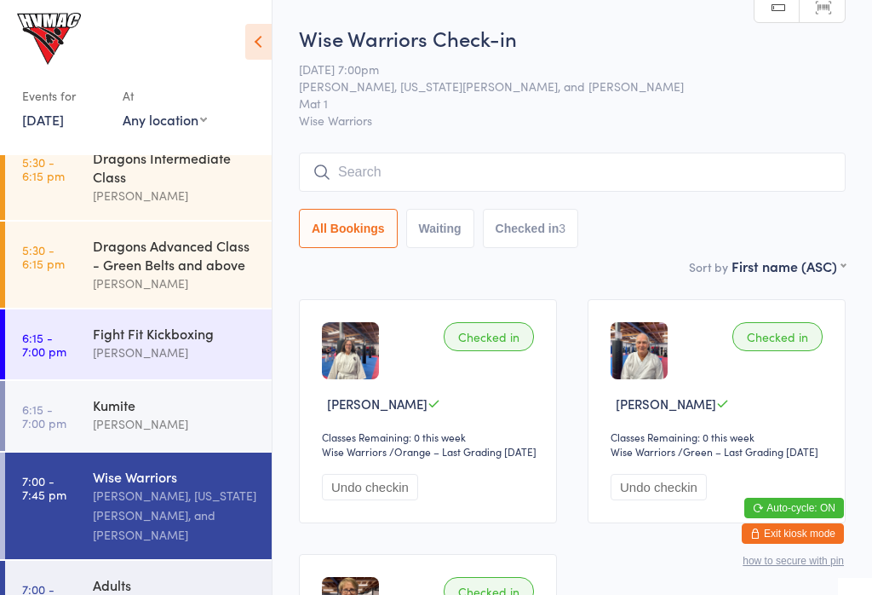
click at [605, 175] on input "search" at bounding box center [572, 171] width 547 height 39
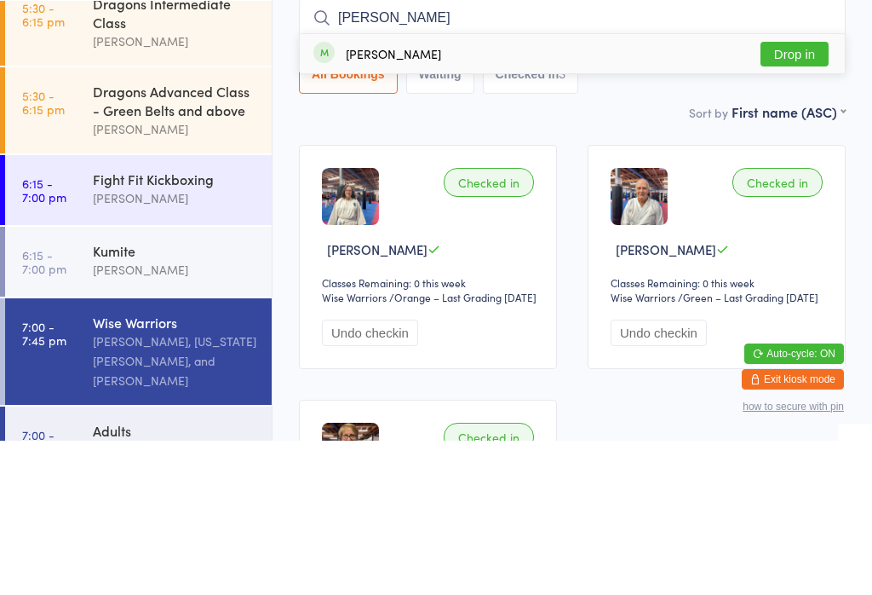
type input "Arthur"
click at [797, 196] on button "Drop in" at bounding box center [795, 208] width 68 height 25
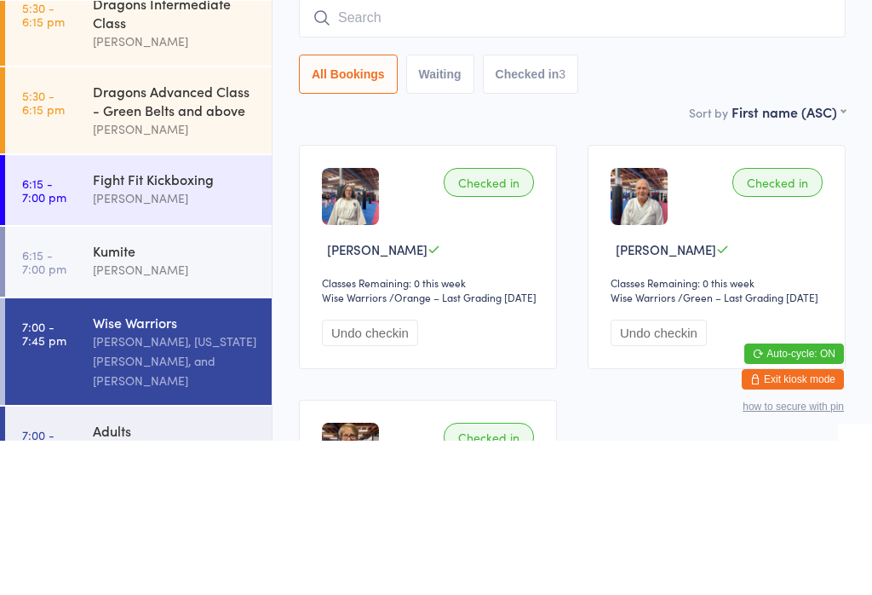
scroll to position [154, 0]
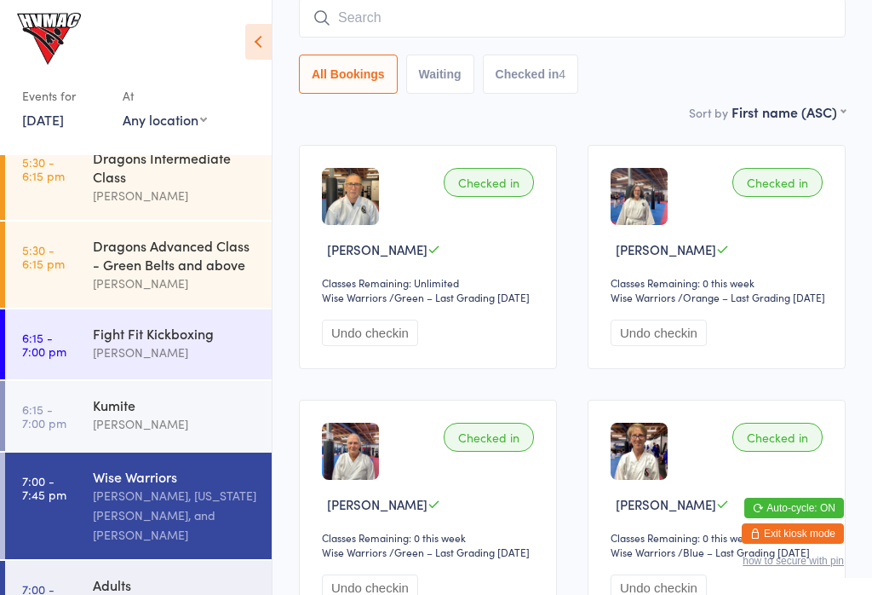
click at [350, 9] on input "search" at bounding box center [572, 17] width 547 height 39
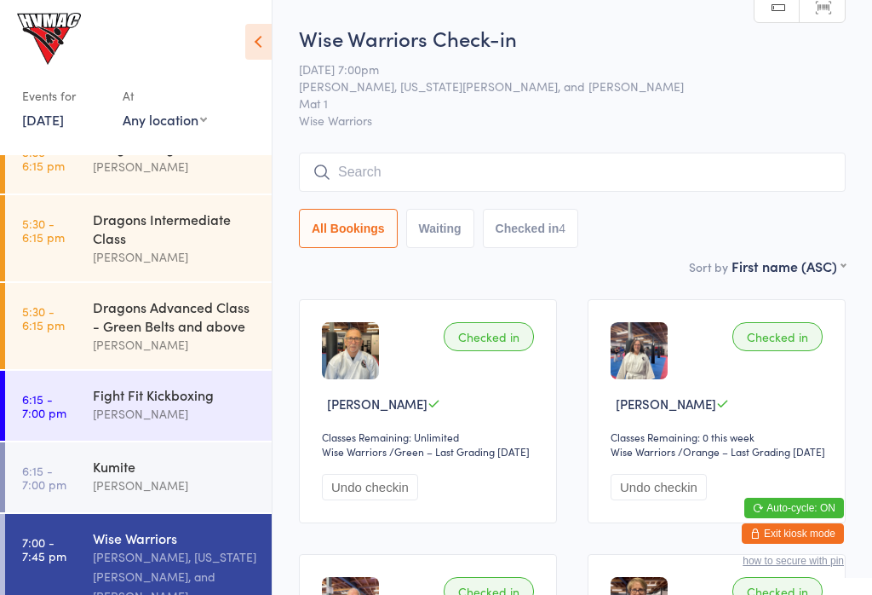
scroll to position [177, 0]
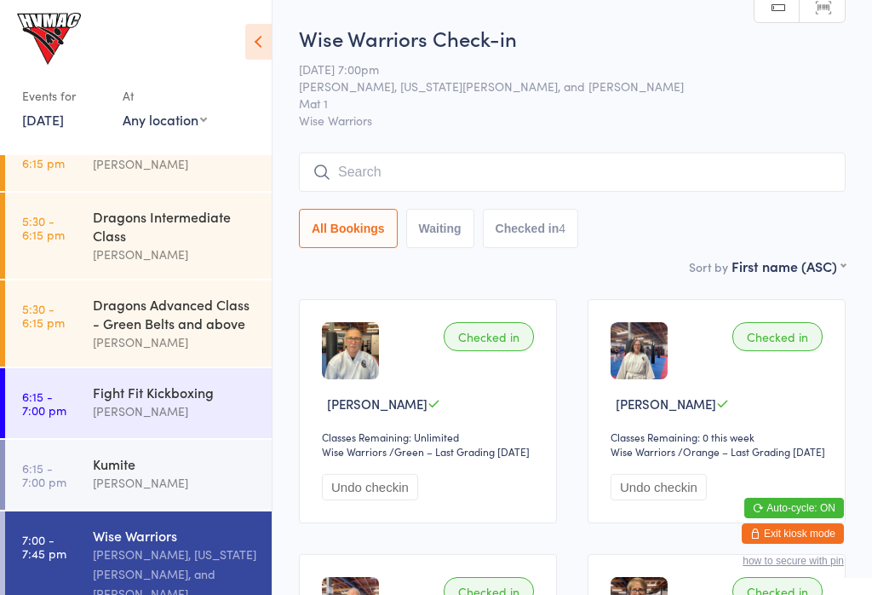
click at [173, 562] on div "[PERSON_NAME], [US_STATE][PERSON_NAME], and [PERSON_NAME]" at bounding box center [175, 573] width 164 height 59
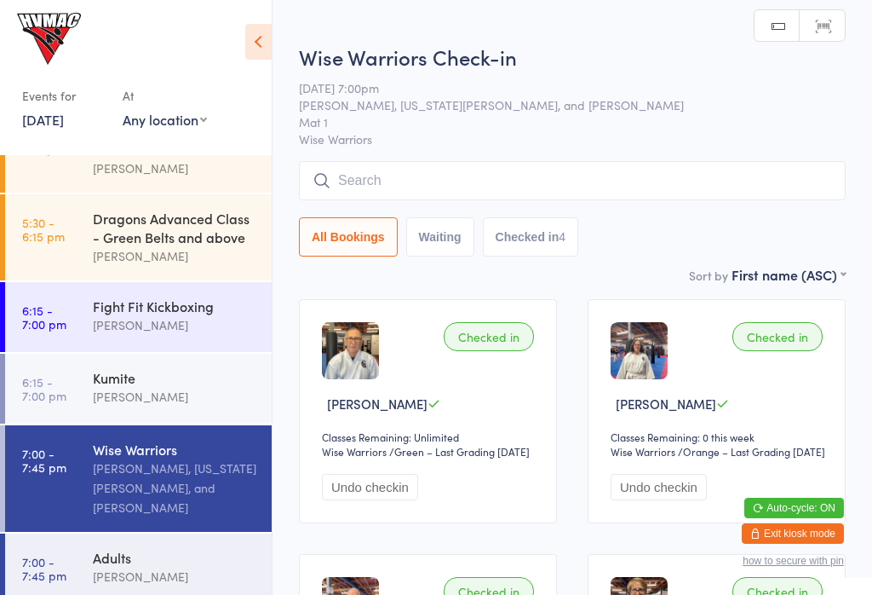
click at [171, 571] on div "[PERSON_NAME]" at bounding box center [175, 576] width 164 height 20
